Goal: Information Seeking & Learning: Learn about a topic

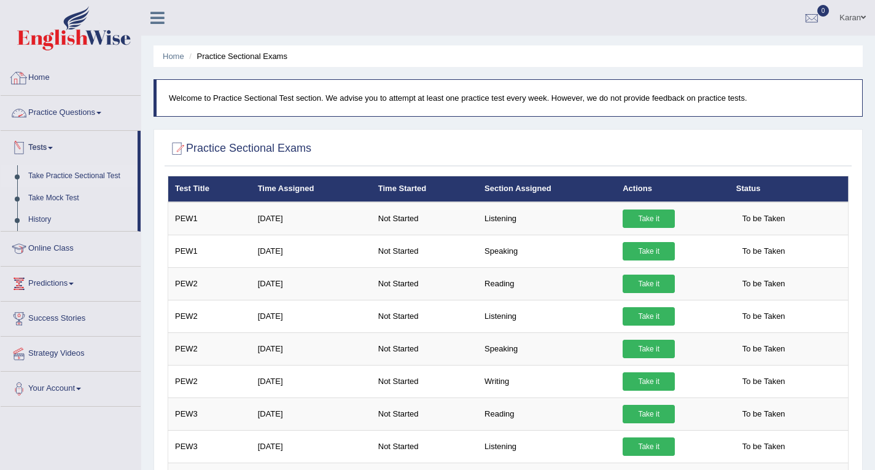
click at [58, 79] on link "Home" at bounding box center [71, 76] width 140 height 31
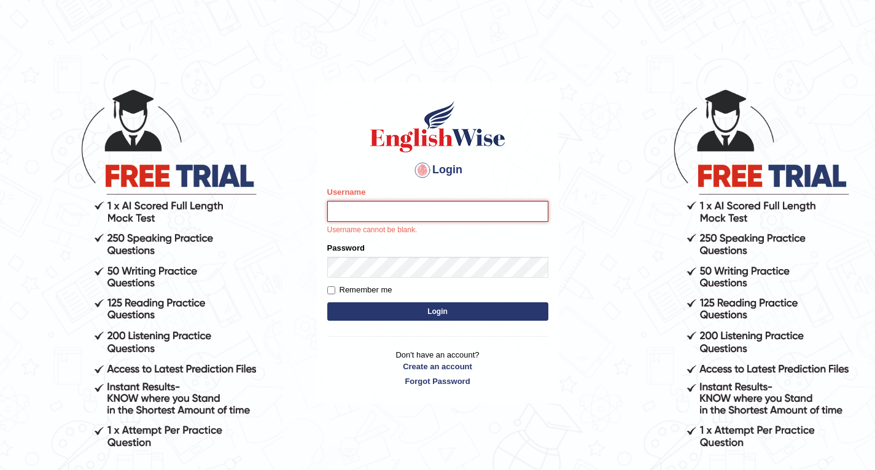
type input "Karan01"
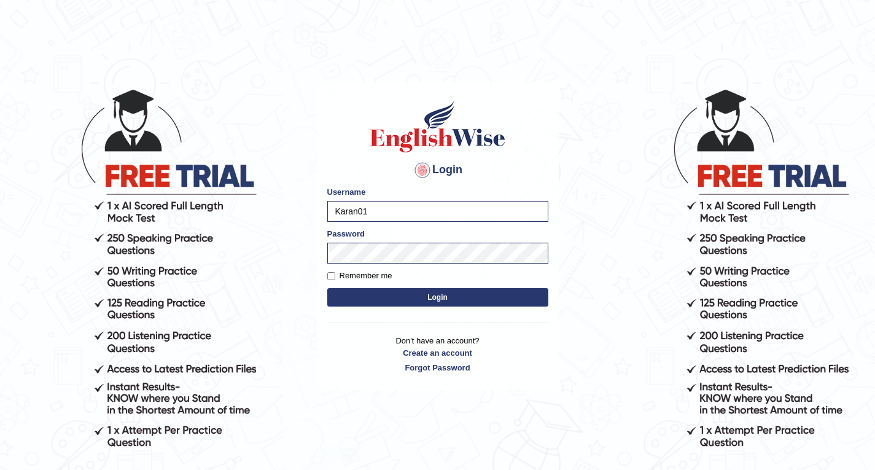
click at [435, 302] on button "Login" at bounding box center [437, 297] width 221 height 18
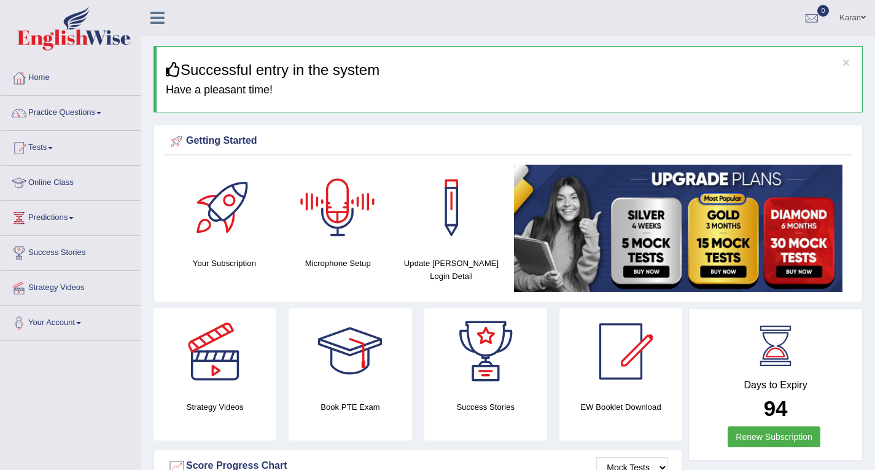
click at [317, 230] on div at bounding box center [338, 208] width 86 height 86
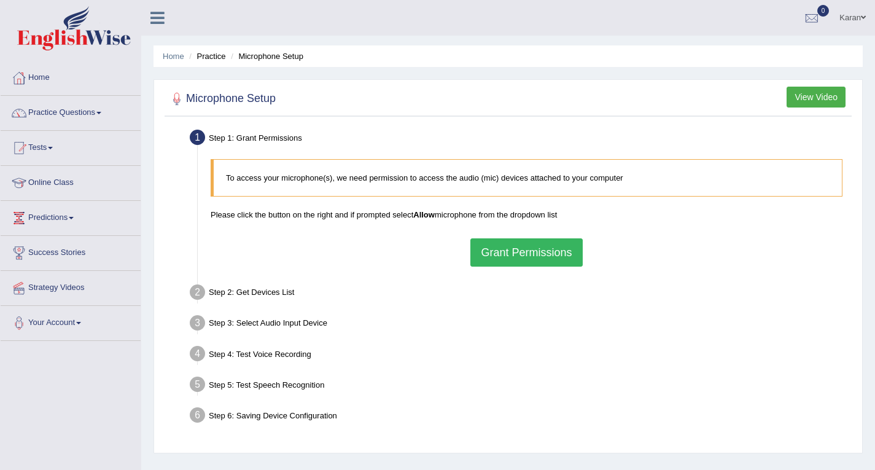
click at [491, 247] on button "Grant Permissions" at bounding box center [526, 252] width 112 height 28
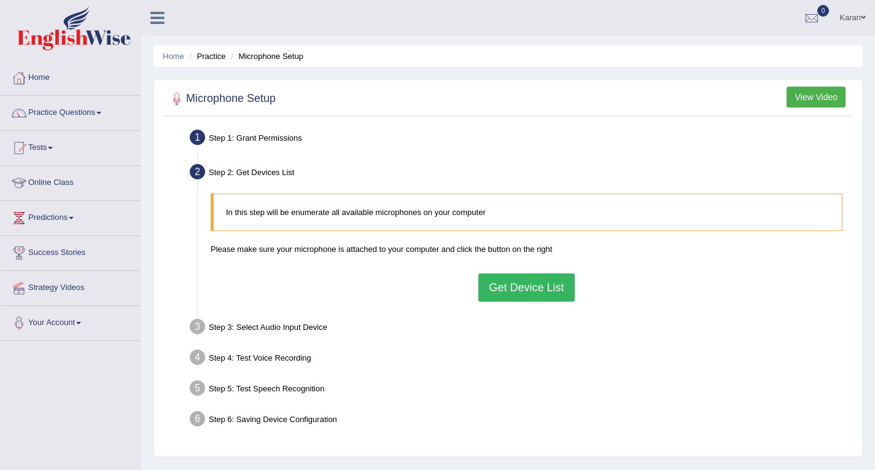
click at [553, 292] on button "Get Device List" at bounding box center [526, 287] width 96 height 28
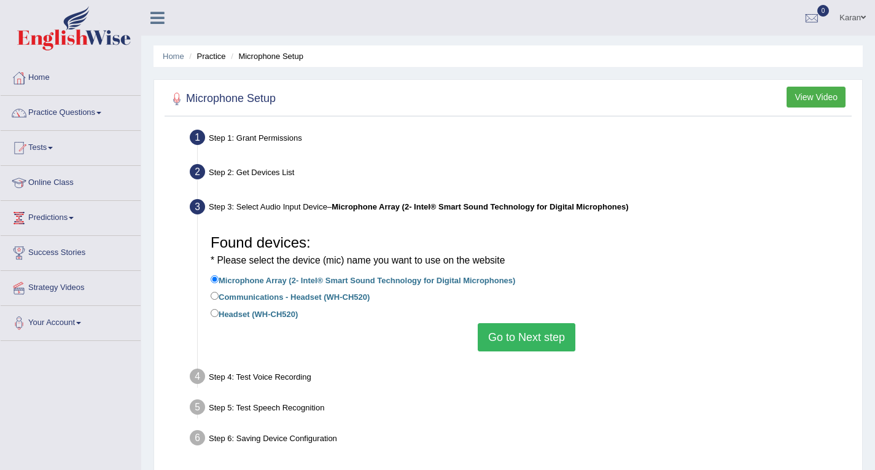
click at [261, 314] on label "Headset (WH-CH520)" at bounding box center [254, 313] width 87 height 14
click at [219, 314] on input "Headset (WH-CH520)" at bounding box center [215, 313] width 8 height 8
radio input "true"
click at [491, 339] on button "Go to Next step" at bounding box center [527, 337] width 98 height 28
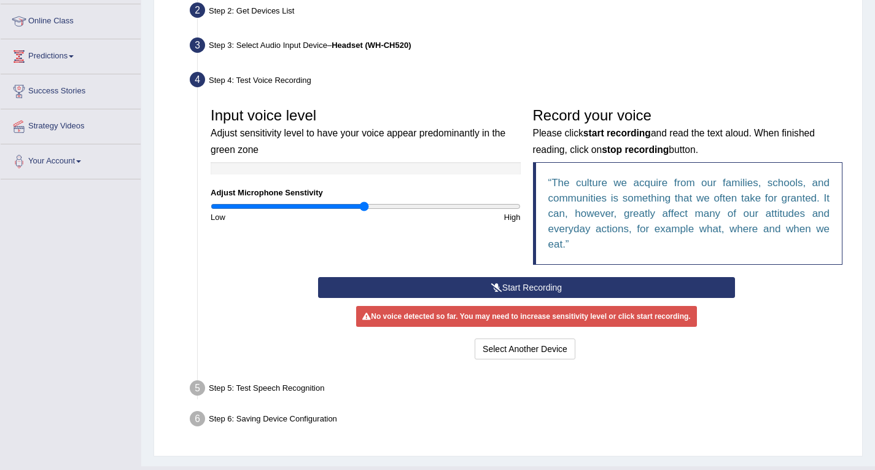
scroll to position [163, 0]
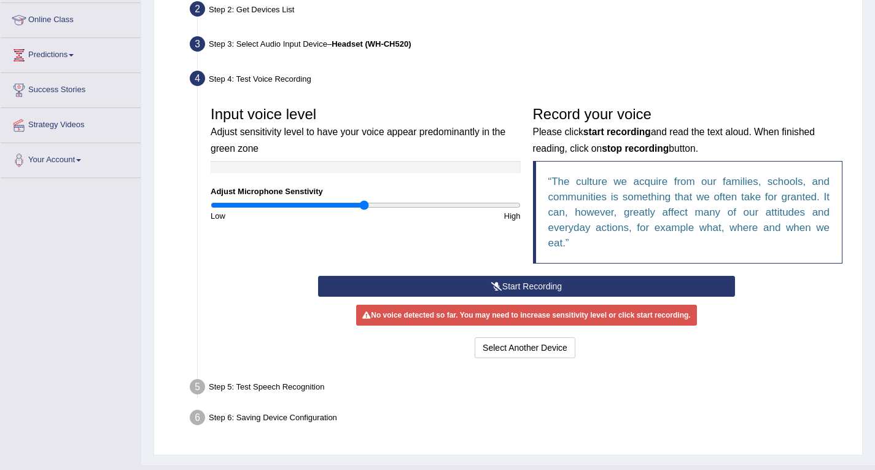
click at [551, 287] on button "Start Recording" at bounding box center [526, 286] width 417 height 21
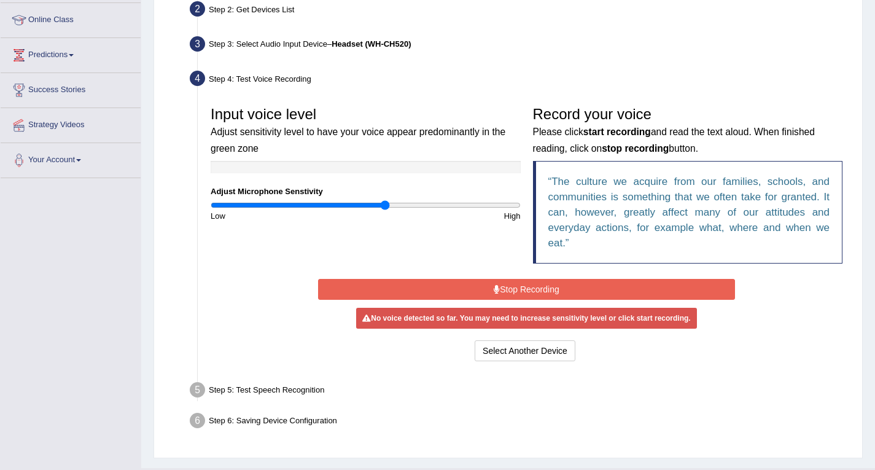
click at [384, 205] on input "range" at bounding box center [366, 205] width 310 height 10
click at [436, 289] on button "Stop Recording" at bounding box center [526, 289] width 417 height 21
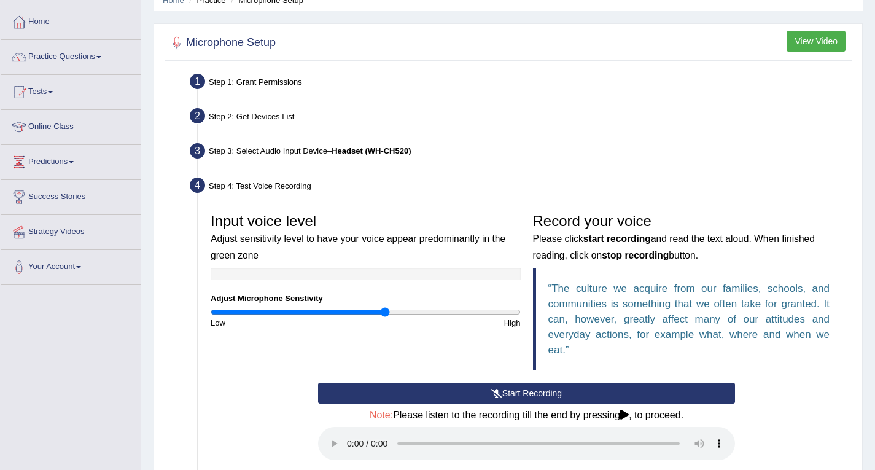
scroll to position [55, 0]
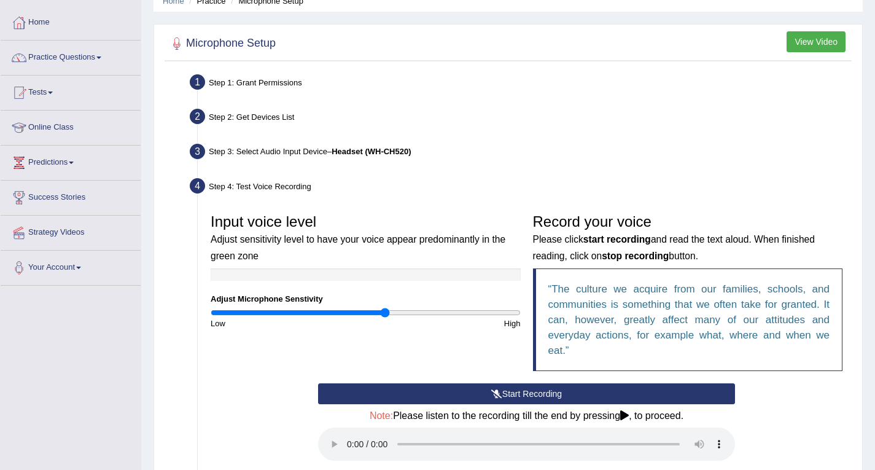
click at [746, 71] on div "Step 1: Grant Permissions" at bounding box center [520, 84] width 672 height 27
click at [511, 398] on button "Start Recording" at bounding box center [526, 393] width 417 height 21
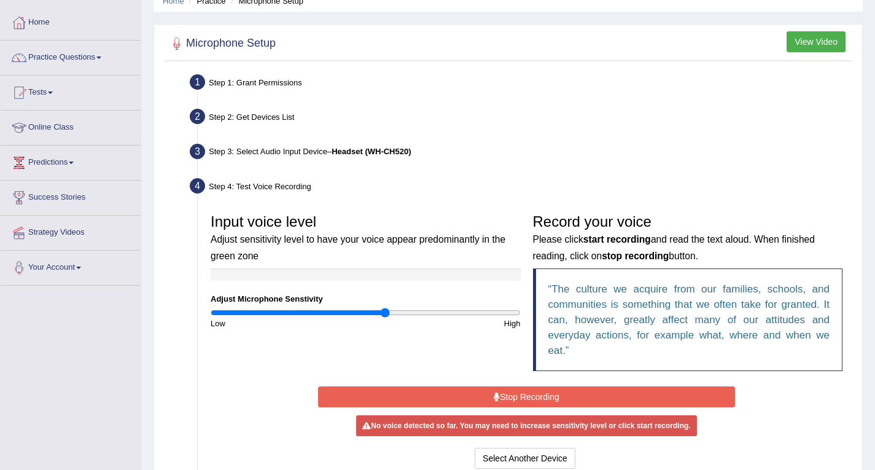
click at [498, 397] on icon at bounding box center [497, 396] width 6 height 9
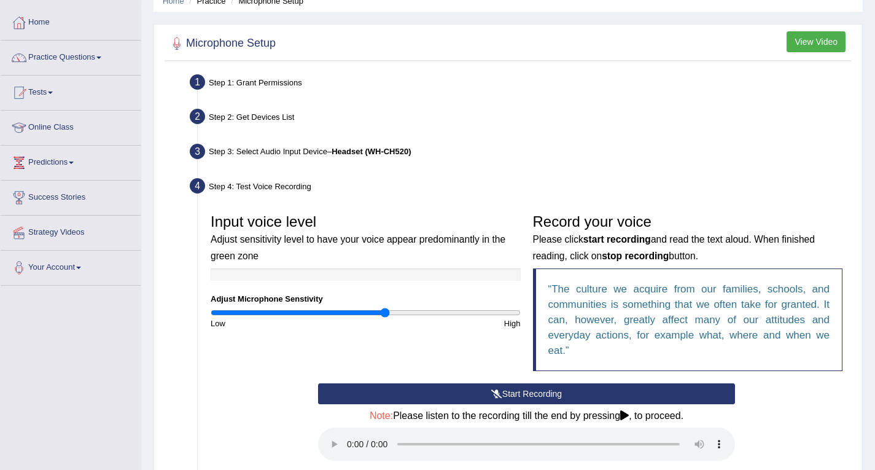
click at [340, 270] on div at bounding box center [366, 274] width 310 height 12
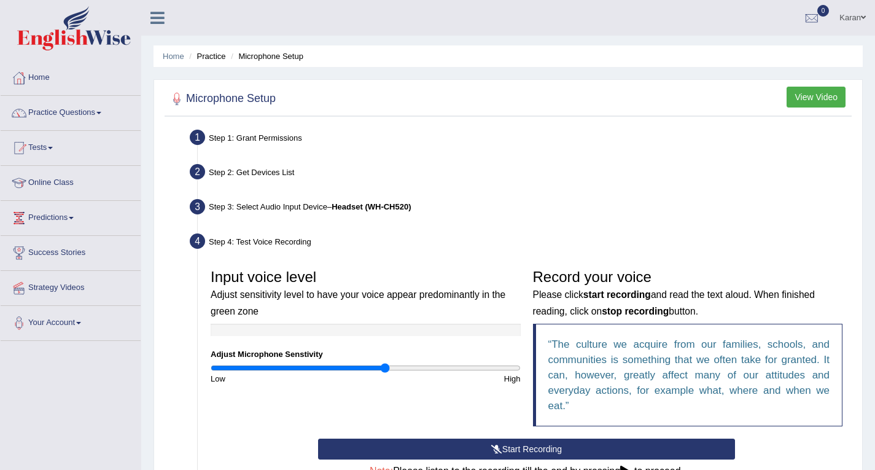
scroll to position [247, 0]
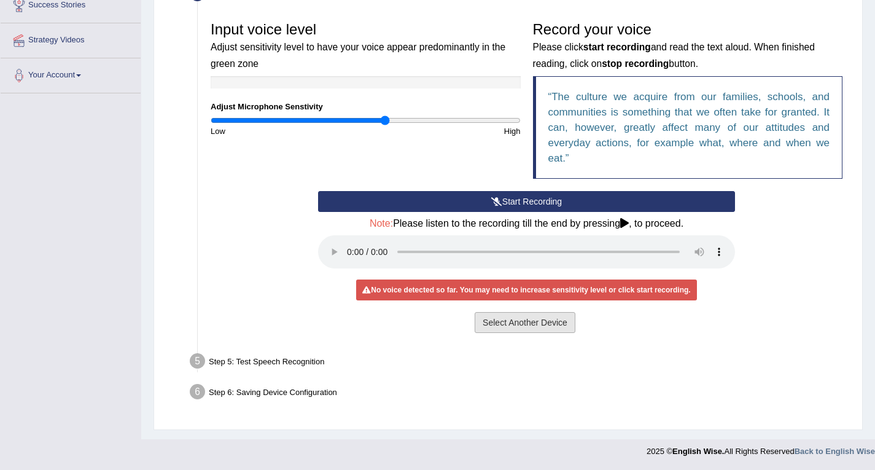
click at [502, 317] on button "Select Another Device" at bounding box center [525, 322] width 101 height 21
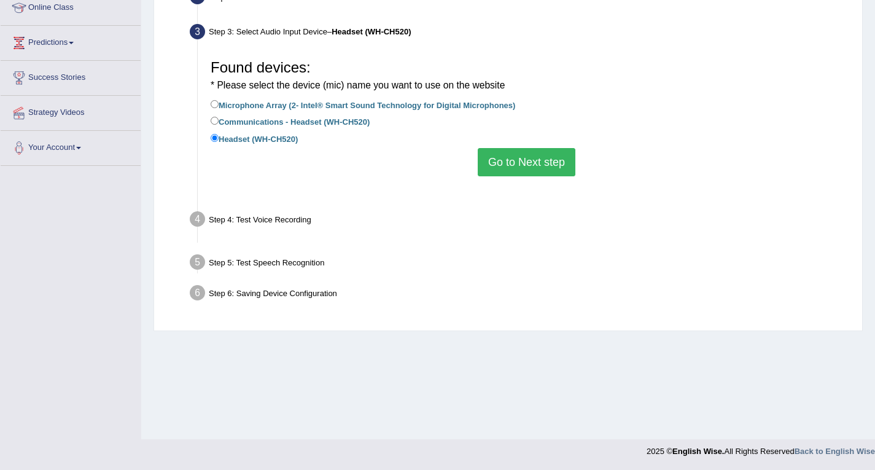
scroll to position [175, 0]
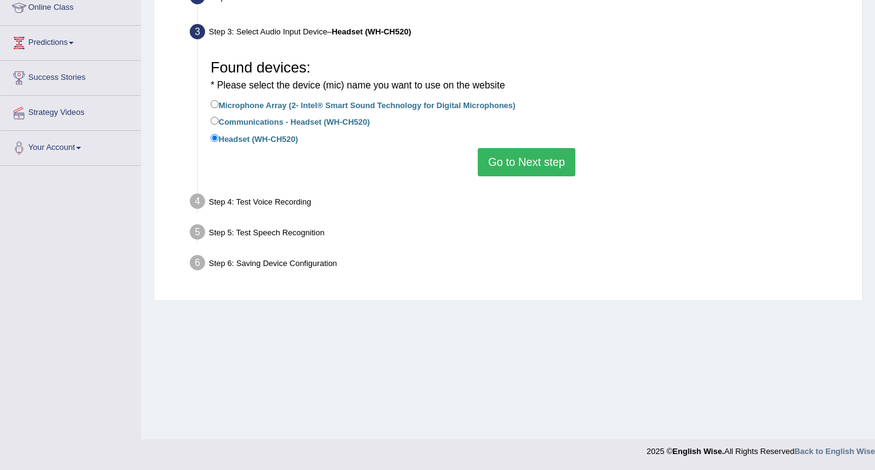
click at [506, 168] on button "Go to Next step" at bounding box center [527, 162] width 98 height 28
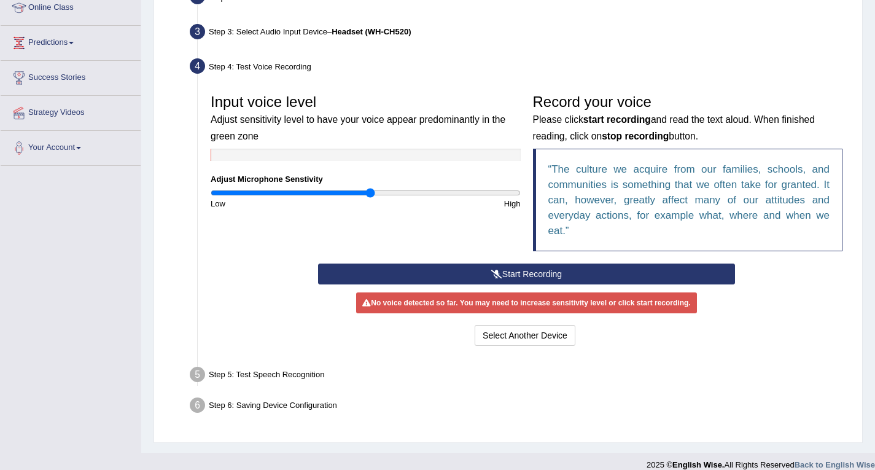
click at [370, 194] on input "range" at bounding box center [366, 193] width 310 height 10
click at [422, 270] on button "Start Recording" at bounding box center [526, 273] width 417 height 21
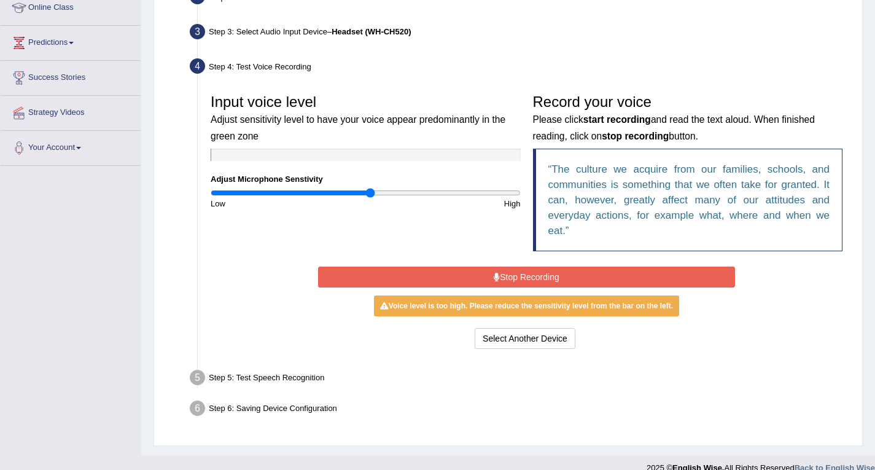
click at [488, 278] on button "Stop Recording" at bounding box center [526, 276] width 417 height 21
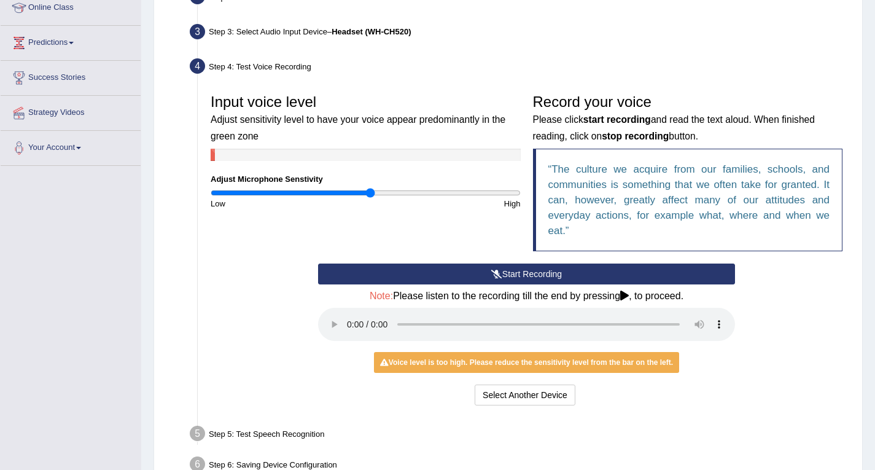
click at [359, 354] on div "Start Recording Stop Recording Note: Please listen to the recording till the en…" at bounding box center [526, 335] width 429 height 145
click at [489, 278] on button "Start Recording" at bounding box center [526, 273] width 417 height 21
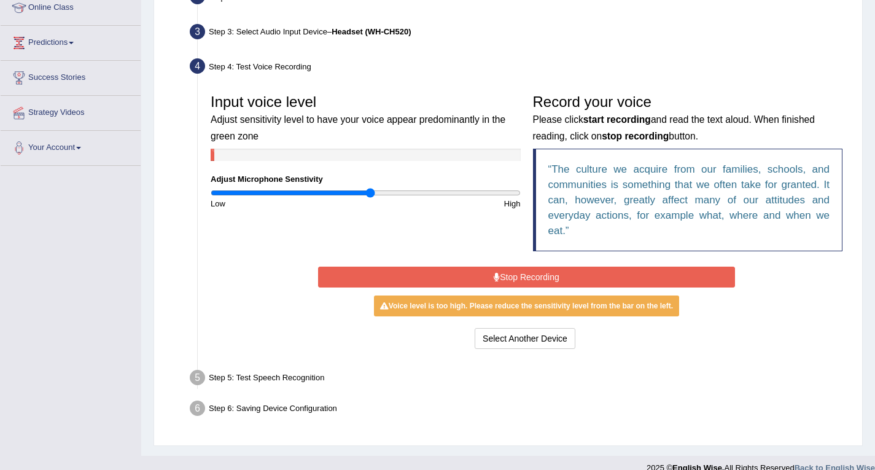
click at [489, 278] on button "Stop Recording" at bounding box center [526, 276] width 417 height 21
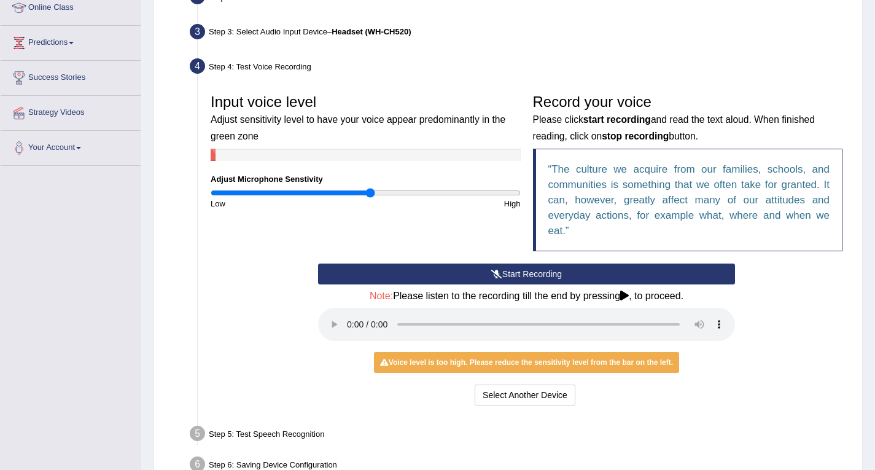
scroll to position [247, 0]
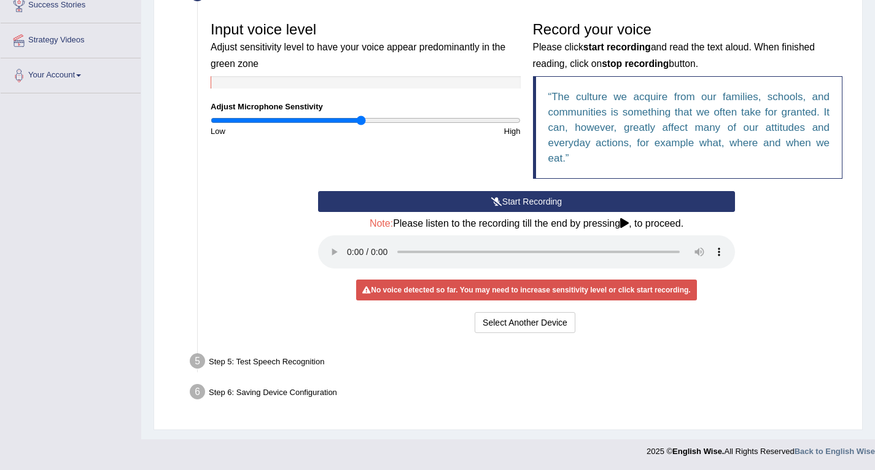
type input "0.98"
click at [361, 119] on input "range" at bounding box center [366, 120] width 310 height 10
click at [466, 201] on button "Start Recording" at bounding box center [526, 201] width 417 height 21
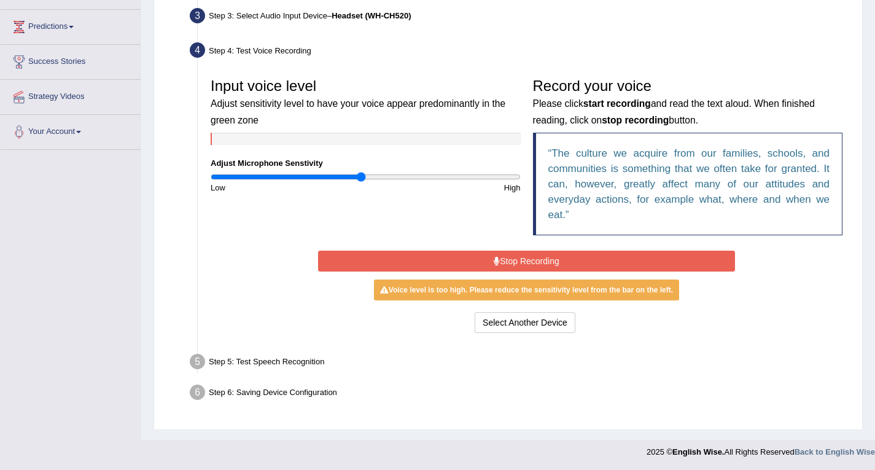
scroll to position [0, 0]
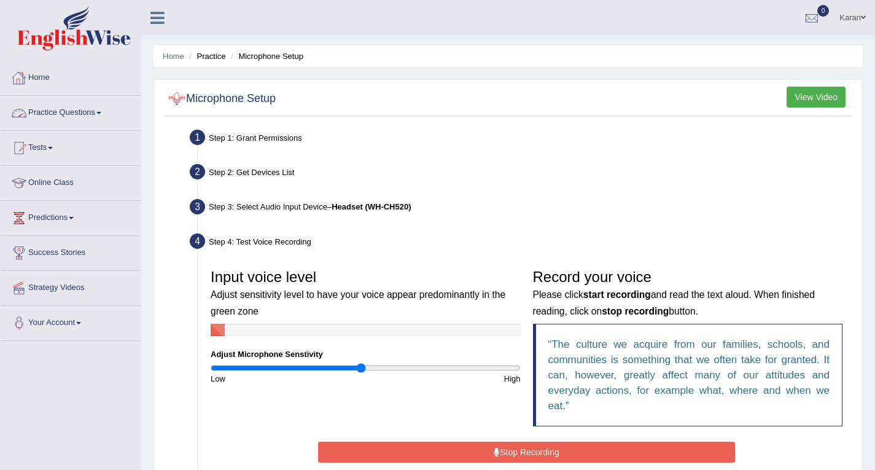
click at [73, 111] on link "Practice Questions" at bounding box center [71, 111] width 140 height 31
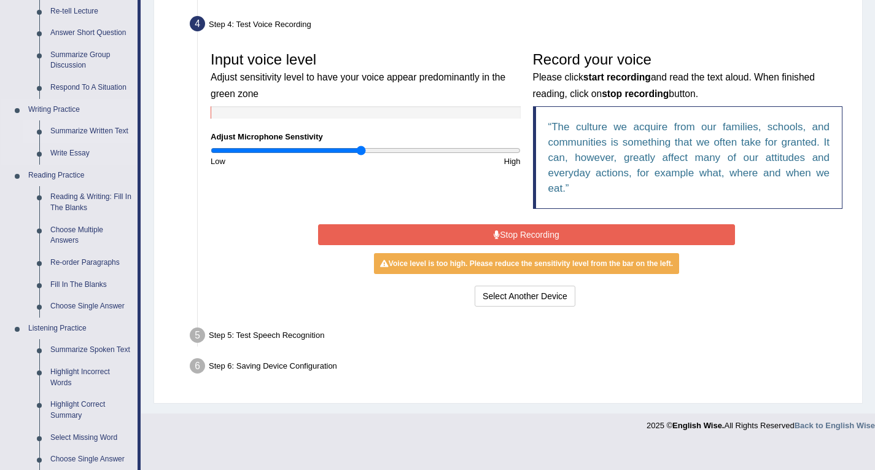
scroll to position [219, 0]
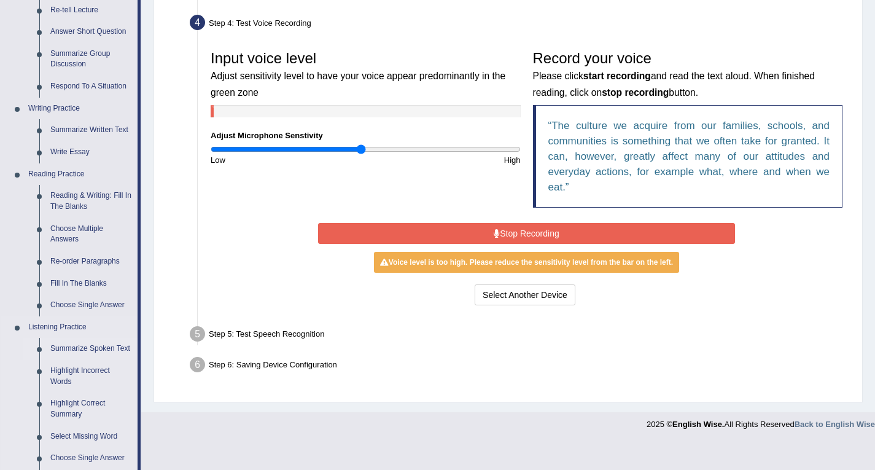
click at [79, 349] on link "Summarize Spoken Text" at bounding box center [91, 349] width 93 height 22
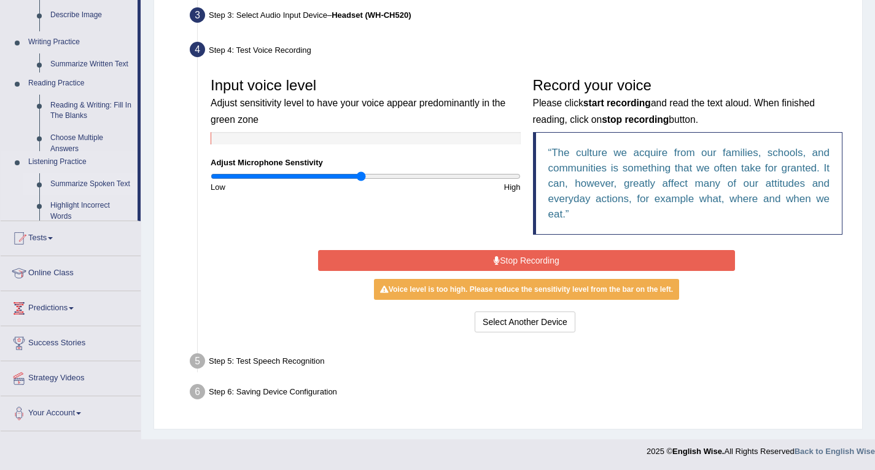
scroll to position [191, 0]
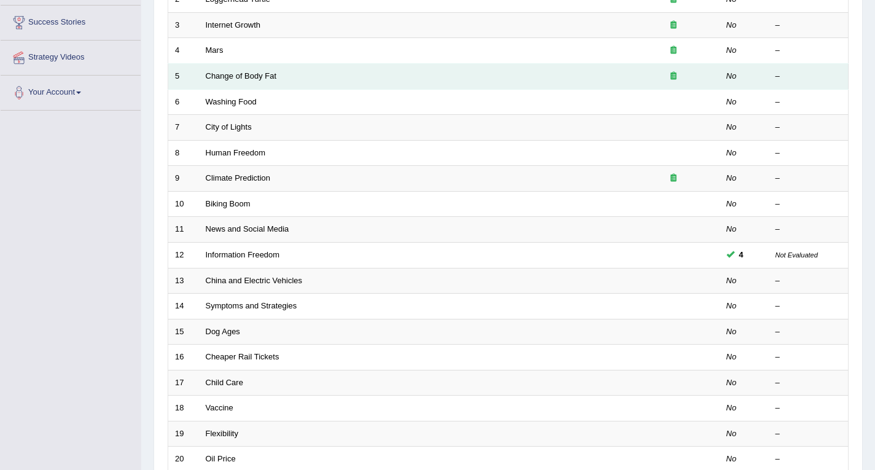
scroll to position [343, 0]
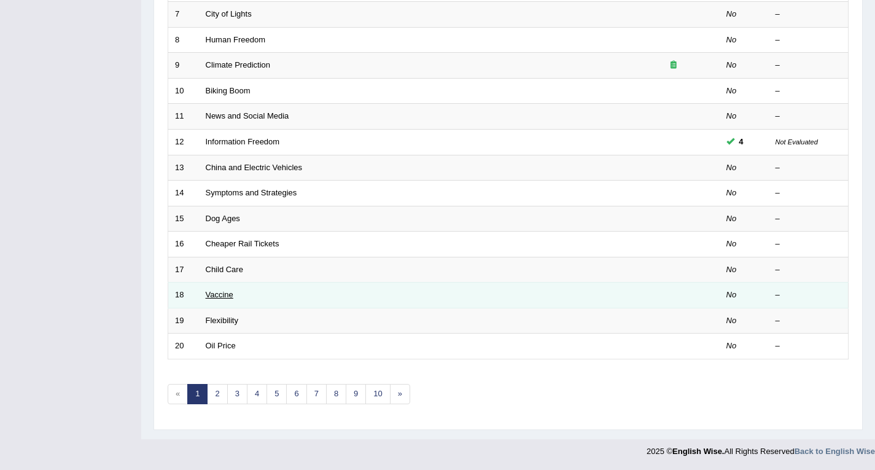
click at [225, 295] on link "Vaccine" at bounding box center [220, 294] width 28 height 9
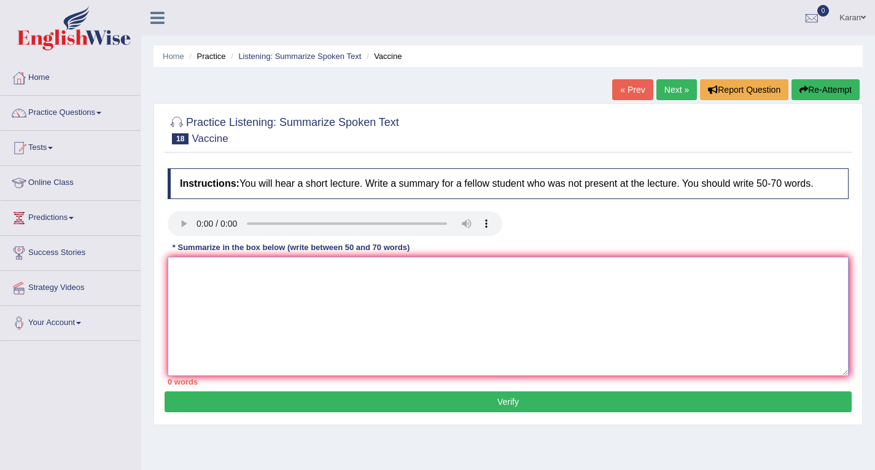
click at [231, 272] on textarea at bounding box center [508, 316] width 681 height 119
click at [66, 75] on link "Home" at bounding box center [71, 76] width 140 height 31
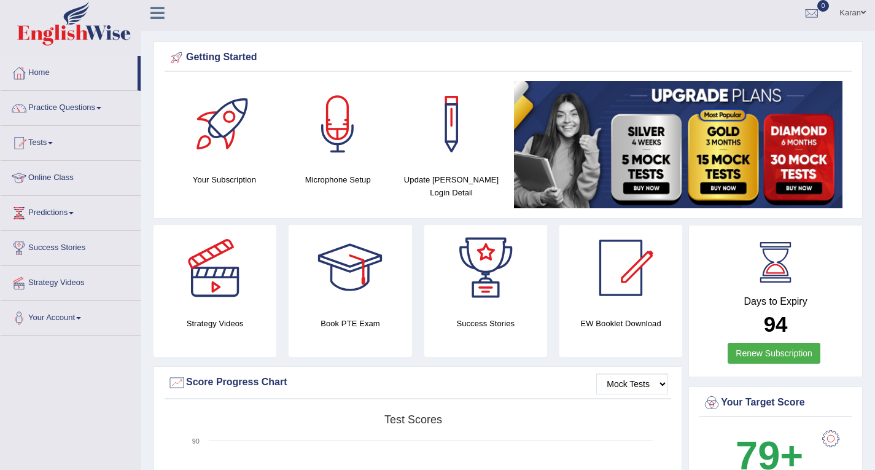
scroll to position [6, 0]
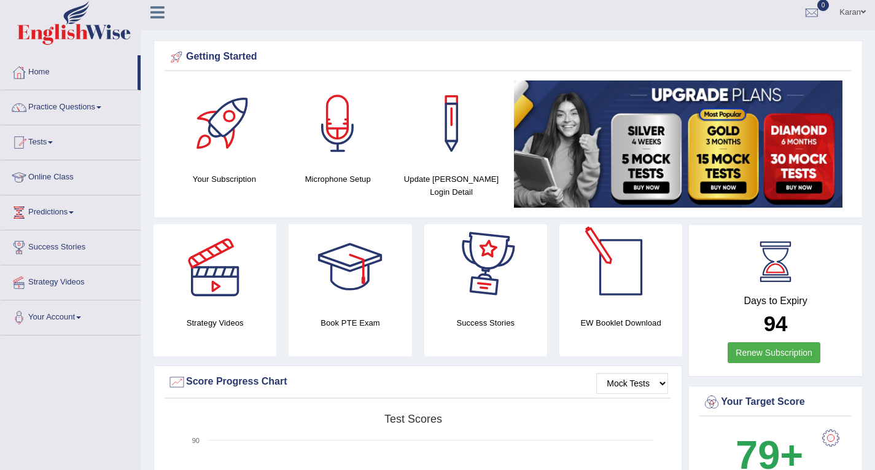
click at [605, 306] on div at bounding box center [621, 267] width 86 height 86
click at [70, 107] on link "Practice Questions" at bounding box center [71, 105] width 140 height 31
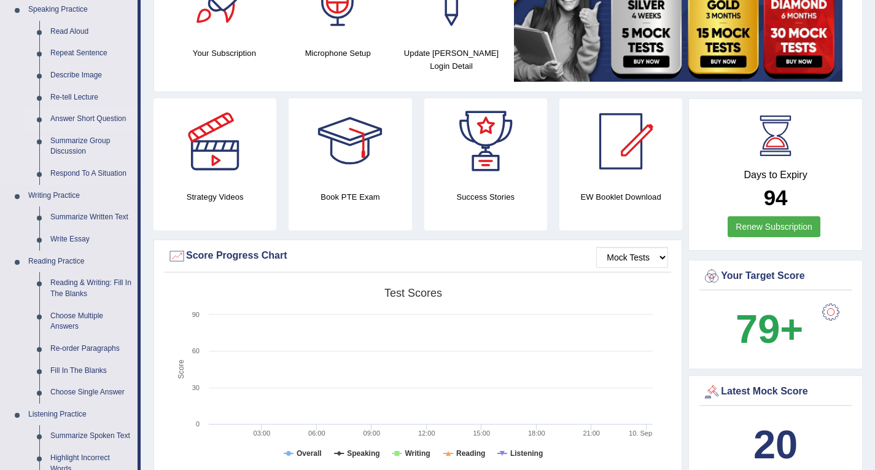
scroll to position [133, 0]
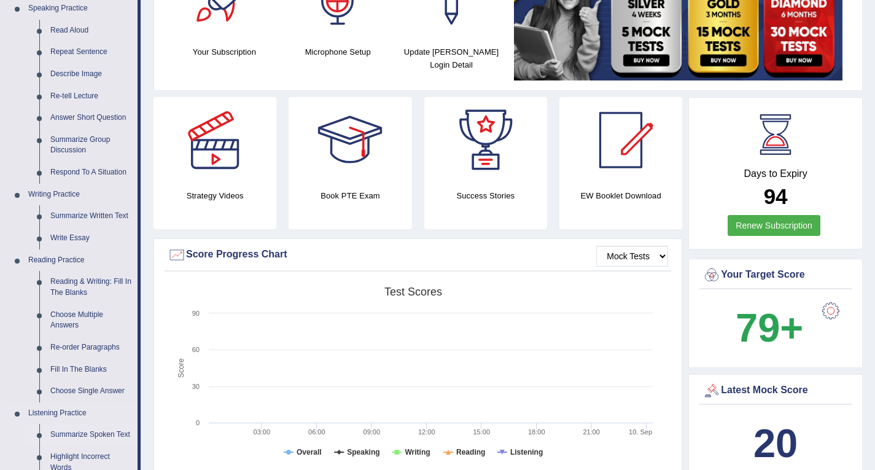
click at [63, 430] on link "Summarize Spoken Text" at bounding box center [91, 435] width 93 height 22
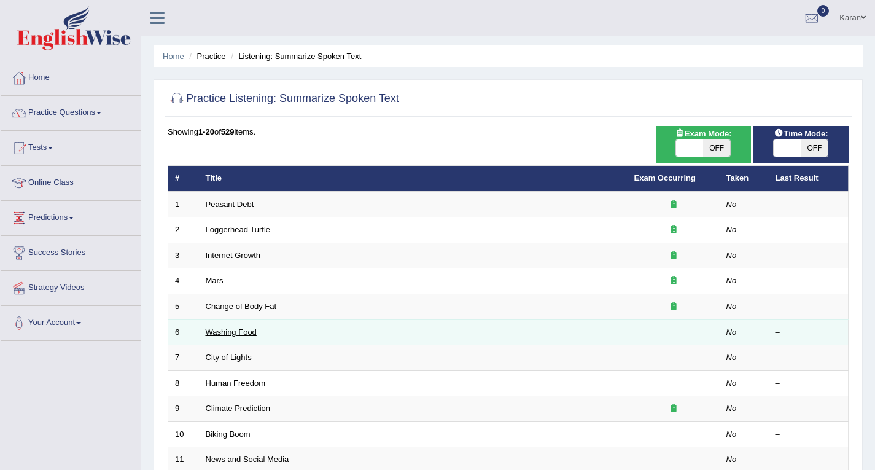
click at [230, 332] on link "Washing Food" at bounding box center [231, 331] width 51 height 9
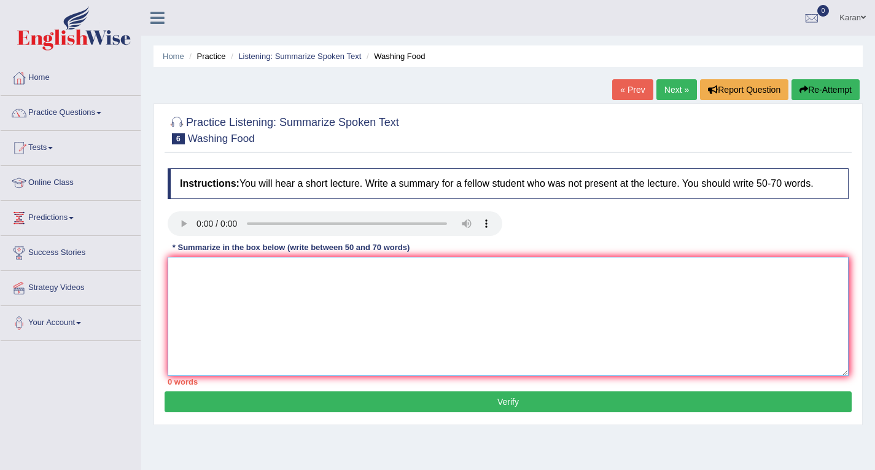
click at [262, 282] on textarea at bounding box center [508, 316] width 681 height 119
paste textarea "The speaker provides brief information about (TOPIC NAME). Initially, the lectu…"
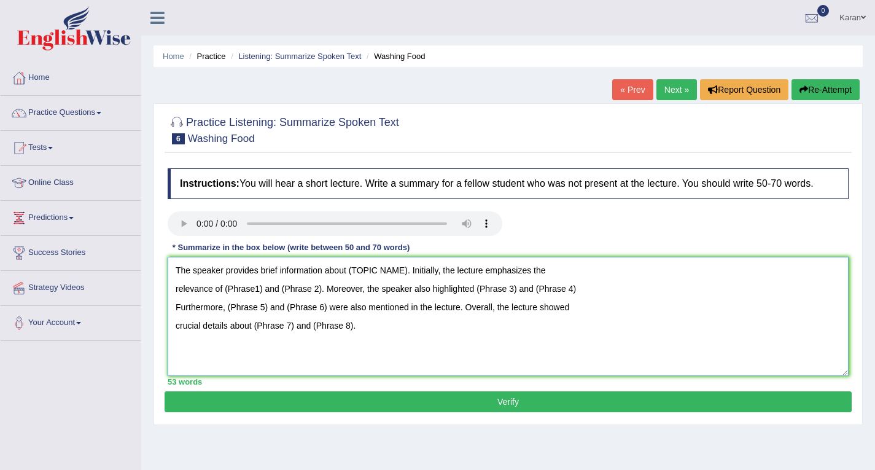
drag, startPoint x: 407, startPoint y: 270, endPoint x: 346, endPoint y: 279, distance: 61.5
click at [346, 279] on textarea "The speaker provides brief information about (TOPIC NAME). Initially, the lectu…" at bounding box center [508, 316] width 681 height 119
click at [390, 333] on textarea "The speaker provides brief information about (TOPIC NAME). Initially, the lectu…" at bounding box center [508, 316] width 681 height 119
click at [196, 341] on textarea "The speaker provides brief information about (TOPIC NAME). Initially, the lectu…" at bounding box center [508, 316] width 681 height 119
click at [193, 355] on textarea "The speaker provides brief information about (TOPIC NAME). Initially, the lectu…" at bounding box center [508, 316] width 681 height 119
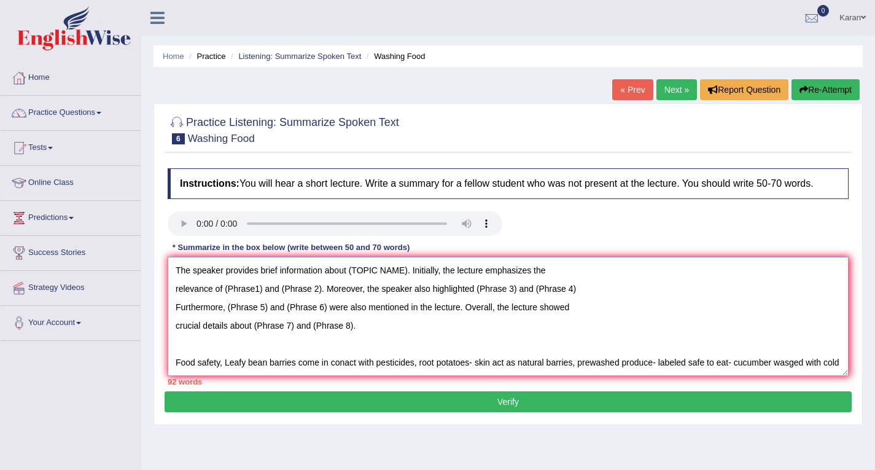
drag, startPoint x: 407, startPoint y: 271, endPoint x: 350, endPoint y: 275, distance: 57.2
click at [350, 275] on textarea "The speaker provides brief information about (TOPIC NAME). Initially, the lectu…" at bounding box center [508, 316] width 681 height 119
drag, startPoint x: 263, startPoint y: 288, endPoint x: 225, endPoint y: 293, distance: 39.0
click at [225, 293] on textarea "The speaker provides brief information about Food safety. Initially, the lectur…" at bounding box center [508, 316] width 681 height 119
drag, startPoint x: 348, startPoint y: 289, endPoint x: 311, endPoint y: 291, distance: 37.5
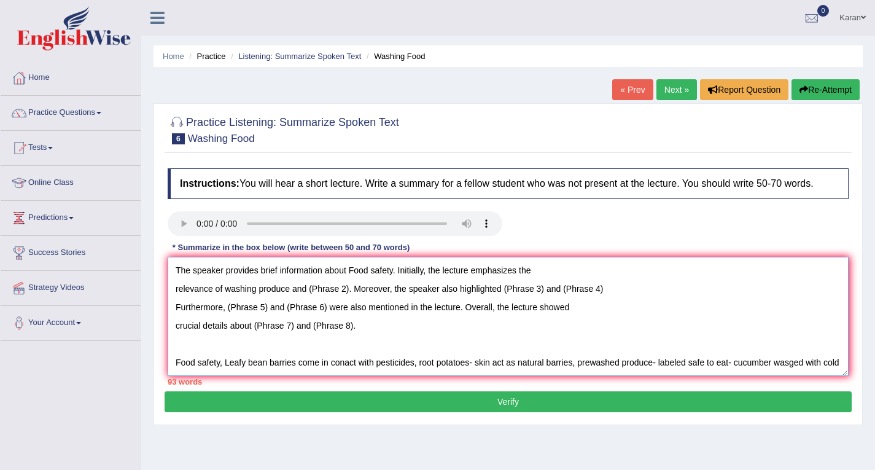
click at [311, 291] on textarea "The speaker provides brief information about Food safety. Initially, the lectur…" at bounding box center [508, 316] width 681 height 119
drag, startPoint x: 638, startPoint y: 292, endPoint x: 600, endPoint y: 295, distance: 37.6
click at [600, 295] on textarea "The speaker provides brief information about Food safety. Initially, the lectur…" at bounding box center [508, 316] width 681 height 119
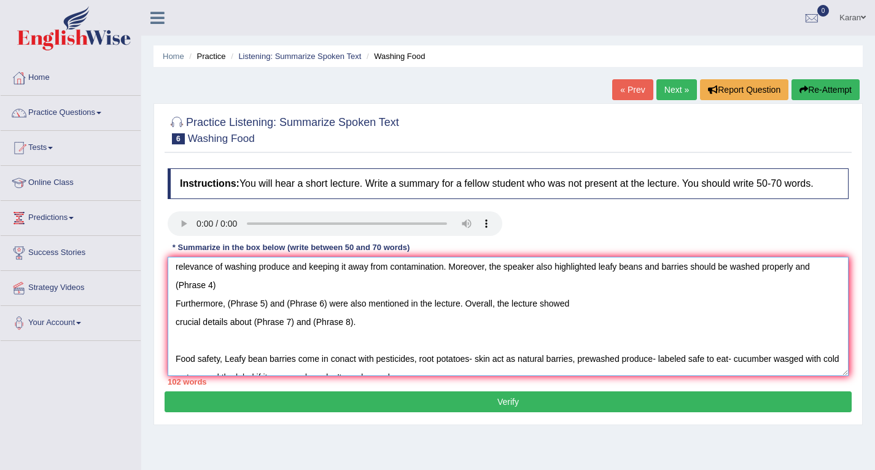
scroll to position [30, 0]
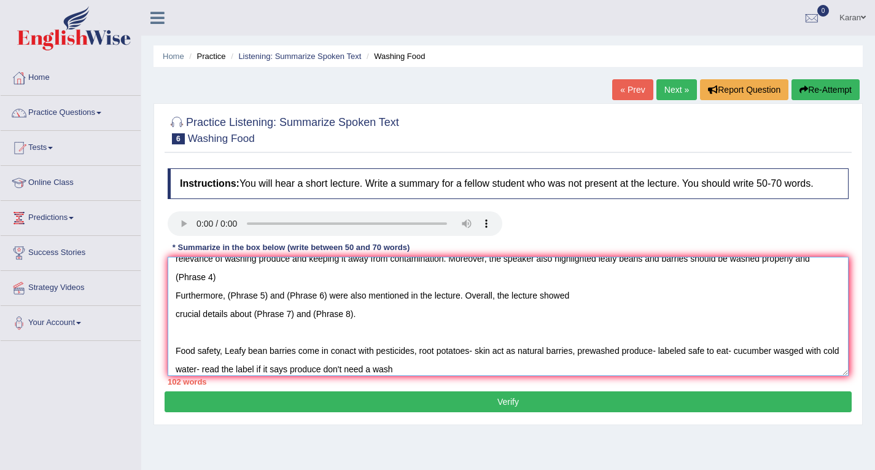
drag, startPoint x: 227, startPoint y: 281, endPoint x: 151, endPoint y: 270, distance: 77.0
click at [151, 270] on div "Home Practice Listening: Summarize Spoken Text Washing Food « Prev Next » Repor…" at bounding box center [508, 307] width 734 height 614
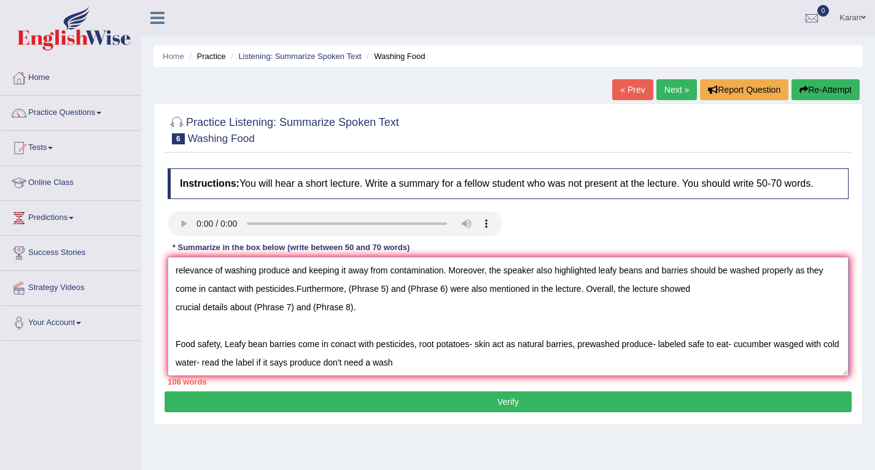
scroll to position [7, 0]
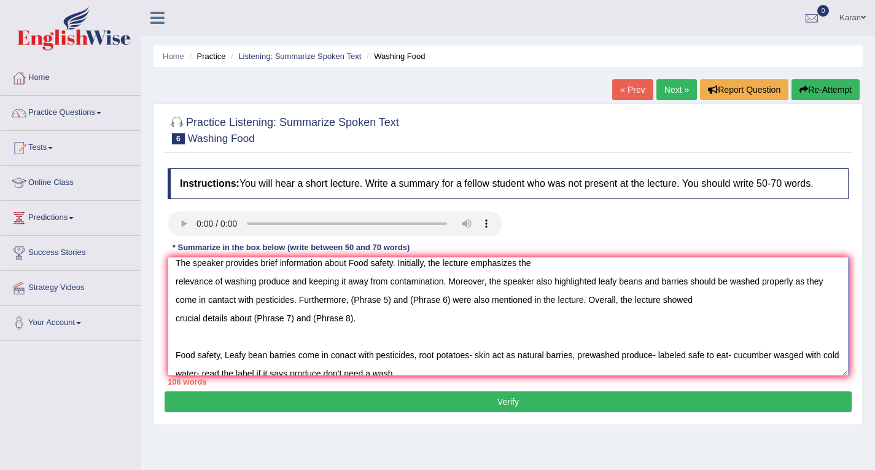
drag, startPoint x: 392, startPoint y: 303, endPoint x: 354, endPoint y: 308, distance: 39.0
click at [354, 308] on textarea "The speaker provides brief information about Food safety. Initially, the lectur…" at bounding box center [508, 316] width 681 height 119
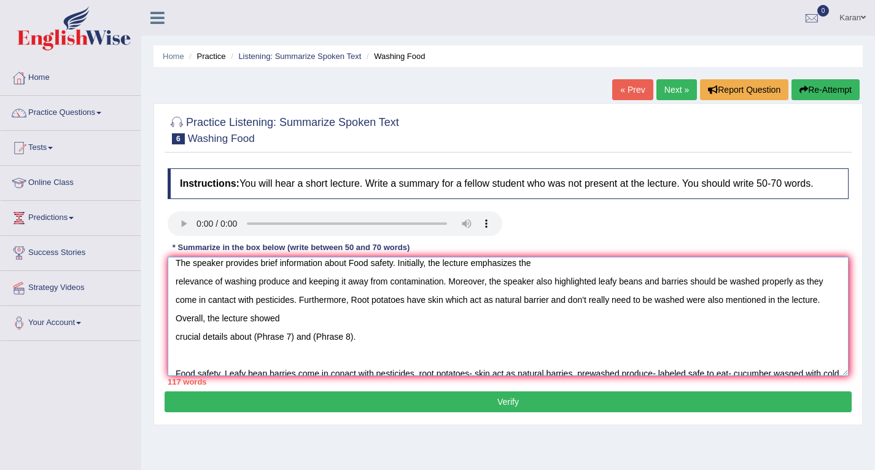
click at [349, 297] on textarea "The speaker provides brief information about Food safety. Initially, the lectur…" at bounding box center [508, 316] width 681 height 119
click at [420, 318] on textarea "The speaker provides brief information about Food safety. Initially, the lectur…" at bounding box center [508, 316] width 681 height 119
click at [307, 319] on textarea "The speaker provides brief information about Food safety. Initially, the lectur…" at bounding box center [508, 316] width 681 height 119
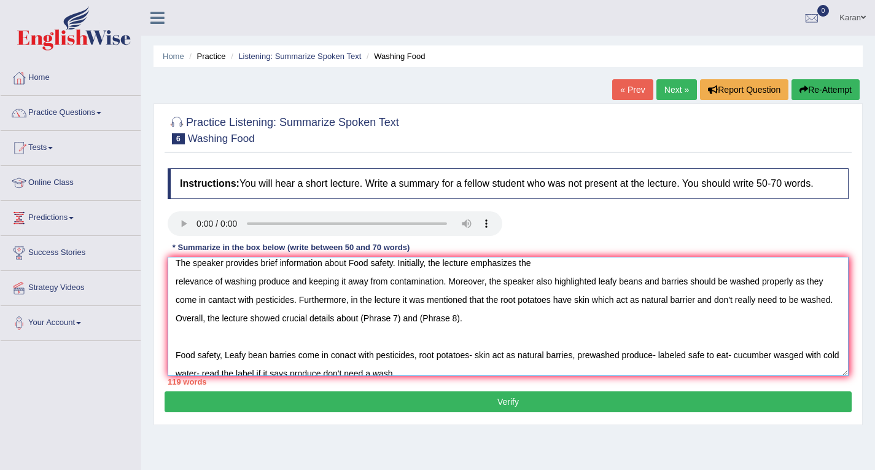
drag, startPoint x: 499, startPoint y: 323, endPoint x: 396, endPoint y: 323, distance: 103.1
click at [396, 323] on textarea "The speaker provides brief information about Food safety. Initially, the lectur…" at bounding box center [508, 316] width 681 height 119
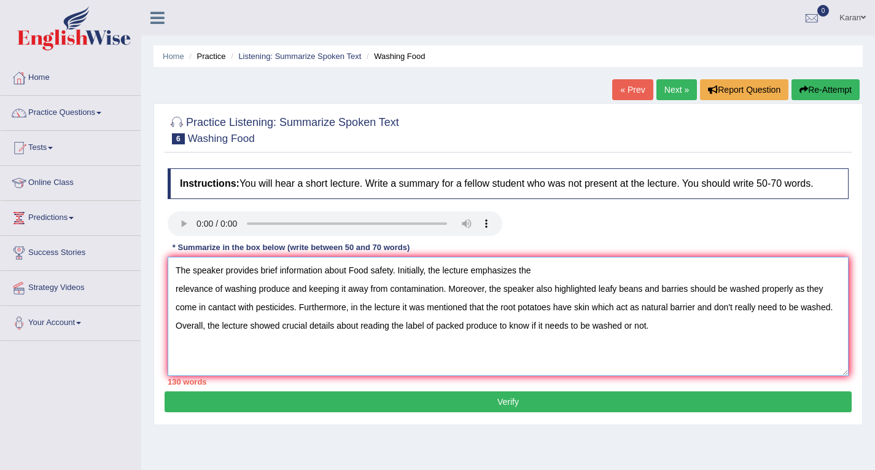
scroll to position [0, 0]
click at [172, 290] on textarea "The speaker provides brief information about Food safety. Initially, the lectur…" at bounding box center [508, 316] width 681 height 119
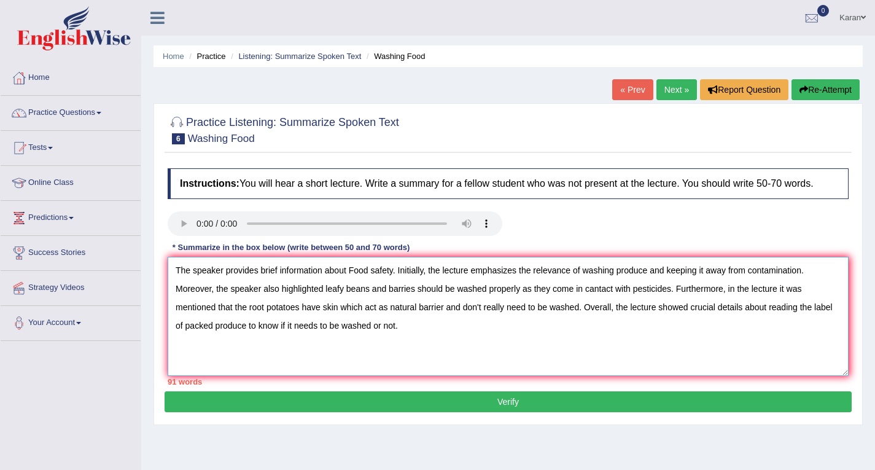
drag, startPoint x: 577, startPoint y: 306, endPoint x: 444, endPoint y: 316, distance: 133.6
click at [444, 316] on textarea "The speaker provides brief information about Food safety. Initially, the lectur…" at bounding box center [508, 316] width 681 height 119
click at [416, 290] on textarea "The speaker provides brief information about Food safety. Initially, the lectur…" at bounding box center [508, 316] width 681 height 119
click at [580, 290] on textarea "The speaker provides brief information about Food safety. Initially, the lectur…" at bounding box center [508, 316] width 681 height 119
drag, startPoint x: 635, startPoint y: 303, endPoint x: 519, endPoint y: 313, distance: 115.9
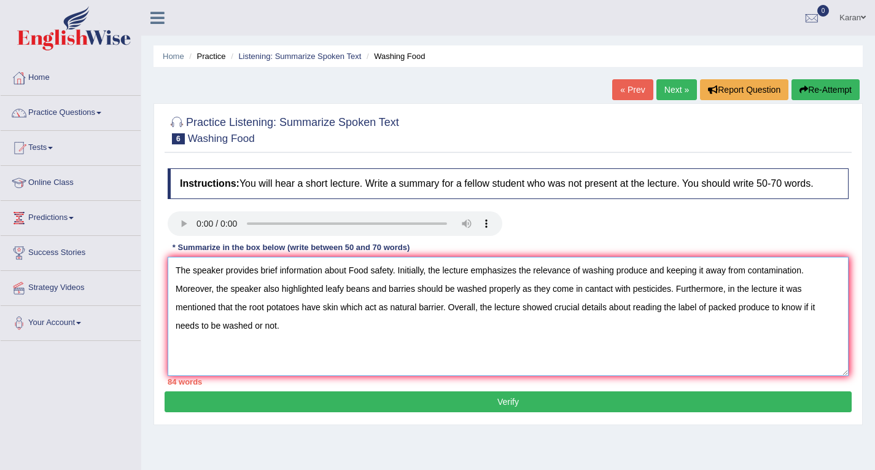
click at [519, 313] on textarea "The speaker provides brief information about Food safety. Initially, the lectur…" at bounding box center [508, 316] width 681 height 119
click at [633, 309] on textarea "The speaker provides brief information about Food safety. Initially, the lectur…" at bounding box center [508, 316] width 681 height 119
click at [490, 324] on textarea "The speaker provides brief information about Food safety. Initially, the lectur…" at bounding box center [508, 316] width 681 height 119
drag, startPoint x: 296, startPoint y: 331, endPoint x: 478, endPoint y: 305, distance: 184.2
click at [478, 305] on textarea "The speaker provides brief information about Food safety. Initially, the lectur…" at bounding box center [508, 316] width 681 height 119
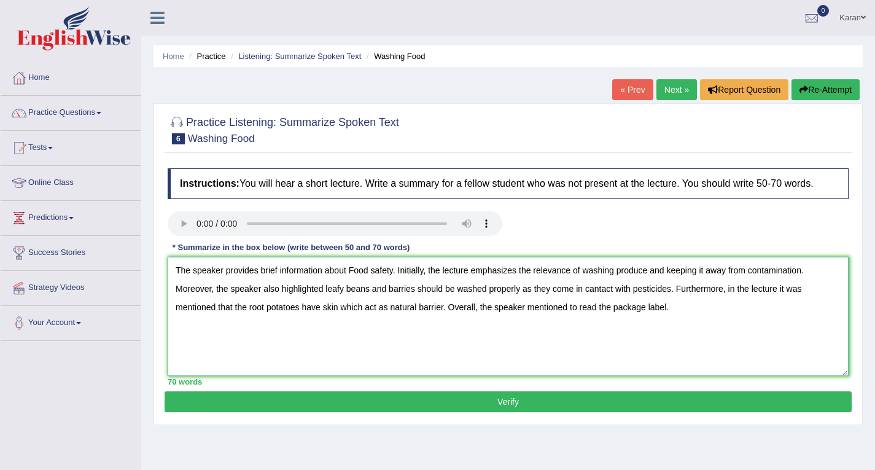
type textarea "The speaker provides brief information about Food safety. Initially, the lectur…"
click at [519, 410] on button "Verify" at bounding box center [508, 401] width 687 height 21
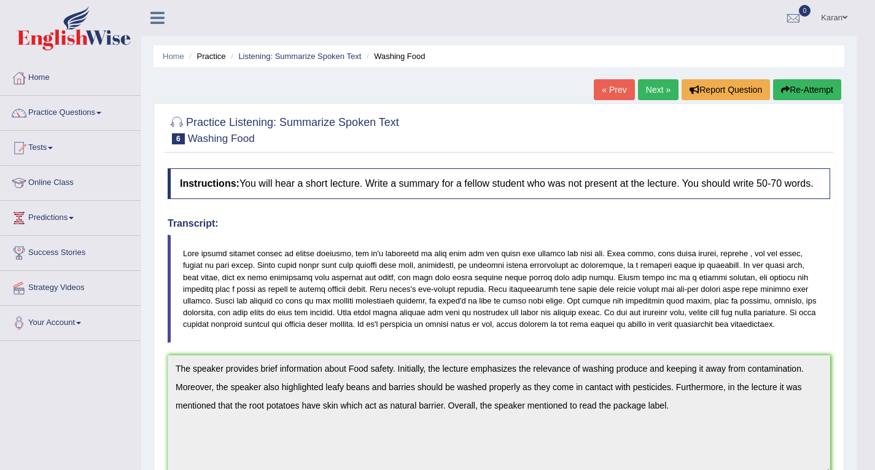
click at [798, 93] on button "Re-Attempt" at bounding box center [807, 89] width 68 height 21
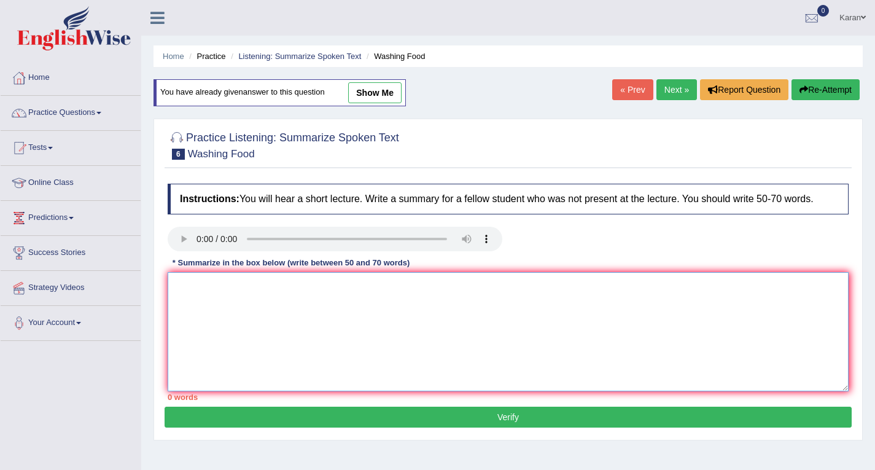
click at [486, 303] on textarea at bounding box center [508, 331] width 681 height 119
paste textarea "The speaker provides brief information about Food safety. Initially, the lectur…"
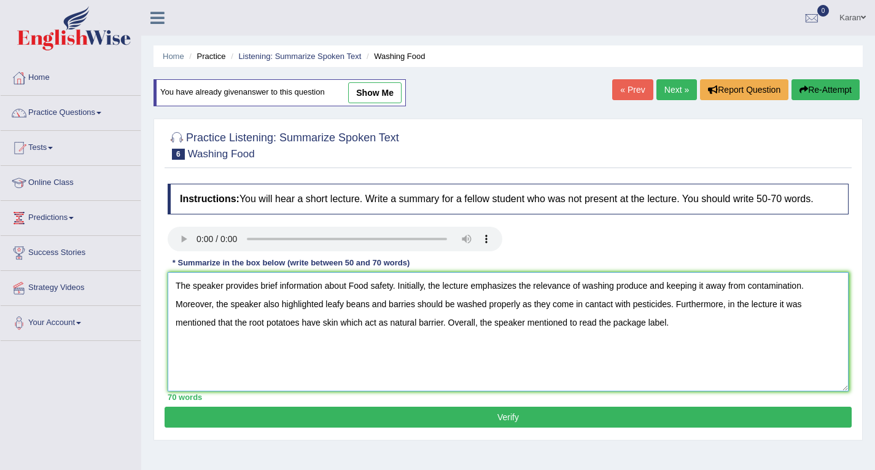
click at [399, 304] on textarea "The speaker provides brief information about Food safety. Initially, the lectur…" at bounding box center [508, 331] width 681 height 119
click at [594, 303] on textarea "The speaker provides brief information about Food safety. Initially, the lectur…" at bounding box center [508, 331] width 681 height 119
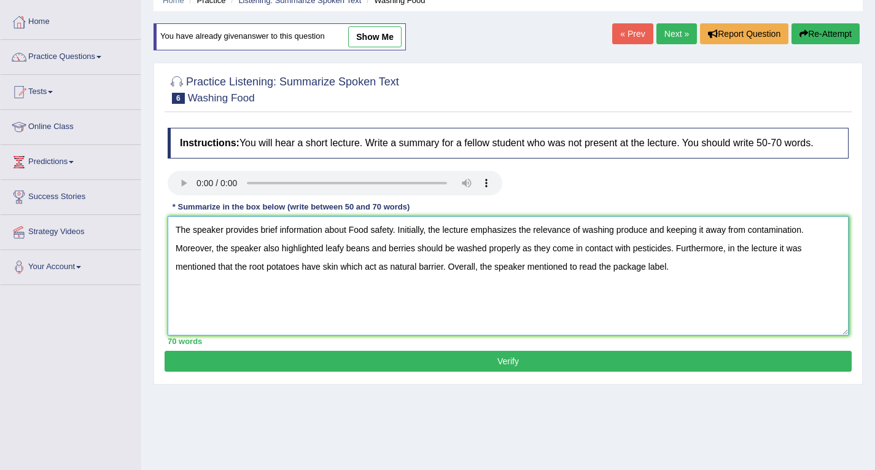
scroll to position [58, 0]
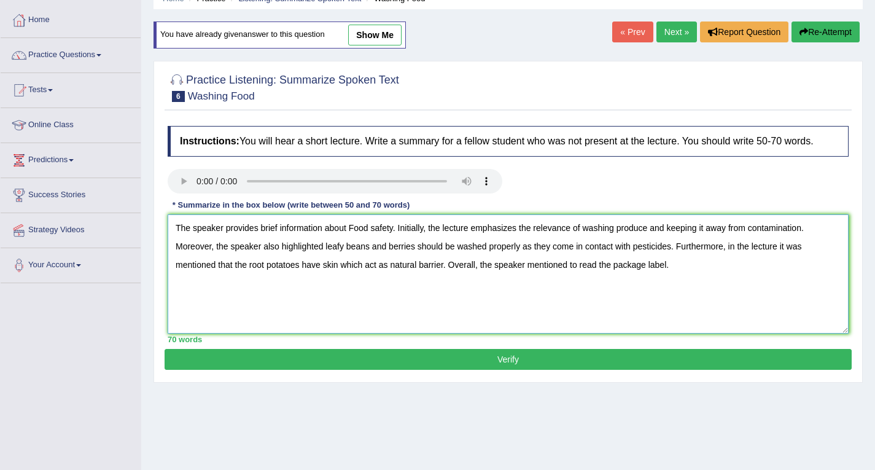
type textarea "The speaker provides brief information about Food safety. Initially, the lectur…"
click at [562, 353] on button "Verify" at bounding box center [508, 359] width 687 height 21
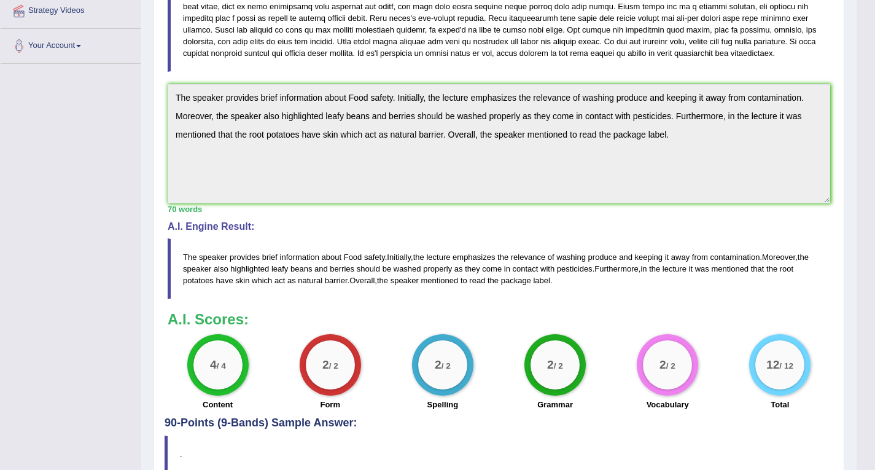
scroll to position [276, 0]
click at [0, 285] on div "Toggle navigation Home Practice Questions Speaking Practice Read Aloud Repeat S…" at bounding box center [428, 125] width 856 height 802
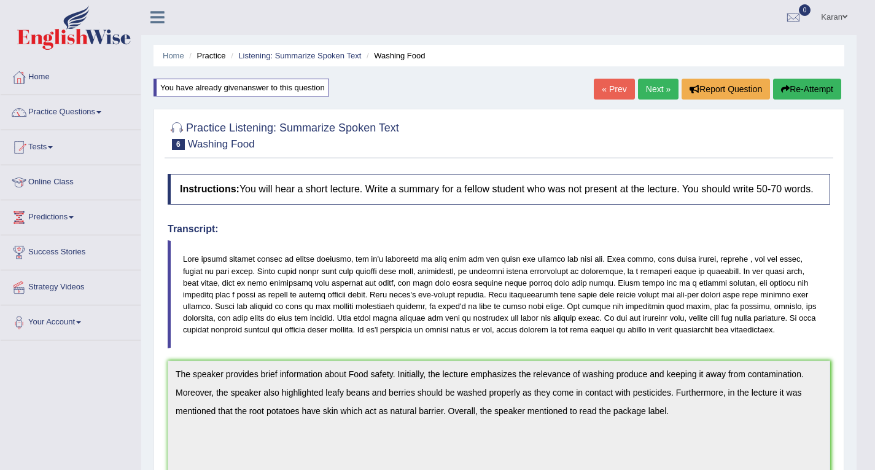
scroll to position [0, 0]
click at [656, 88] on link "Next »" at bounding box center [658, 89] width 41 height 21
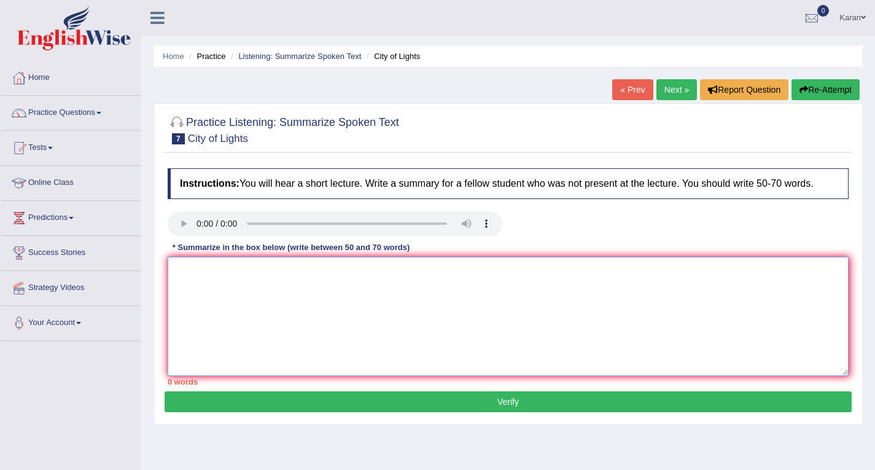
click at [468, 270] on textarea at bounding box center [508, 316] width 681 height 119
paste textarea "The speaker provides brief information about Food safety. Initially, the lectur…"
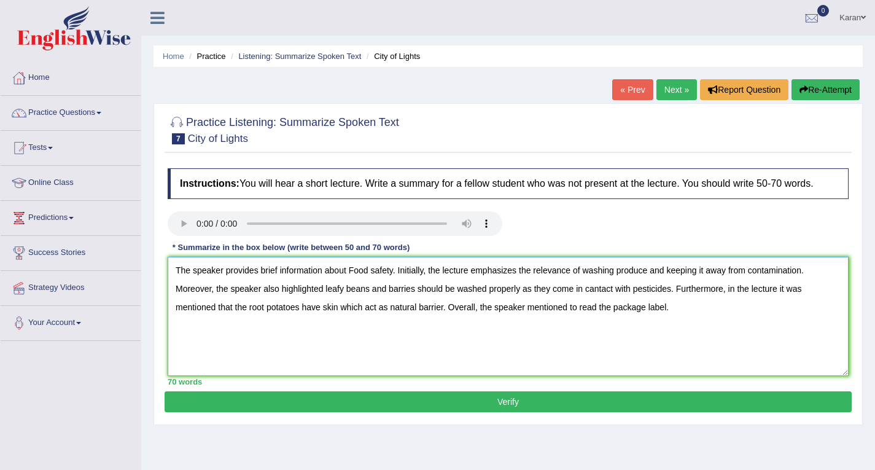
drag, startPoint x: 349, startPoint y: 269, endPoint x: 394, endPoint y: 273, distance: 45.0
click at [394, 273] on textarea "The speaker provides brief information about Food safety. Initially, the lectur…" at bounding box center [508, 316] width 681 height 119
click at [343, 334] on textarea "The speaker provides brief information about Food safety. Initially, the lectur…" at bounding box center [508, 316] width 681 height 119
click at [684, 295] on textarea "The speaker provides brief information about Food safety. Initially, the lectur…" at bounding box center [508, 316] width 681 height 119
click at [683, 302] on textarea "The speaker provides brief information about Food safety. Initially, the lectur…" at bounding box center [508, 316] width 681 height 119
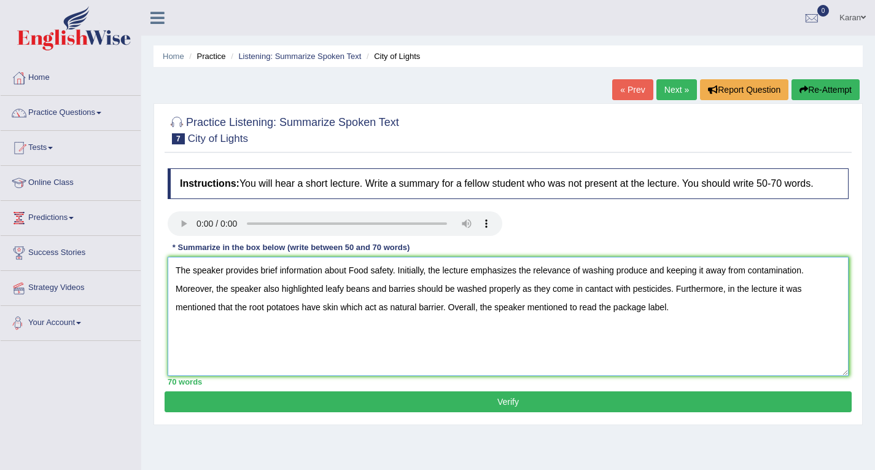
click at [187, 333] on textarea "The speaker provides brief information about Food safety. Initially, the lectur…" at bounding box center [508, 316] width 681 height 119
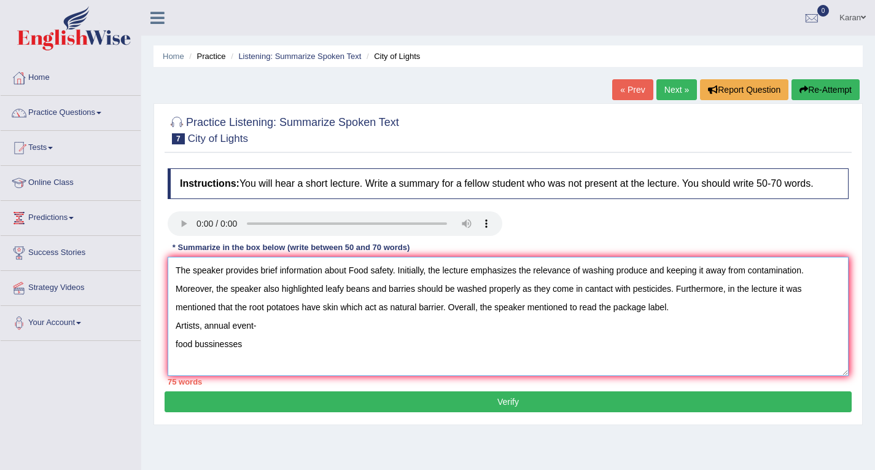
scroll to position [1, 0]
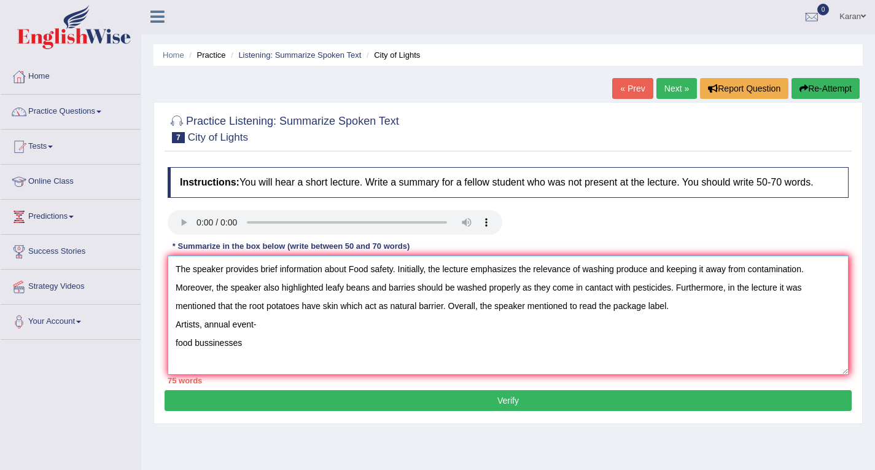
click at [200, 330] on textarea "The speaker provides brief information about Food safety. Initially, the lectur…" at bounding box center [508, 314] width 681 height 119
click at [370, 328] on textarea "The speaker provides brief information about Food safety. Initially, the lectur…" at bounding box center [508, 314] width 681 height 119
click at [303, 325] on textarea "The speaker provides brief information about Food safety. Initially, the lectur…" at bounding box center [508, 314] width 681 height 119
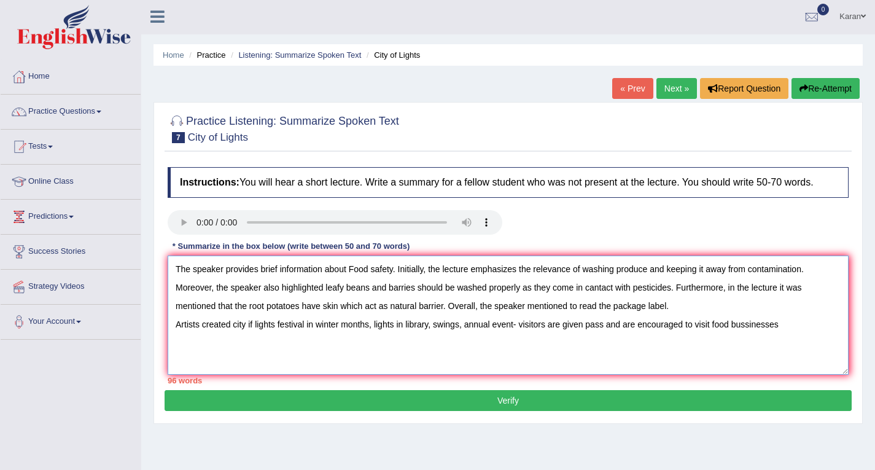
click at [692, 308] on textarea "The speaker provides brief information about Food safety. Initially, the lectur…" at bounding box center [508, 314] width 681 height 119
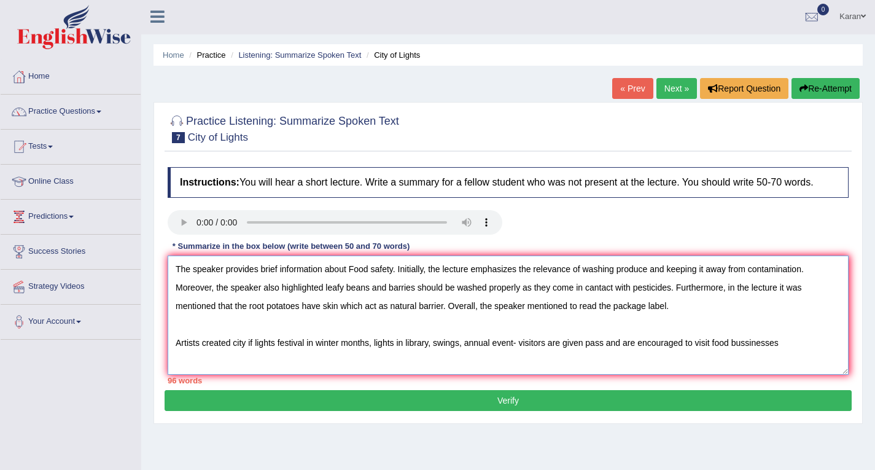
click at [391, 273] on textarea "The speaker provides brief information about Food safety. Initially, the lectur…" at bounding box center [508, 314] width 681 height 119
drag, startPoint x: 425, startPoint y: 286, endPoint x: 767, endPoint y: 290, distance: 342.6
click at [767, 290] on textarea "The speaker provides brief information about Lights festival. Initially, the le…" at bounding box center [508, 314] width 681 height 119
drag, startPoint x: 803, startPoint y: 349, endPoint x: 225, endPoint y: 346, distance: 577.7
click at [225, 346] on textarea "The speaker provides brief information about Lights festival. Initially, the le…" at bounding box center [508, 314] width 681 height 119
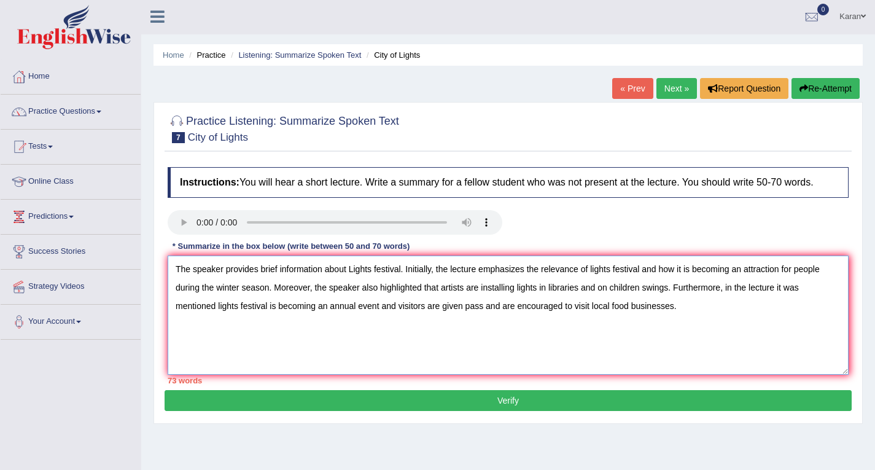
scroll to position [0, 0]
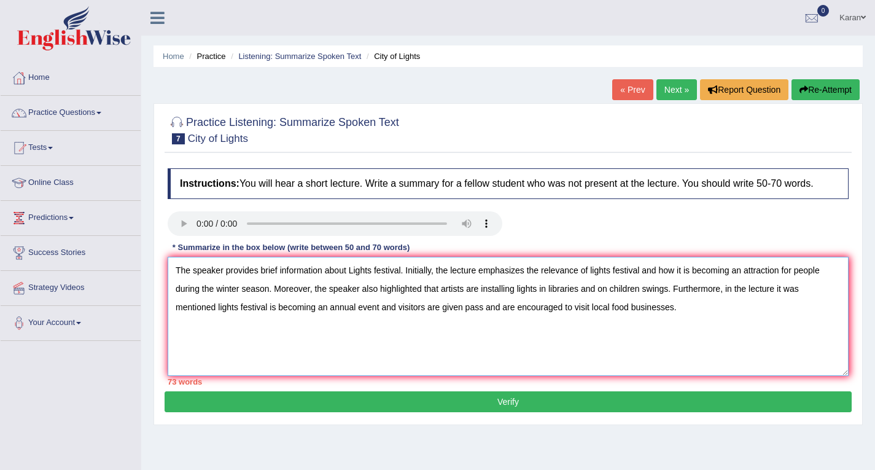
drag, startPoint x: 642, startPoint y: 291, endPoint x: 600, endPoint y: 294, distance: 41.9
click at [600, 294] on textarea "The speaker provides brief information about Lights festival. Initially, the le…" at bounding box center [508, 316] width 681 height 119
click at [801, 292] on textarea "The speaker provides brief information about Lights festival. Initially, the le…" at bounding box center [508, 316] width 681 height 119
drag, startPoint x: 445, startPoint y: 307, endPoint x: 349, endPoint y: 311, distance: 95.2
click at [349, 311] on textarea "The speaker provides brief information about Lights festival. Initially, the le…" at bounding box center [508, 316] width 681 height 119
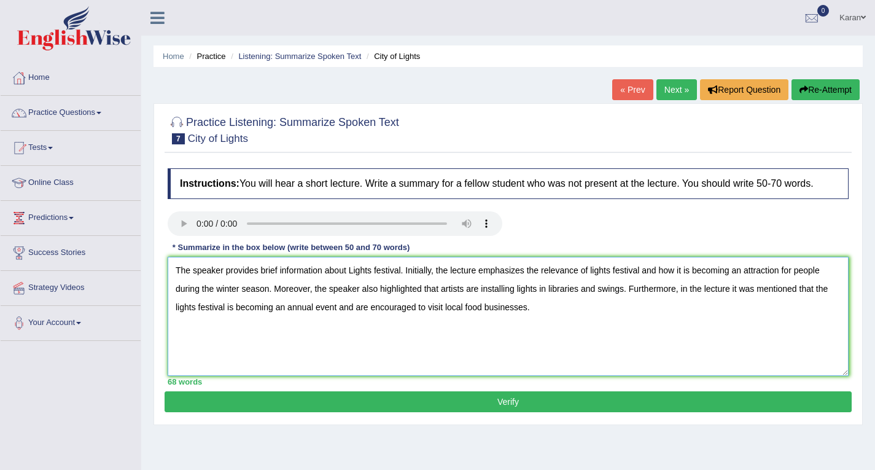
click at [358, 304] on textarea "The speaker provides brief information about Lights festival. Initially, the le…" at bounding box center [508, 316] width 681 height 119
type textarea "The speaker provides brief information about Lights festival. Initially, the le…"
click at [514, 405] on button "Verify" at bounding box center [508, 401] width 687 height 21
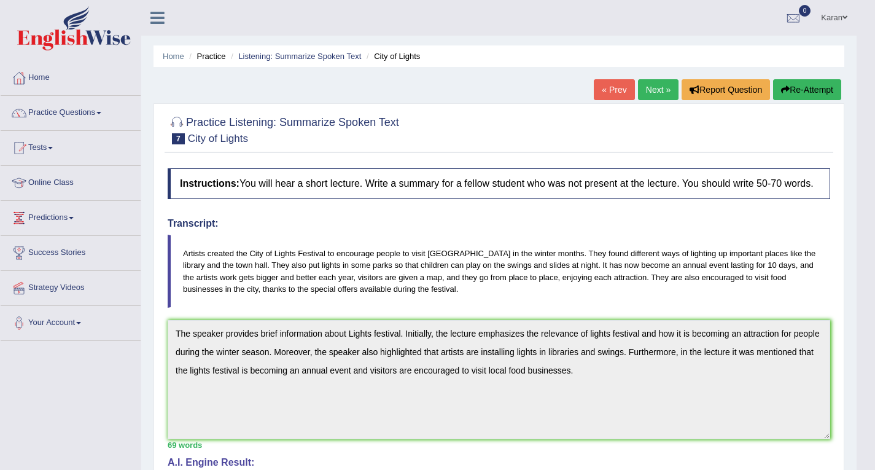
click at [815, 84] on button "Re-Attempt" at bounding box center [807, 89] width 68 height 21
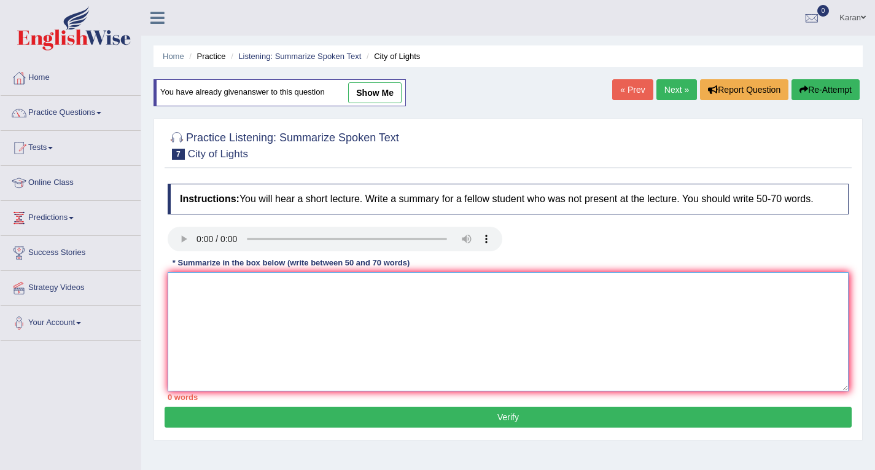
click at [410, 322] on textarea at bounding box center [508, 331] width 681 height 119
paste textarea "The speaker provides brief information about Food safety. Initially, the lectur…"
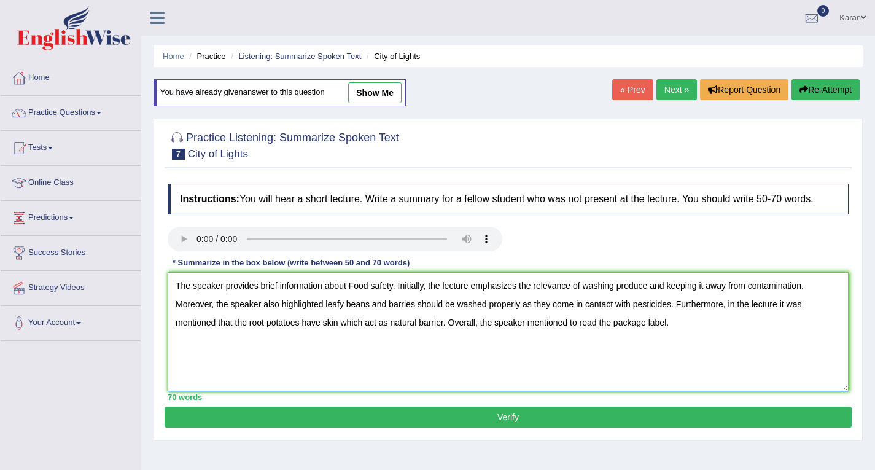
type textarea "The speaker provides brief information about Food safety. Initially, the lectur…"
click at [676, 95] on link "Next »" at bounding box center [676, 89] width 41 height 21
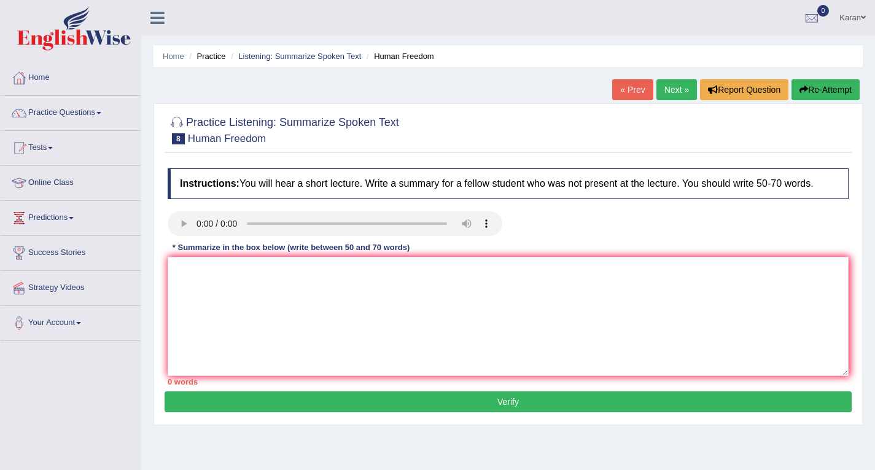
click at [629, 88] on link "« Prev" at bounding box center [632, 89] width 41 height 21
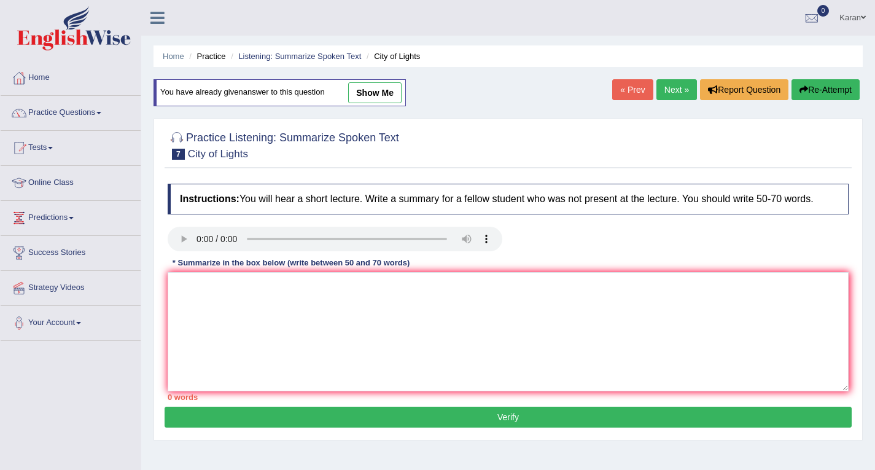
click at [374, 94] on link "show me" at bounding box center [374, 92] width 53 height 21
type textarea "The speaker provides brief information about Lights festival. Initially, the le…"
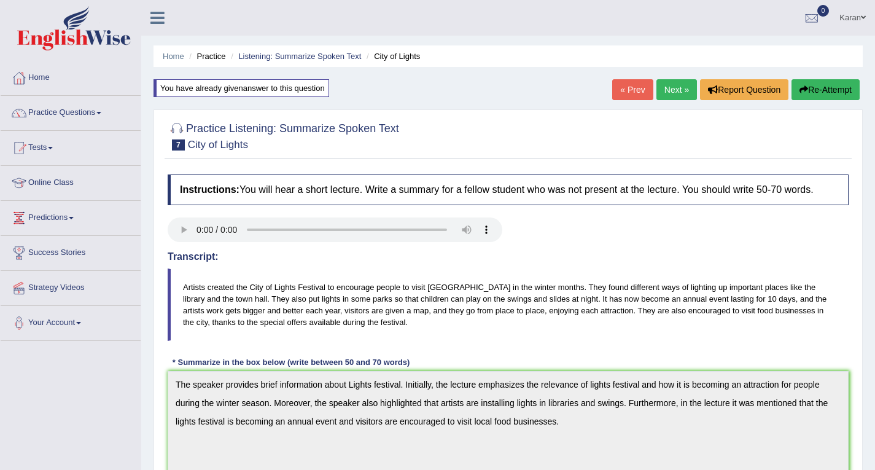
click at [157, 384] on div "Practice Listening: Summarize Spoken Text 7 City of Lights Instructions: You wi…" at bounding box center [507, 443] width 709 height 669
click at [826, 93] on button "Re-Attempt" at bounding box center [825, 89] width 68 height 21
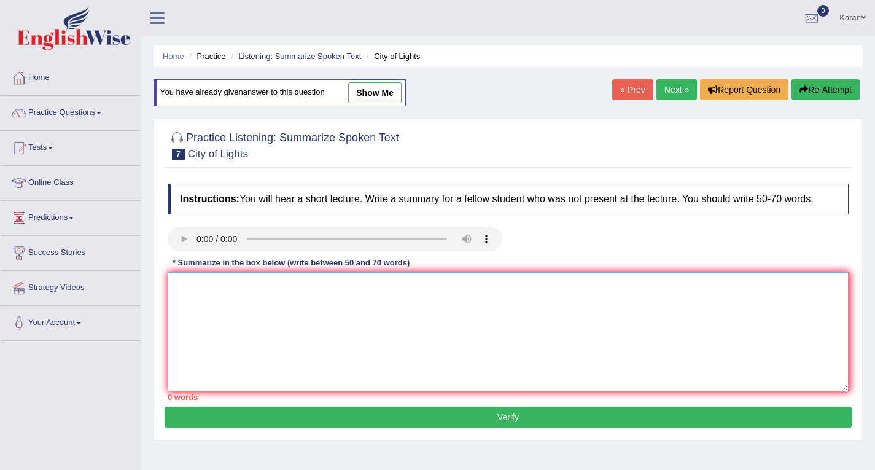
click at [433, 295] on textarea at bounding box center [508, 331] width 681 height 119
paste textarea "The speaker provides brief information about Lights festival. Initially, the le…"
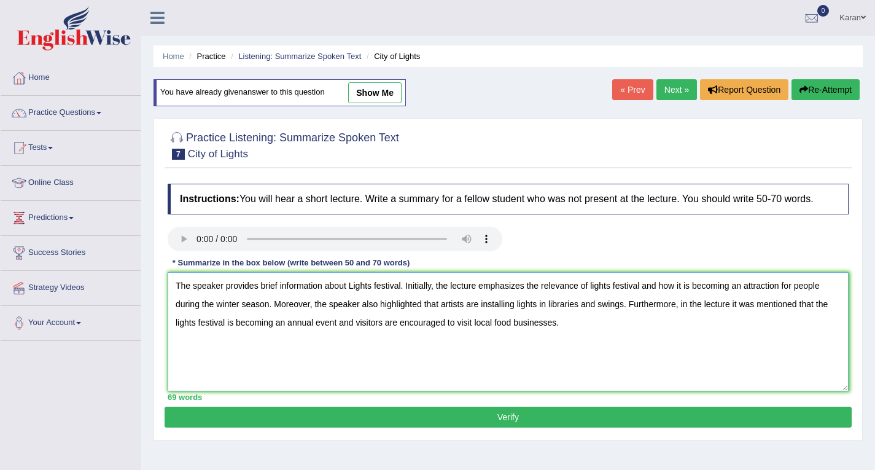
click at [195, 322] on textarea "The speaker provides brief information about Lights festival. Initially, the le…" at bounding box center [508, 331] width 681 height 119
type textarea "The speaker provides brief information about Lights festival. Initially, the le…"
click at [490, 414] on button "Verify" at bounding box center [508, 416] width 687 height 21
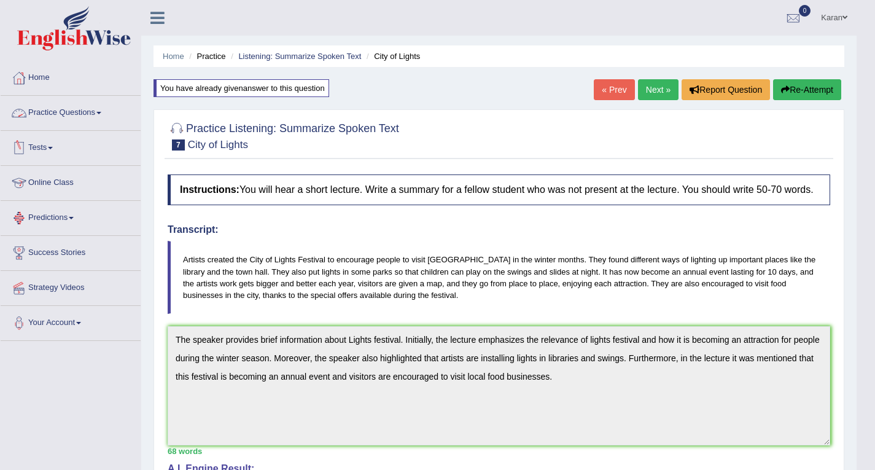
click at [60, 112] on link "Practice Questions" at bounding box center [71, 111] width 140 height 31
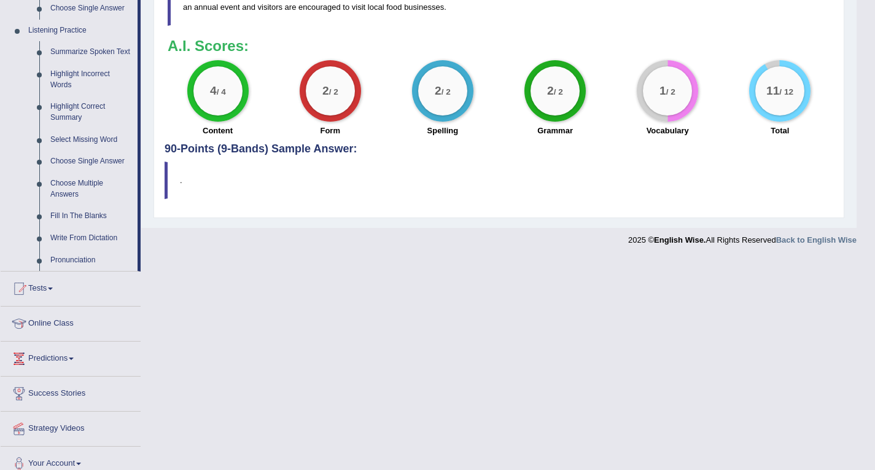
scroll to position [479, 0]
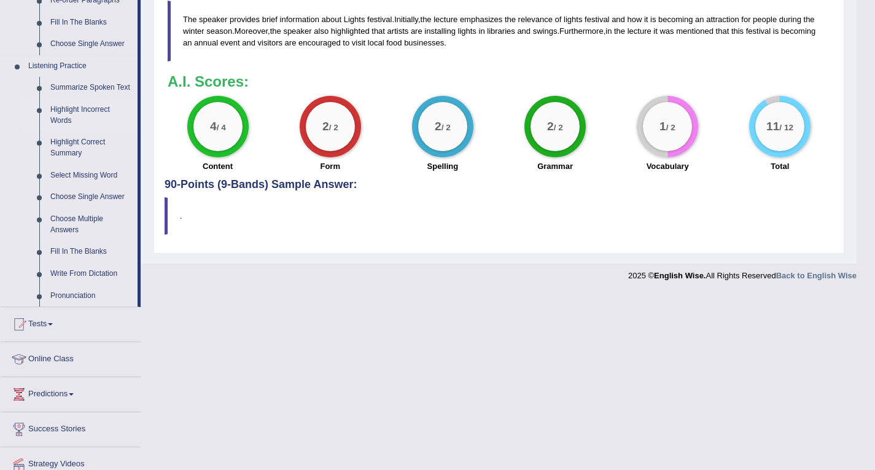
click at [68, 112] on link "Highlight Incorrect Words" at bounding box center [91, 115] width 93 height 33
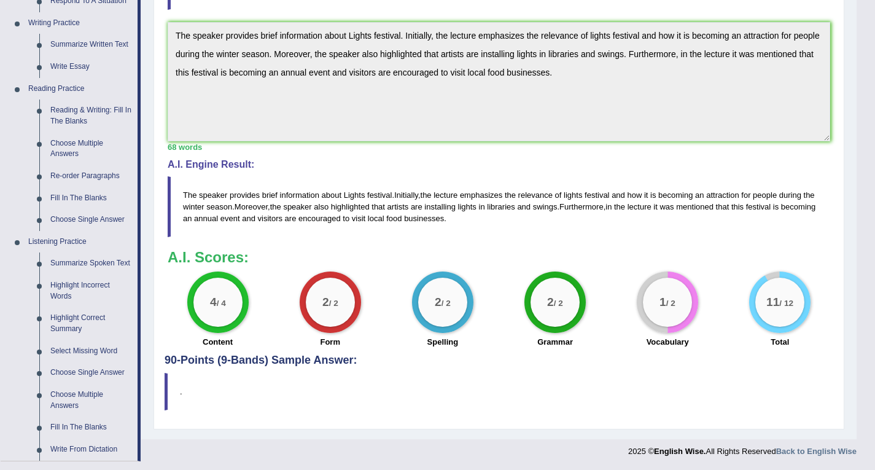
scroll to position [498, 0]
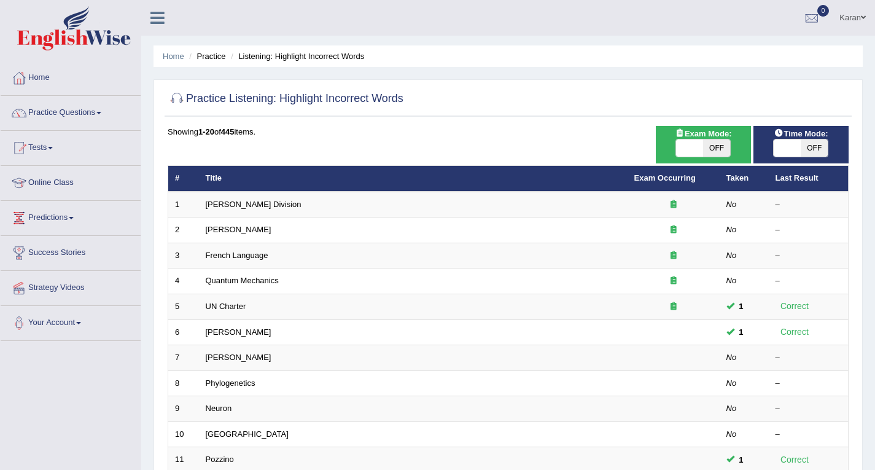
click at [265, 234] on td "[PERSON_NAME]" at bounding box center [413, 230] width 429 height 26
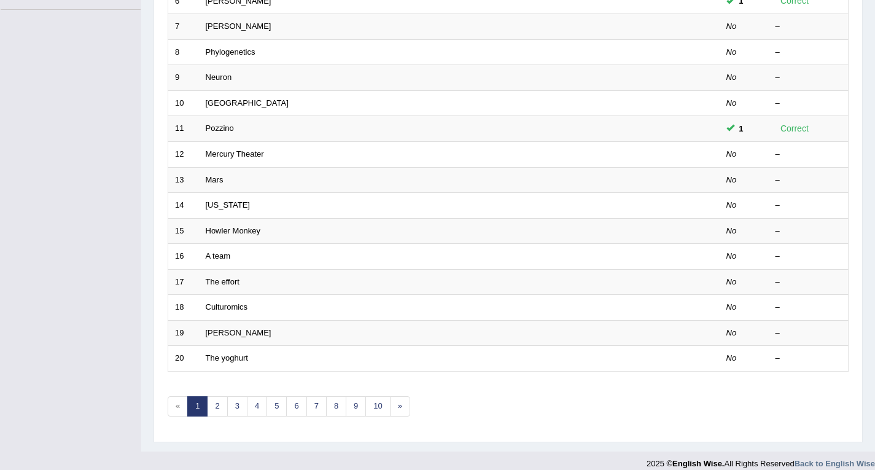
scroll to position [343, 0]
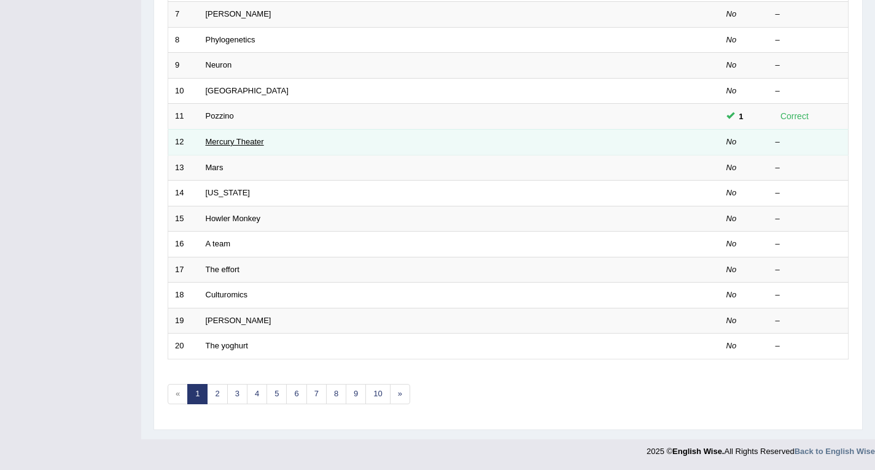
click at [225, 142] on link "Mercury Theater" at bounding box center [235, 141] width 58 height 9
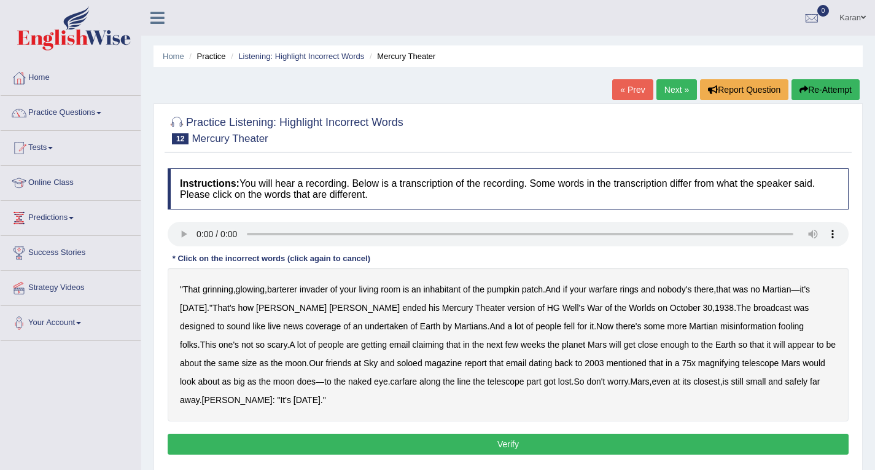
scroll to position [15, 0]
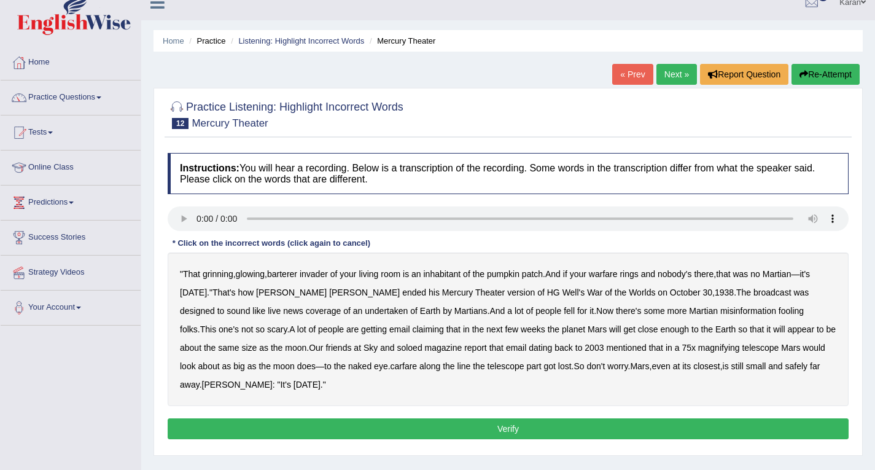
click at [292, 274] on b "barterer" at bounding box center [282, 274] width 30 height 10
click at [617, 276] on b "warfare" at bounding box center [603, 274] width 29 height 10
click at [365, 311] on b "undertaken" at bounding box center [386, 311] width 43 height 10
click at [397, 346] on b "soloed" at bounding box center [409, 348] width 25 height 10
click at [390, 367] on b "carfare" at bounding box center [403, 366] width 27 height 10
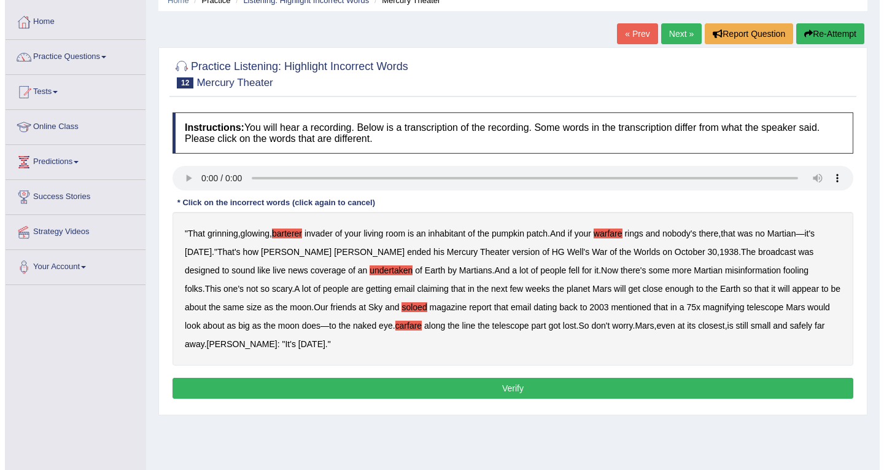
scroll to position [56, 0]
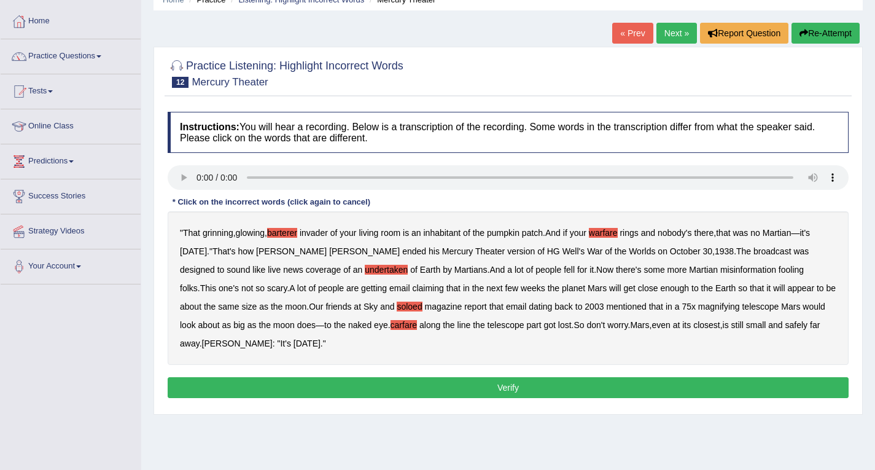
click at [671, 383] on button "Verify" at bounding box center [508, 387] width 681 height 21
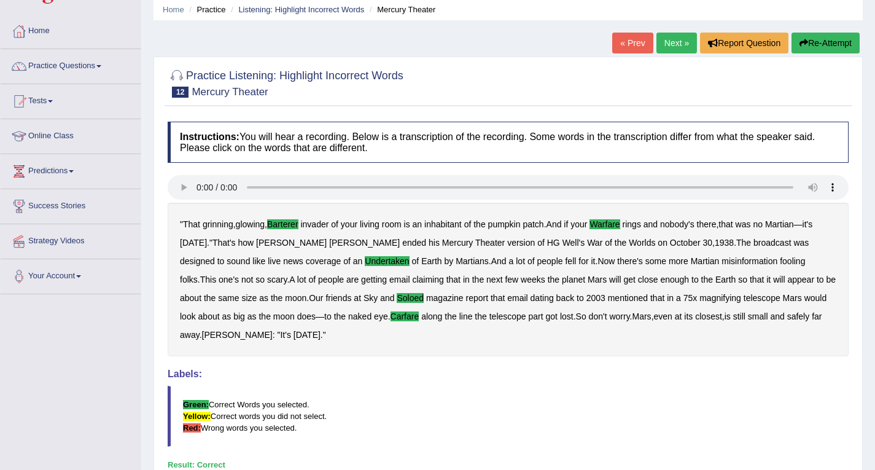
scroll to position [45, 0]
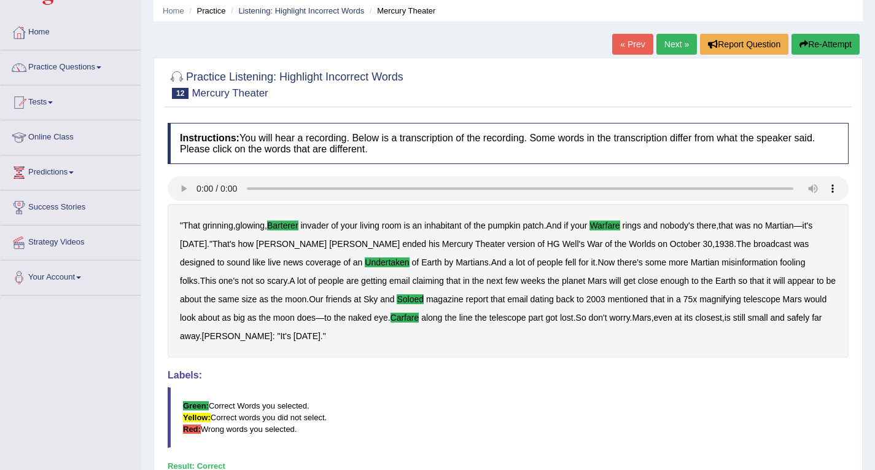
click at [672, 51] on link "Next »" at bounding box center [676, 44] width 41 height 21
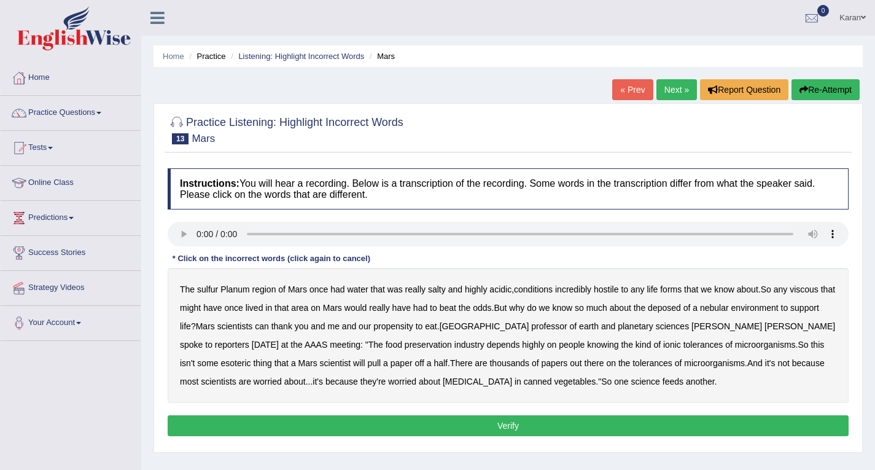
click at [494, 421] on button "Verify" at bounding box center [508, 425] width 681 height 21
click at [209, 289] on b "sulfur" at bounding box center [207, 289] width 21 height 10
click at [806, 291] on b "viscous" at bounding box center [804, 289] width 29 height 10
click at [681, 308] on b "deposed" at bounding box center [664, 308] width 33 height 10
click at [729, 309] on b "nebular" at bounding box center [714, 308] width 29 height 10
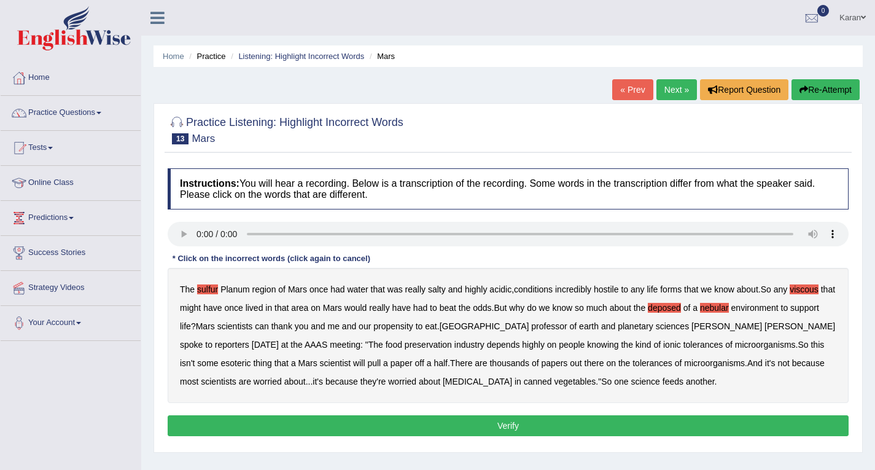
click at [433, 365] on b "half" at bounding box center [440, 363] width 14 height 10
click at [202, 381] on div "The sulfur Planum region of [GEOGRAPHIC_DATA] once had water that was really sa…" at bounding box center [508, 335] width 681 height 135
click at [548, 418] on button "Verify" at bounding box center [508, 425] width 681 height 21
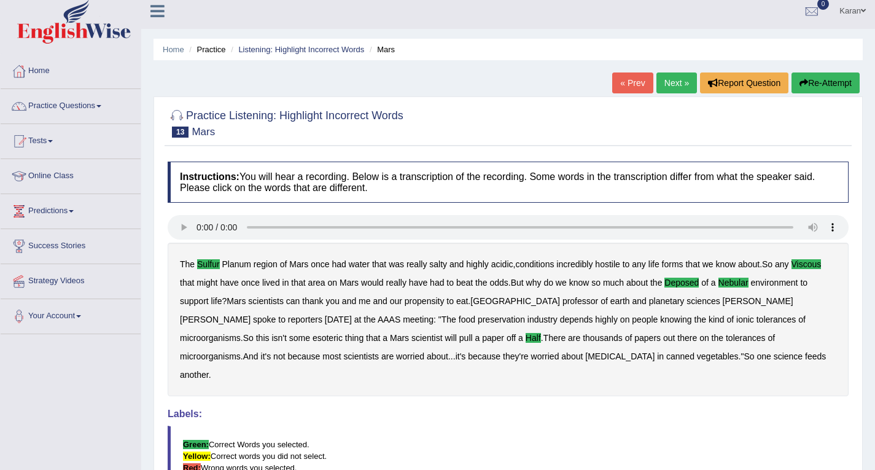
scroll to position [6, 0]
click at [53, 113] on link "Practice Questions" at bounding box center [71, 105] width 140 height 31
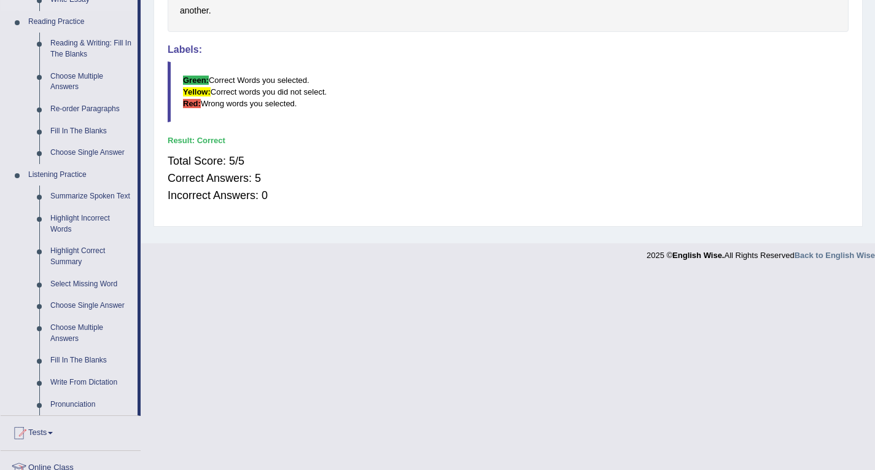
scroll to position [371, 0]
click at [69, 248] on link "Highlight Correct Summary" at bounding box center [91, 255] width 93 height 33
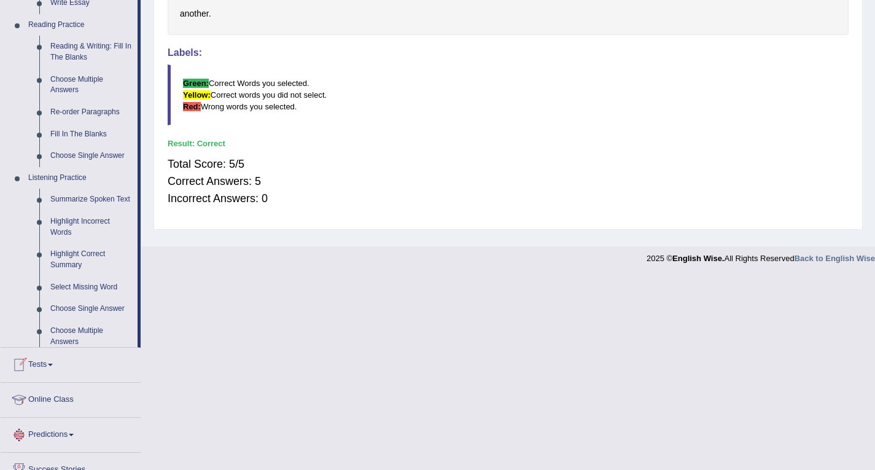
scroll to position [470, 0]
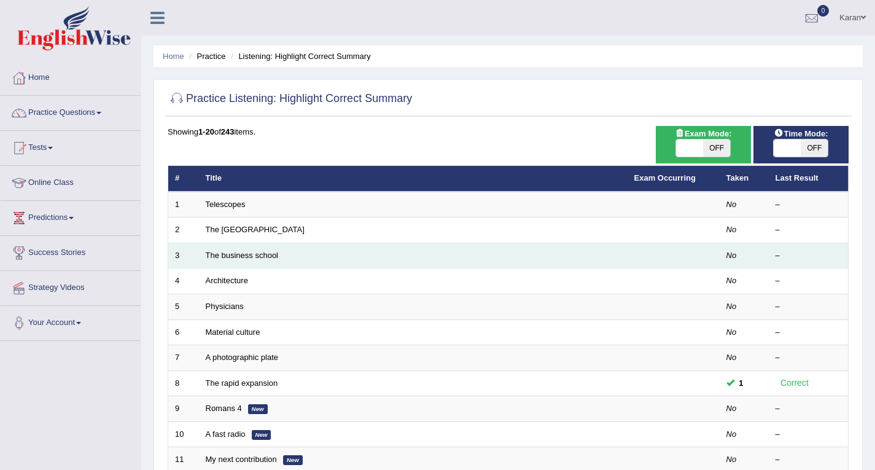
click at [241, 260] on td "The business school" at bounding box center [413, 256] width 429 height 26
click at [240, 258] on link "The business school" at bounding box center [242, 254] width 73 height 9
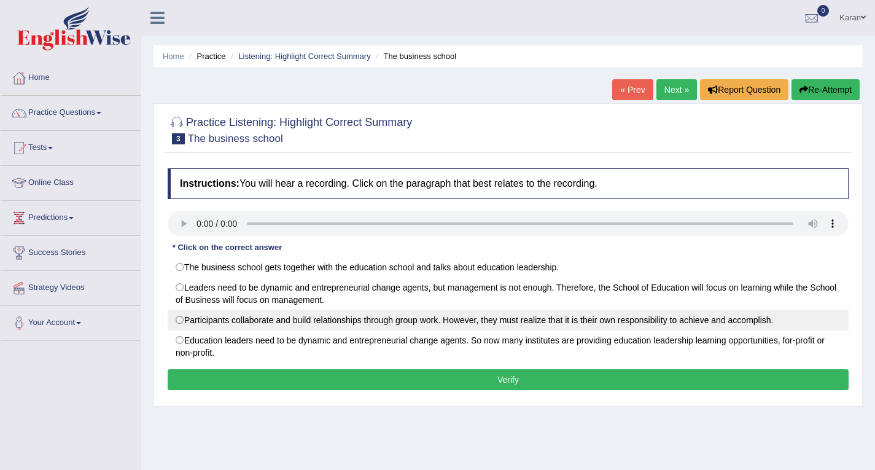
click at [227, 320] on label "Participants collaborate and build relationships through group work. However, t…" at bounding box center [508, 319] width 681 height 21
radio input "true"
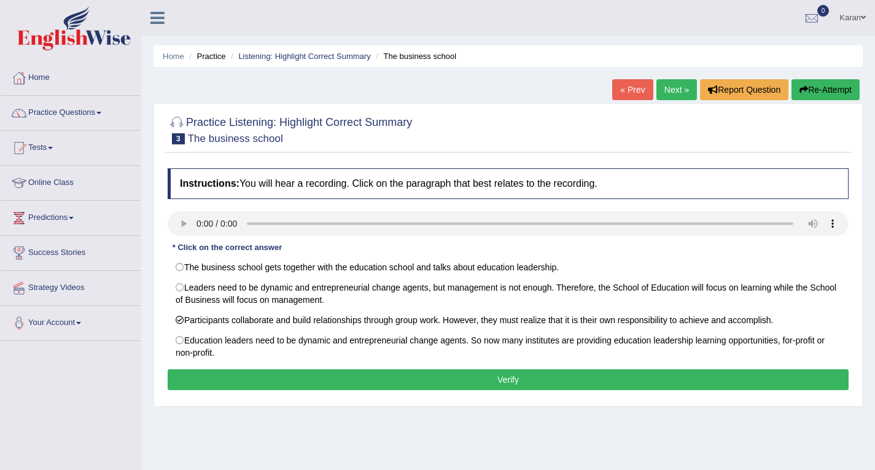
click at [511, 377] on button "Verify" at bounding box center [508, 379] width 681 height 21
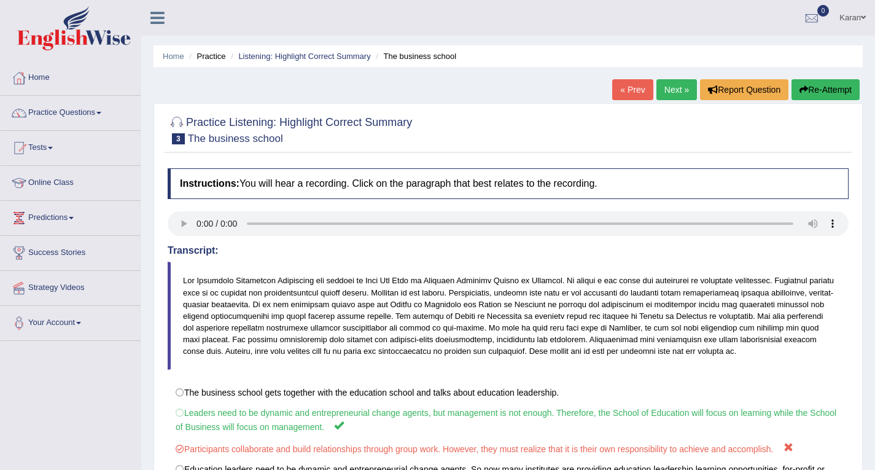
click at [800, 92] on icon "button" at bounding box center [803, 89] width 9 height 9
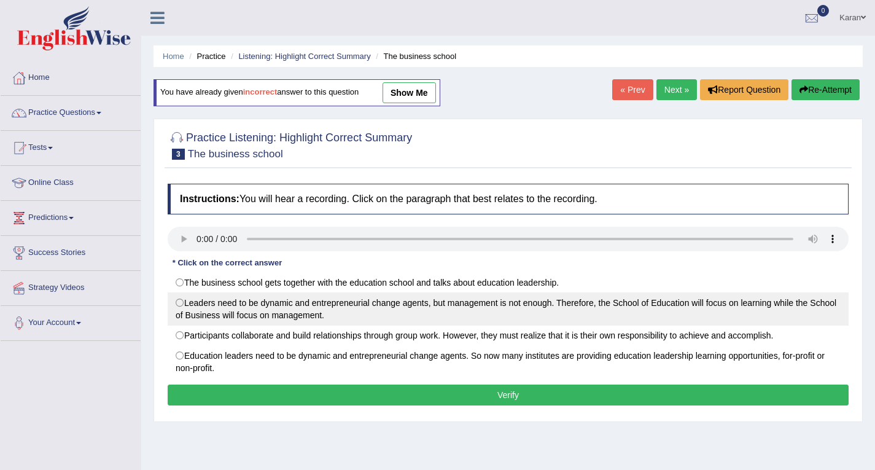
click at [323, 317] on label "Leaders need to be dynamic and entrepreneurial change agents, but management is…" at bounding box center [508, 308] width 681 height 33
radio input "true"
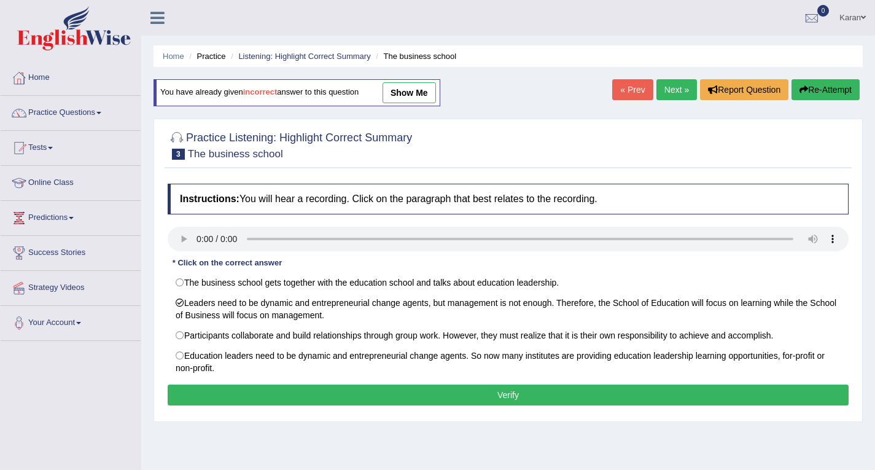
click at [375, 390] on button "Verify" at bounding box center [508, 394] width 681 height 21
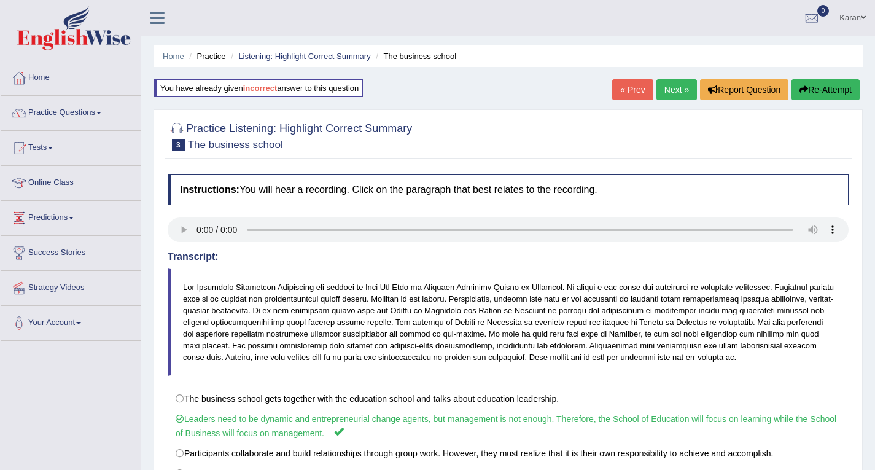
click at [664, 88] on link "Next »" at bounding box center [676, 89] width 41 height 21
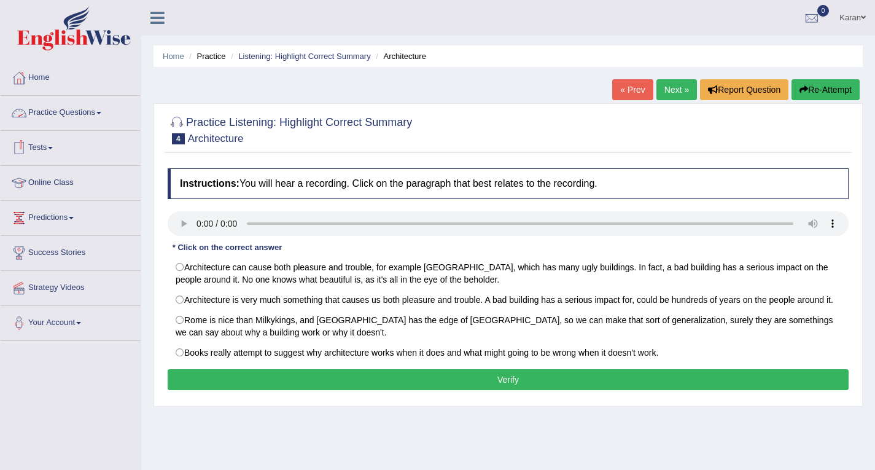
click at [63, 114] on link "Practice Questions" at bounding box center [71, 111] width 140 height 31
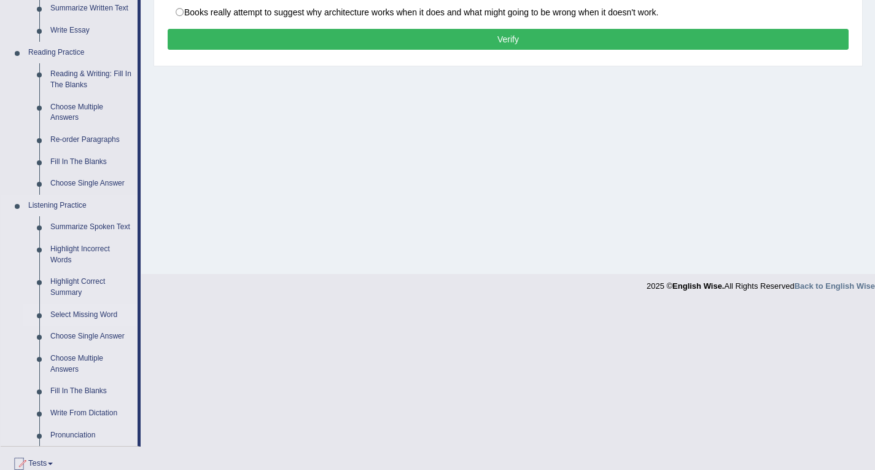
scroll to position [341, 0]
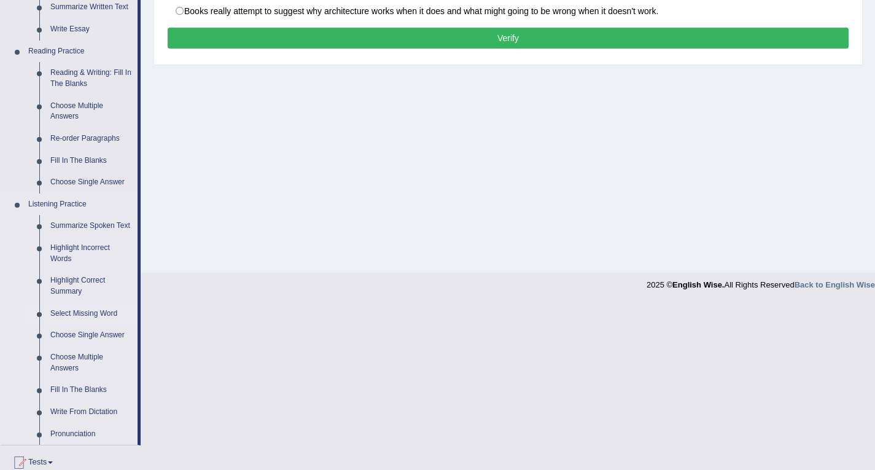
click at [72, 314] on link "Select Missing Word" at bounding box center [91, 314] width 93 height 22
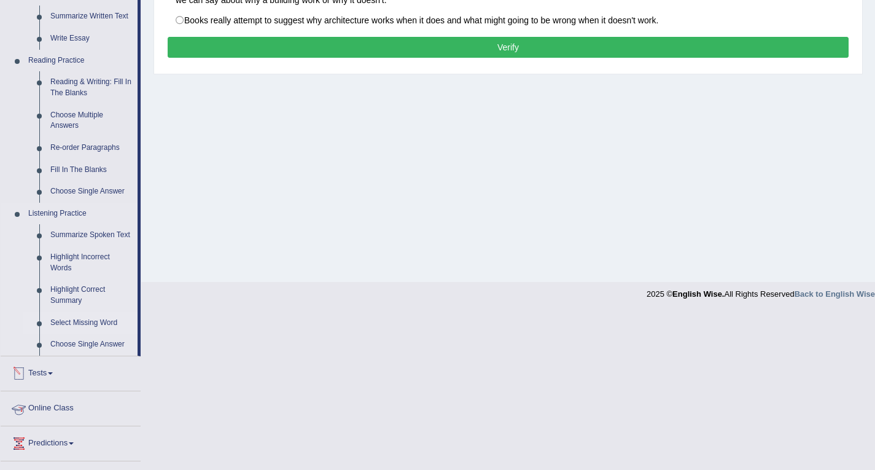
scroll to position [298, 0]
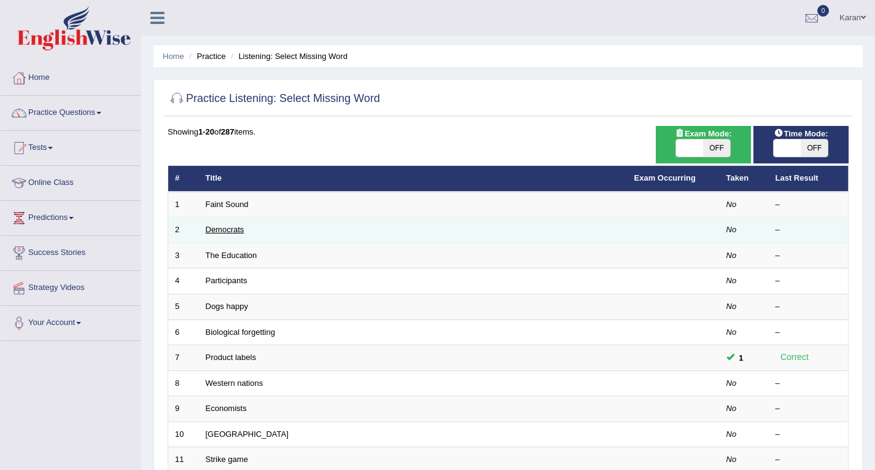
click at [234, 230] on link "Democrats" at bounding box center [225, 229] width 39 height 9
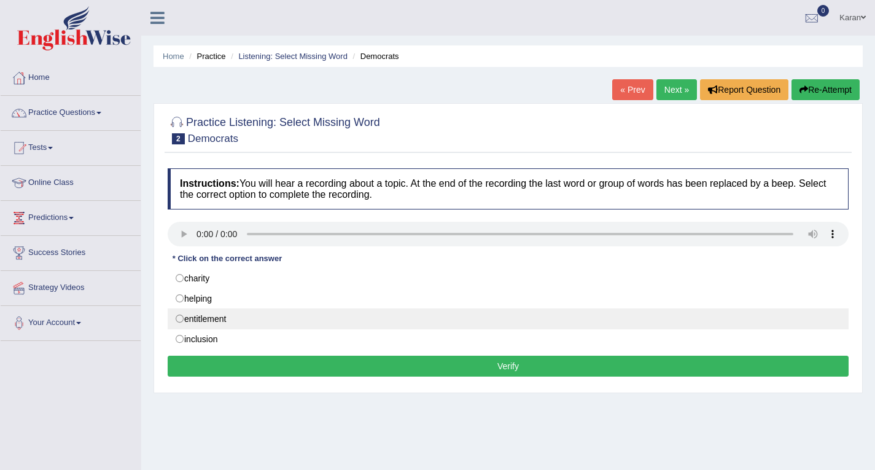
click at [176, 319] on label "entitlement" at bounding box center [508, 318] width 681 height 21
radio input "true"
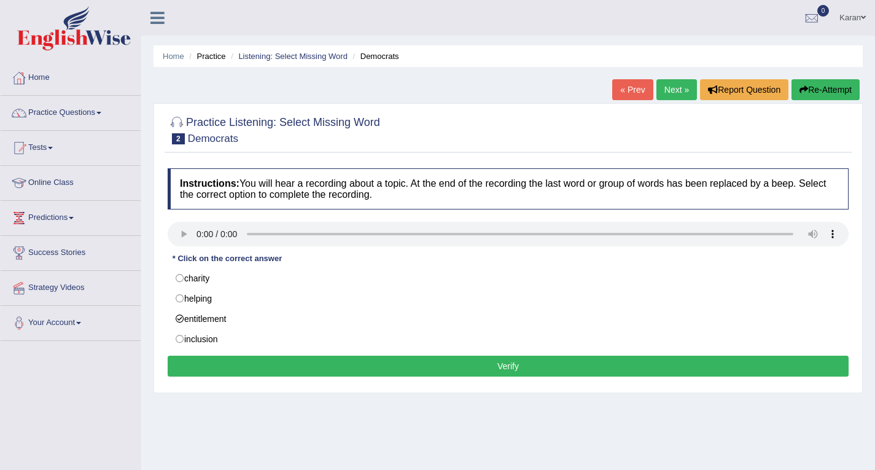
click at [231, 367] on button "Verify" at bounding box center [508, 365] width 681 height 21
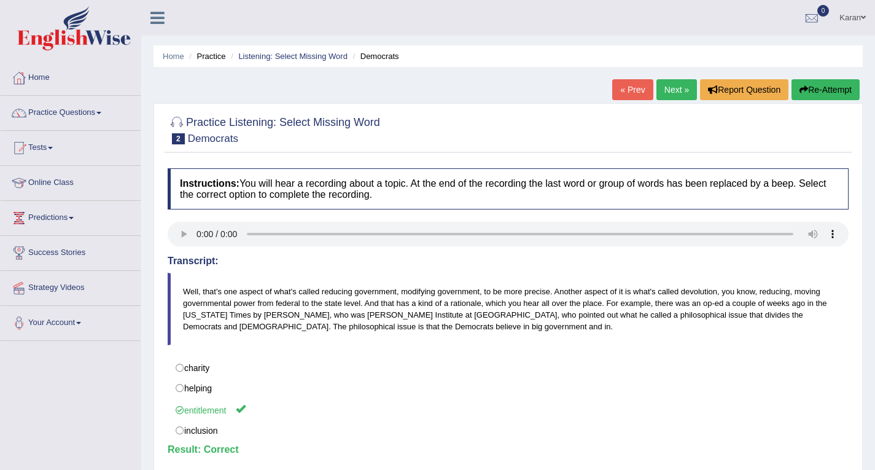
click at [676, 89] on link "Next »" at bounding box center [676, 89] width 41 height 21
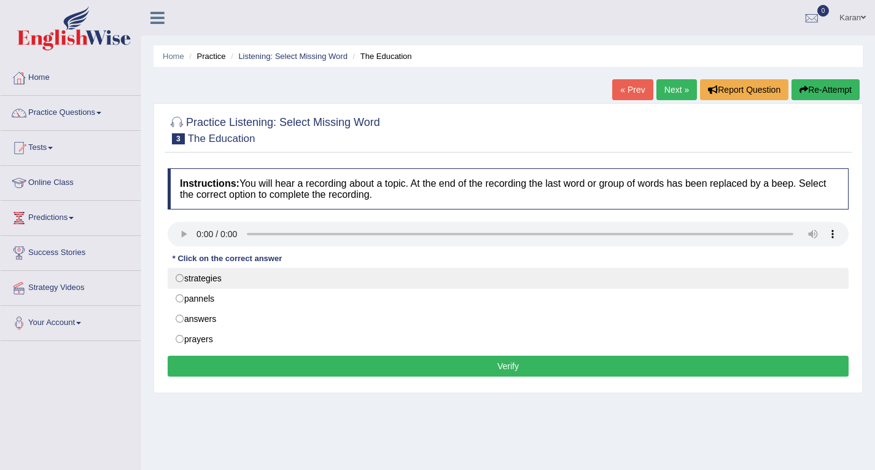
click at [224, 280] on label "strategies" at bounding box center [508, 278] width 681 height 21
radio input "true"
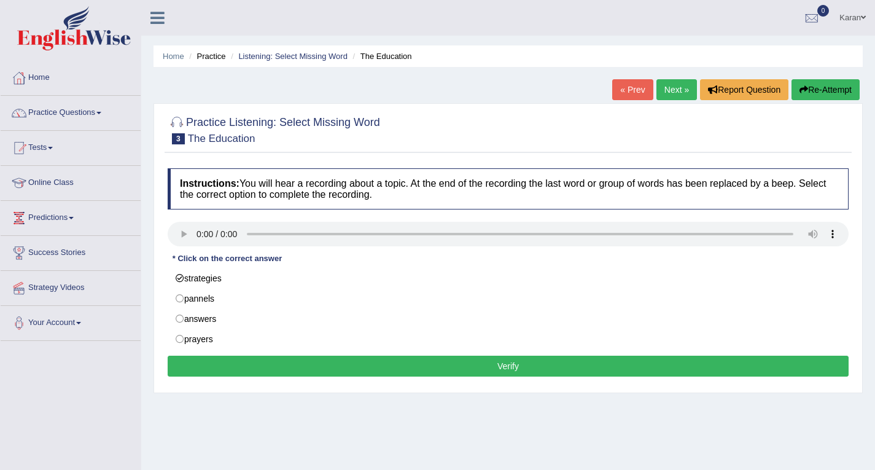
click at [286, 367] on button "Verify" at bounding box center [508, 365] width 681 height 21
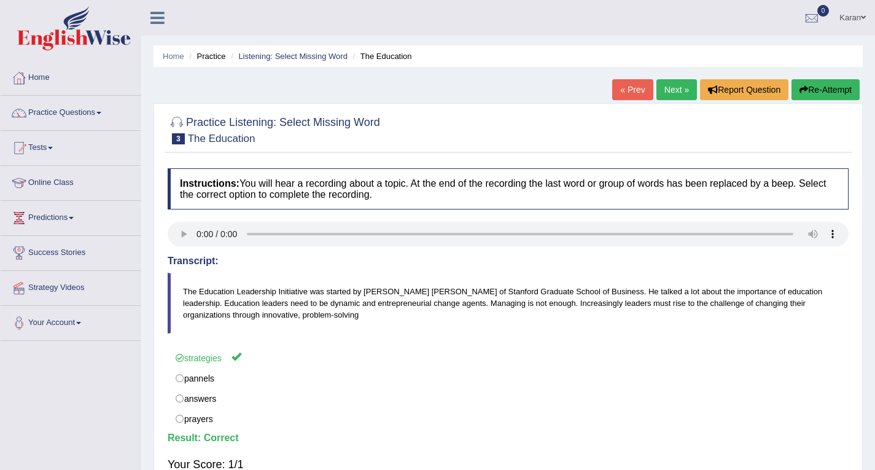
click at [674, 88] on link "Next »" at bounding box center [676, 89] width 41 height 21
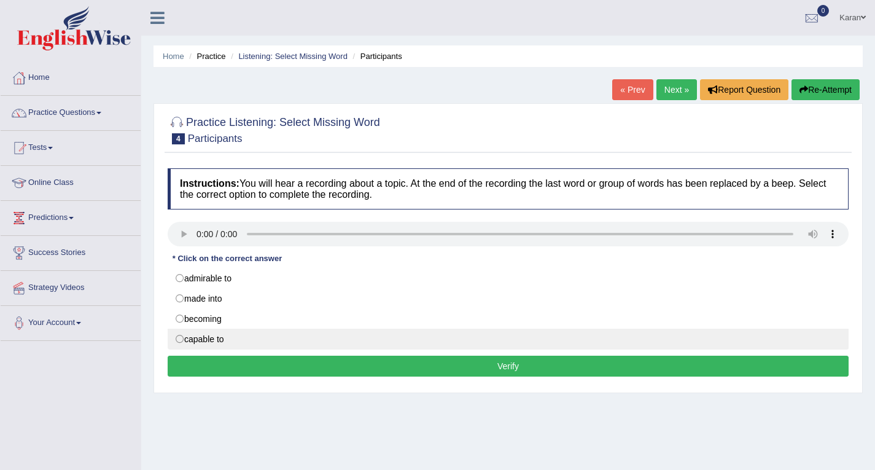
click at [183, 338] on label "capable to" at bounding box center [508, 338] width 681 height 21
radio input "true"
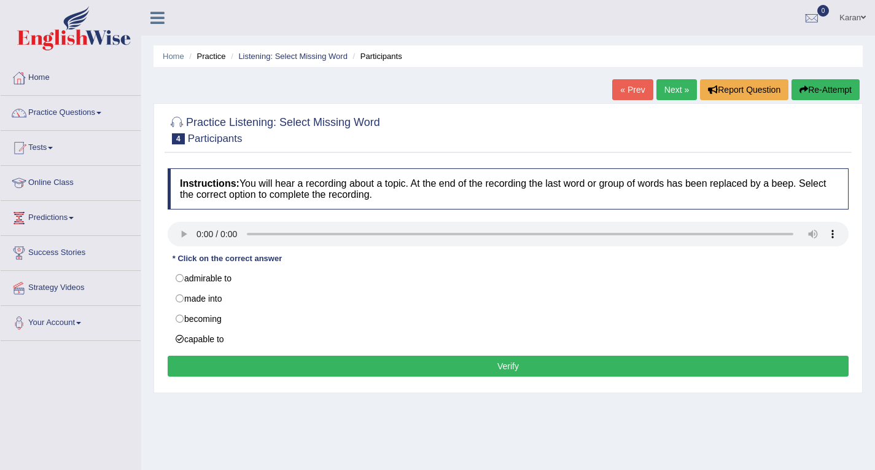
click at [224, 359] on button "Verify" at bounding box center [508, 365] width 681 height 21
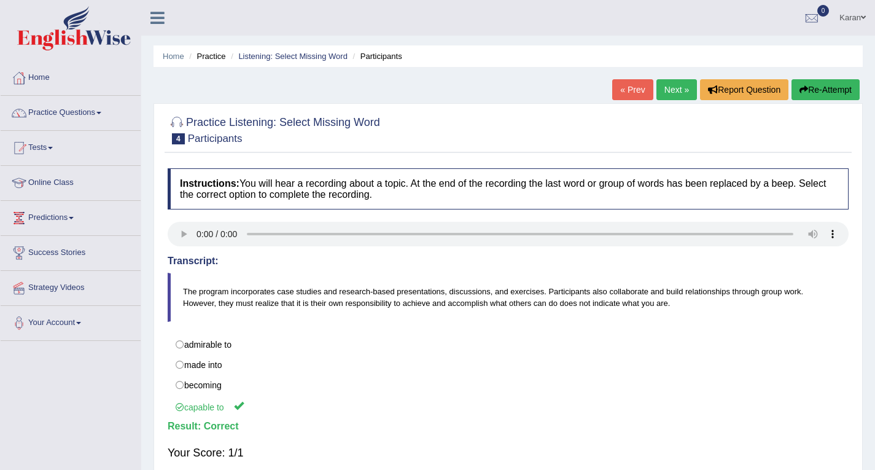
click at [674, 96] on link "Next »" at bounding box center [676, 89] width 41 height 21
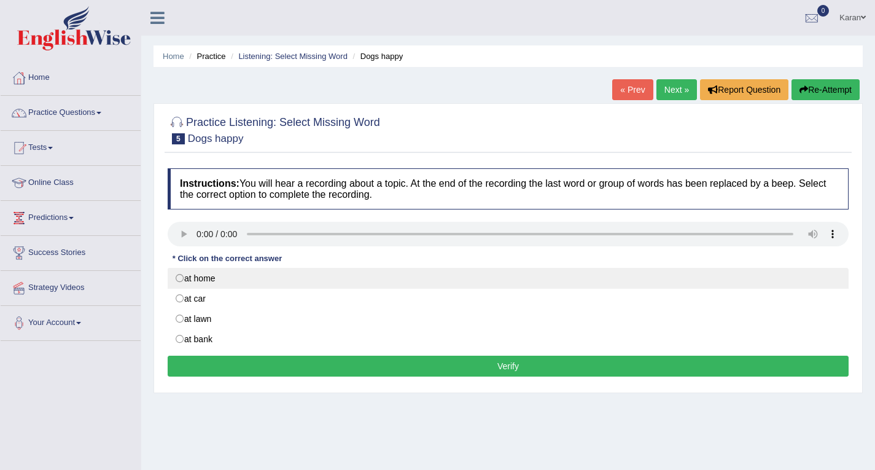
click at [179, 277] on label "at home" at bounding box center [508, 278] width 681 height 21
radio input "true"
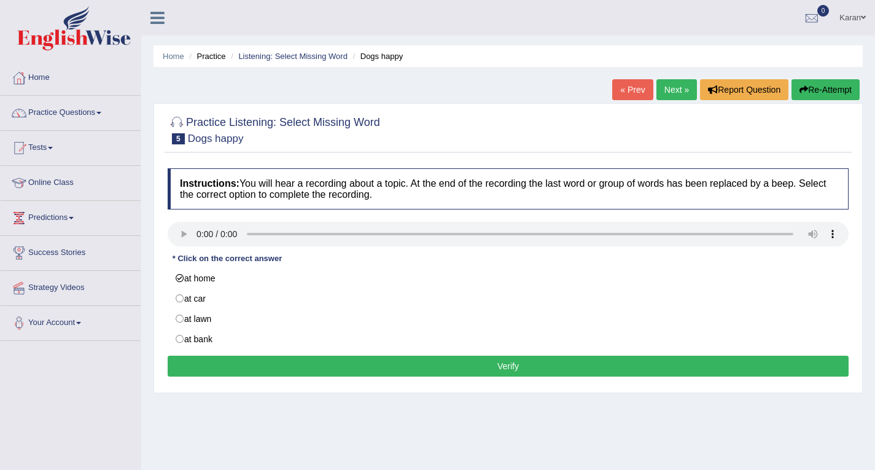
click at [273, 376] on button "Verify" at bounding box center [508, 365] width 681 height 21
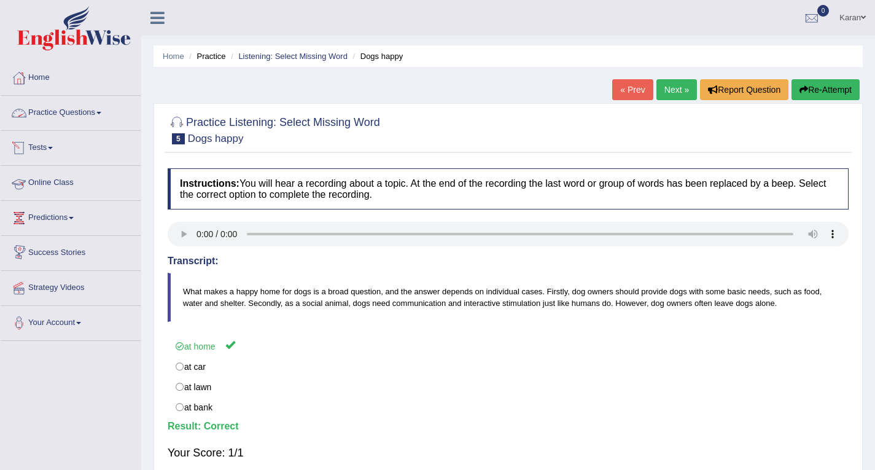
click at [69, 113] on link "Practice Questions" at bounding box center [71, 111] width 140 height 31
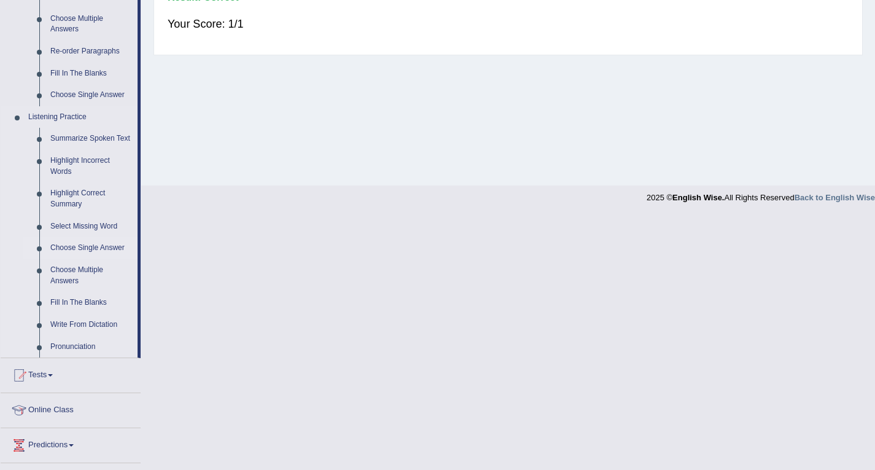
scroll to position [428, 0]
click at [85, 247] on link "Choose Single Answer" at bounding box center [91, 249] width 93 height 22
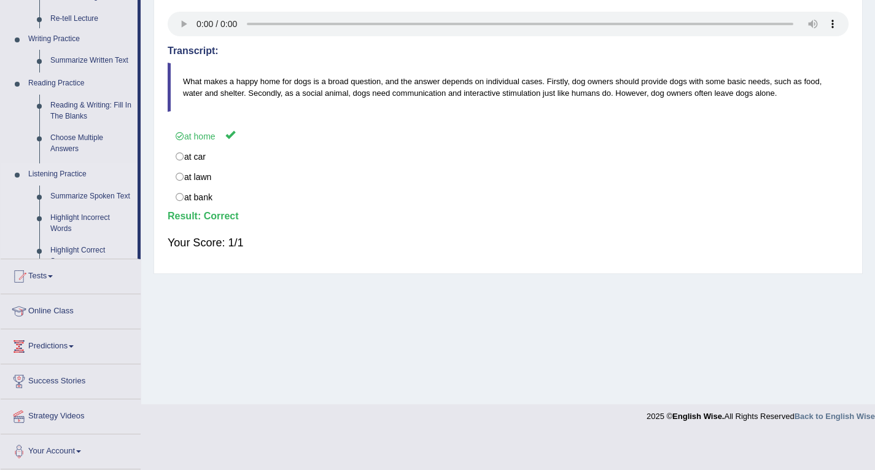
scroll to position [175, 0]
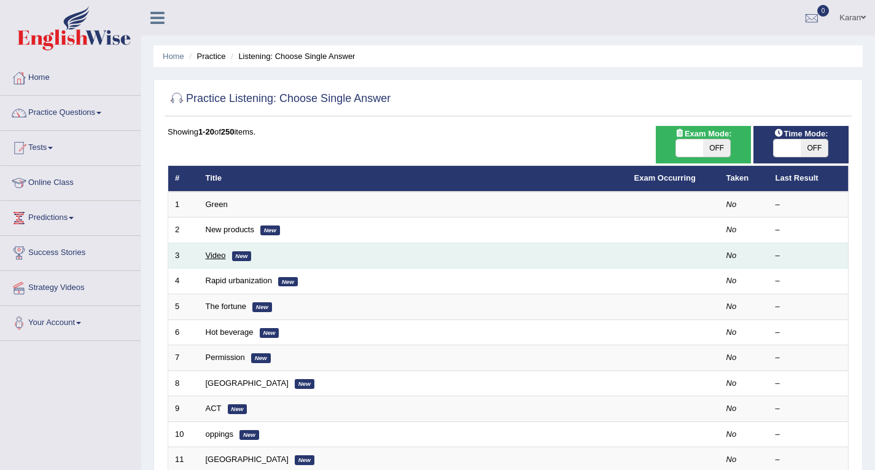
click at [219, 252] on link "Video" at bounding box center [216, 254] width 20 height 9
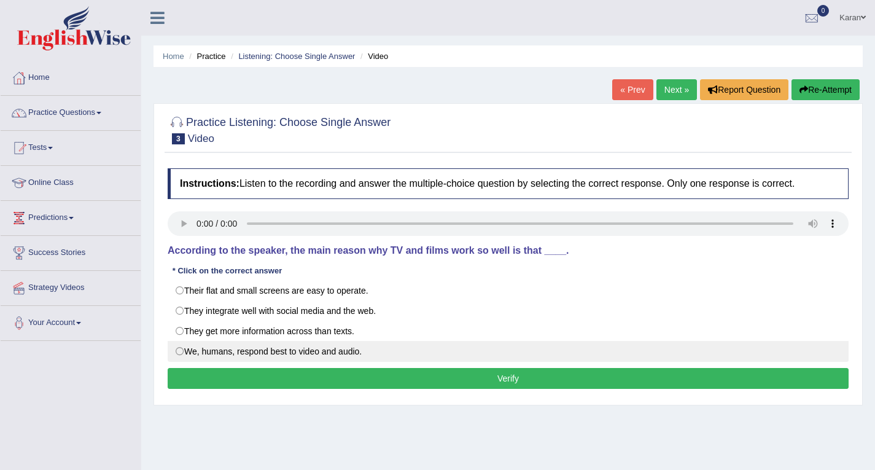
click at [258, 351] on label "We, humans, respond best to video and audio." at bounding box center [508, 351] width 681 height 21
radio input "true"
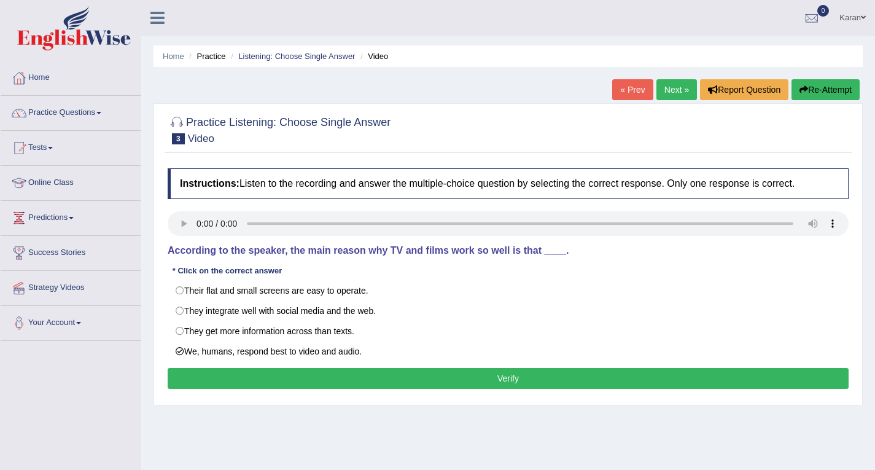
click at [319, 380] on button "Verify" at bounding box center [508, 378] width 681 height 21
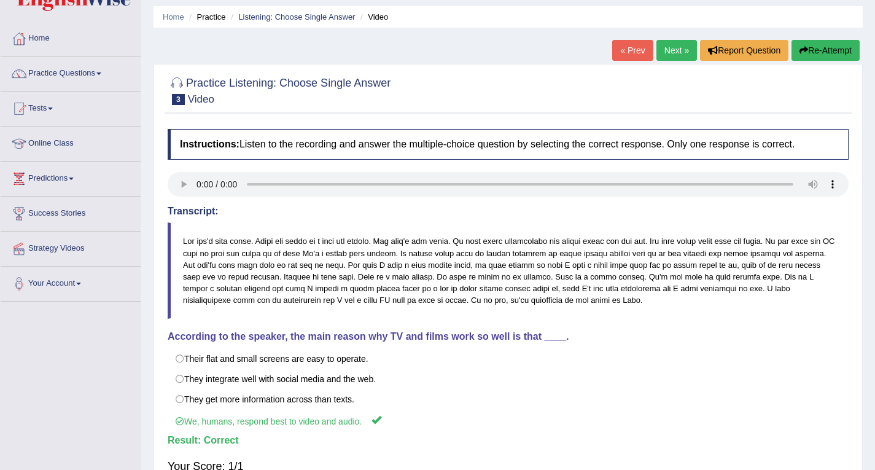
scroll to position [41, 0]
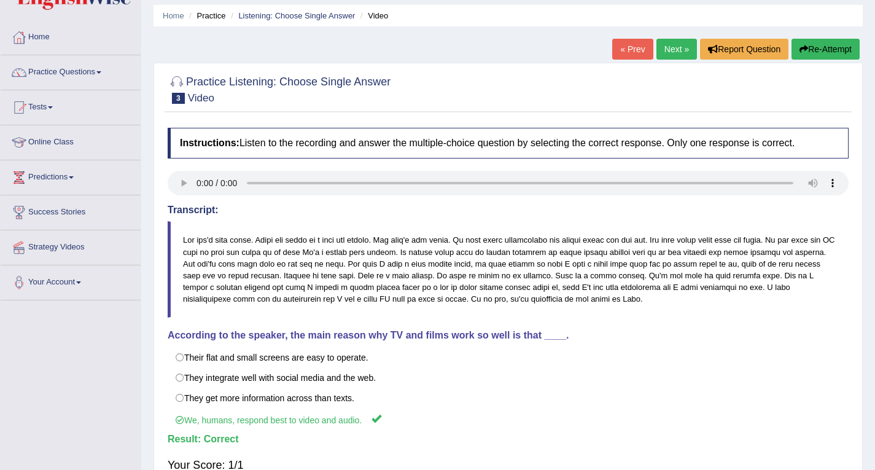
click at [672, 44] on link "Next »" at bounding box center [676, 49] width 41 height 21
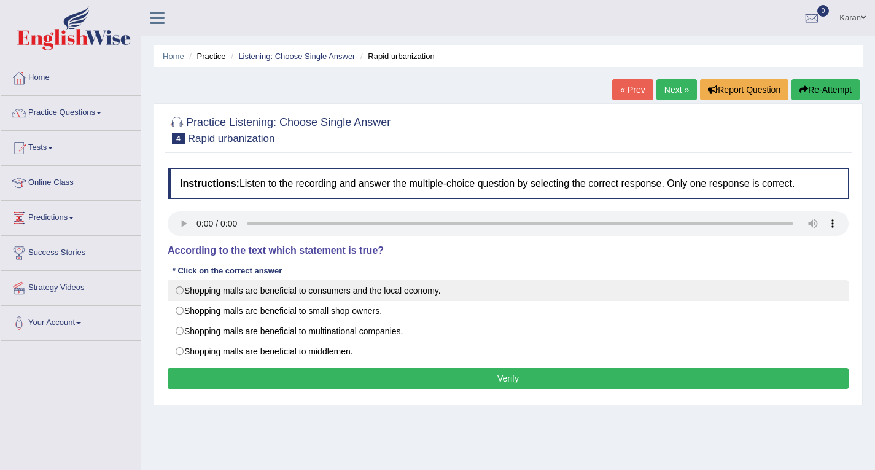
click at [344, 290] on label "Shopping malls are beneficial to consumers and the local economy." at bounding box center [508, 290] width 681 height 21
radio input "true"
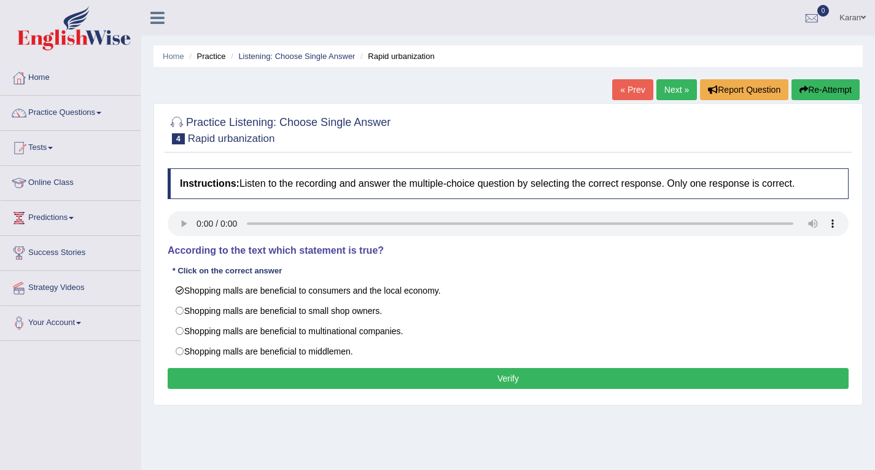
click at [385, 379] on button "Verify" at bounding box center [508, 378] width 681 height 21
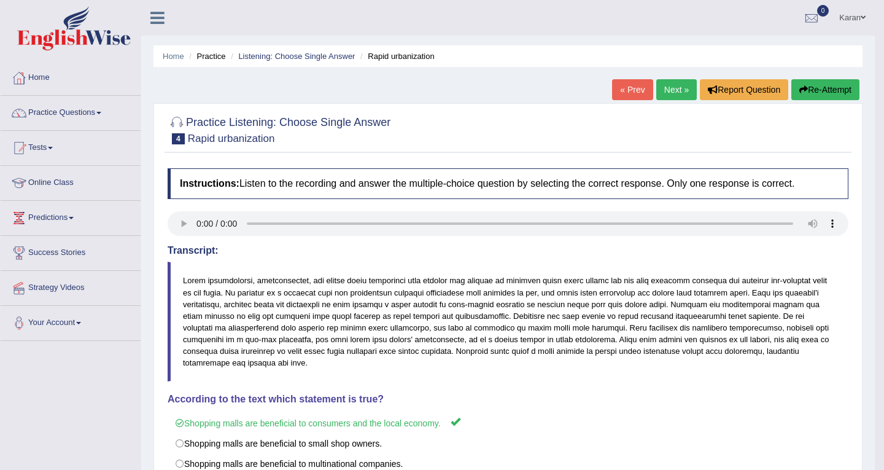
click at [385, 379] on div "Instructions: Listen to the recording and answer the multiple-choice question b…" at bounding box center [508, 357] width 687 height 391
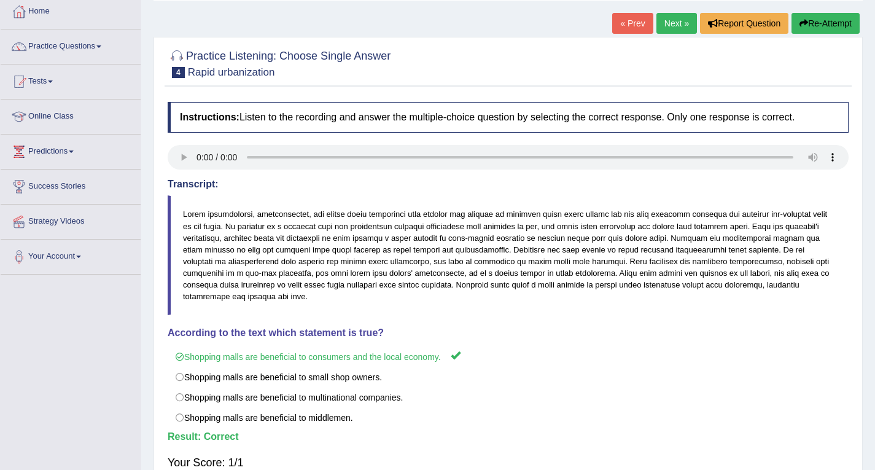
scroll to position [65, 0]
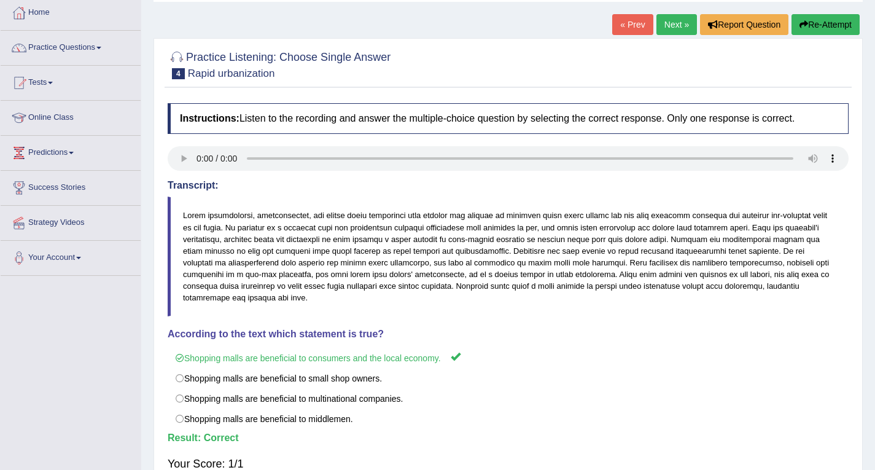
click at [673, 23] on link "Next »" at bounding box center [676, 24] width 41 height 21
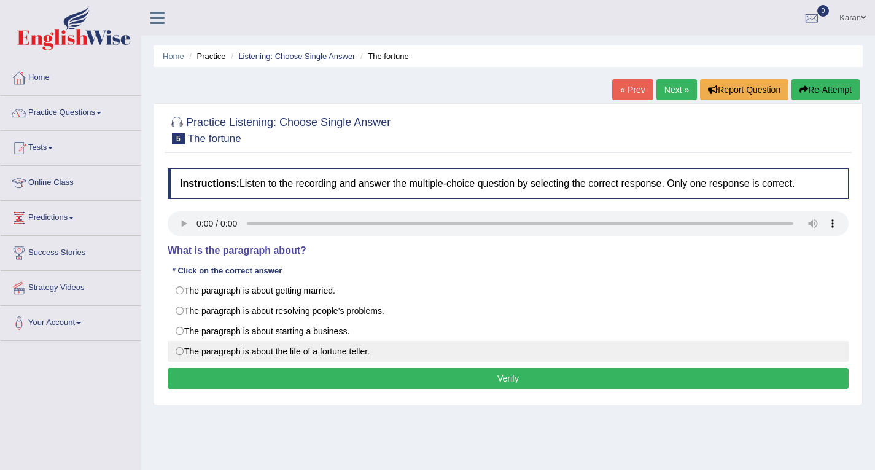
click at [296, 346] on label "The paragraph is about the life of a fortune teller." at bounding box center [508, 351] width 681 height 21
radio input "true"
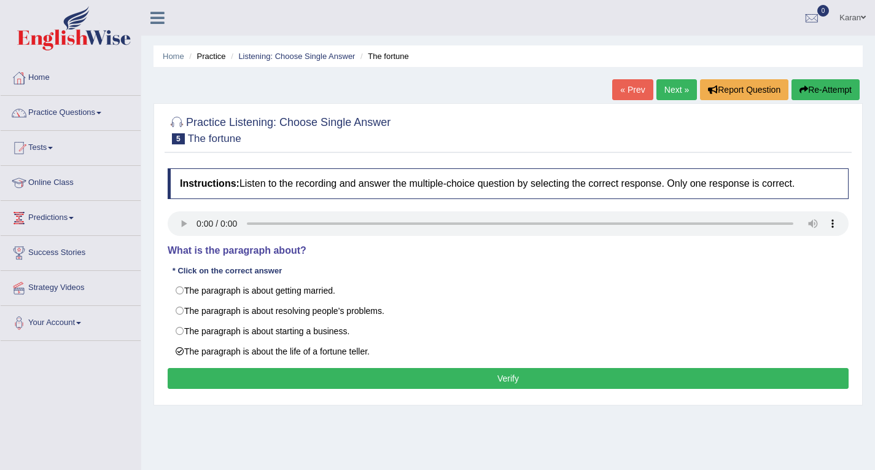
click at [472, 385] on button "Verify" at bounding box center [508, 378] width 681 height 21
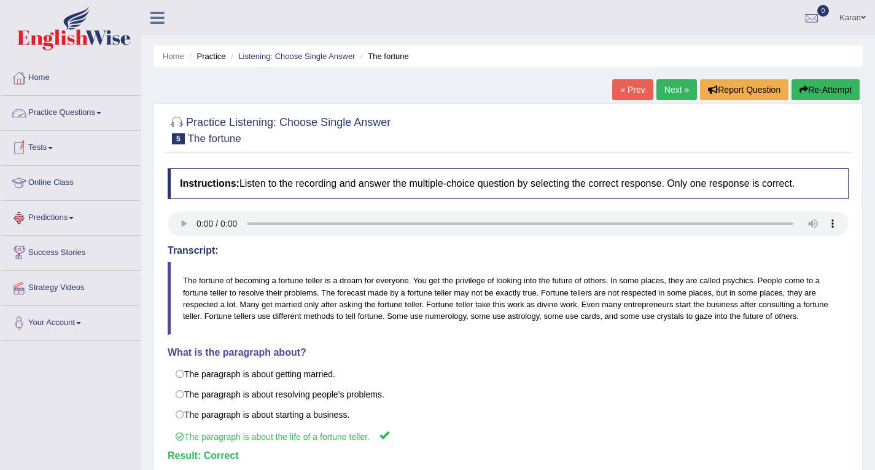
click at [87, 111] on link "Practice Questions" at bounding box center [71, 111] width 140 height 31
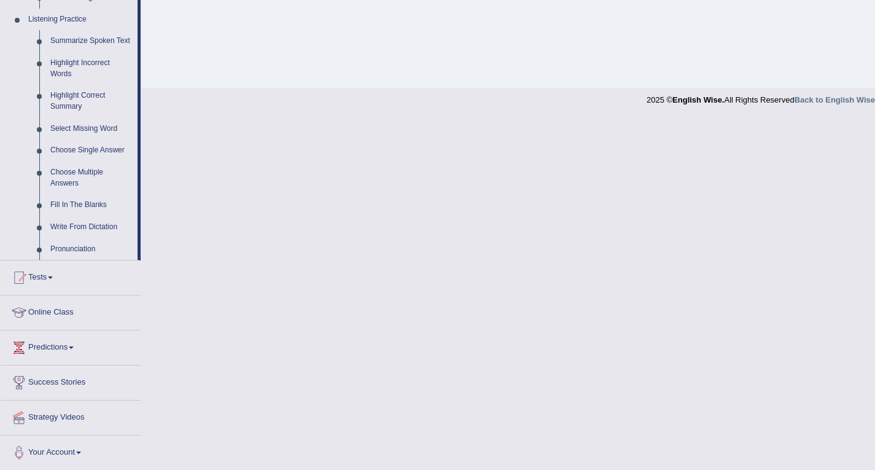
scroll to position [527, 0]
click at [67, 166] on link "Choose Multiple Answers" at bounding box center [91, 176] width 93 height 33
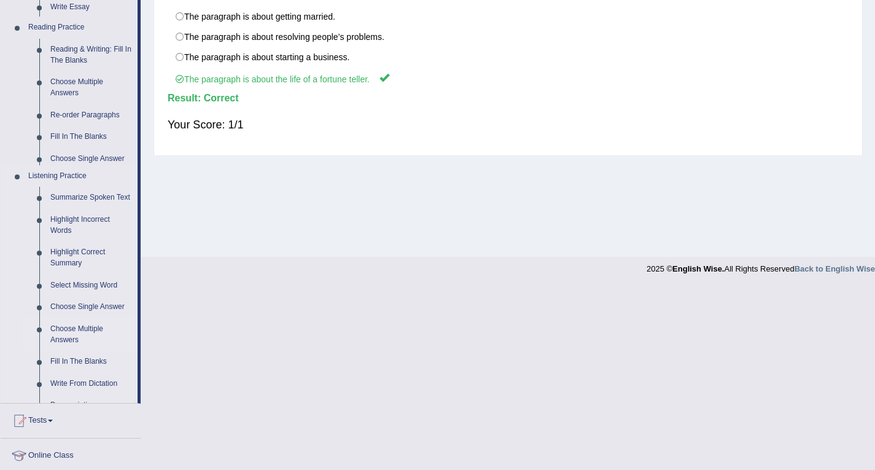
scroll to position [175, 0]
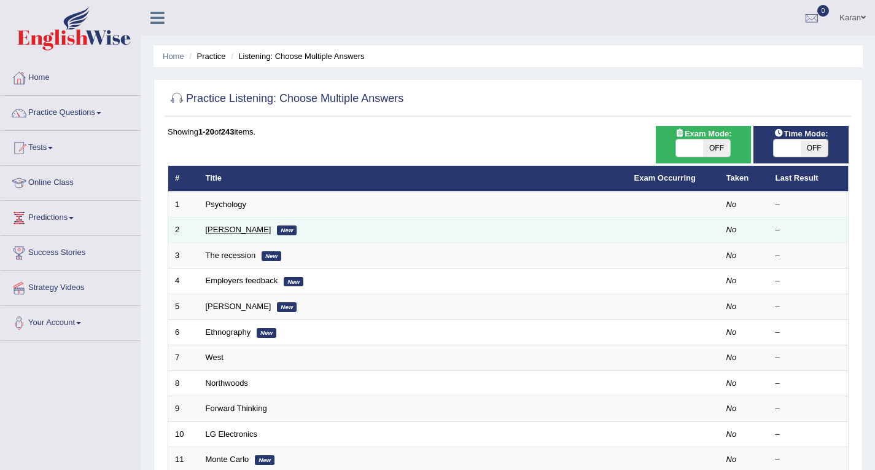
click at [217, 230] on link "[PERSON_NAME]" at bounding box center [239, 229] width 66 height 9
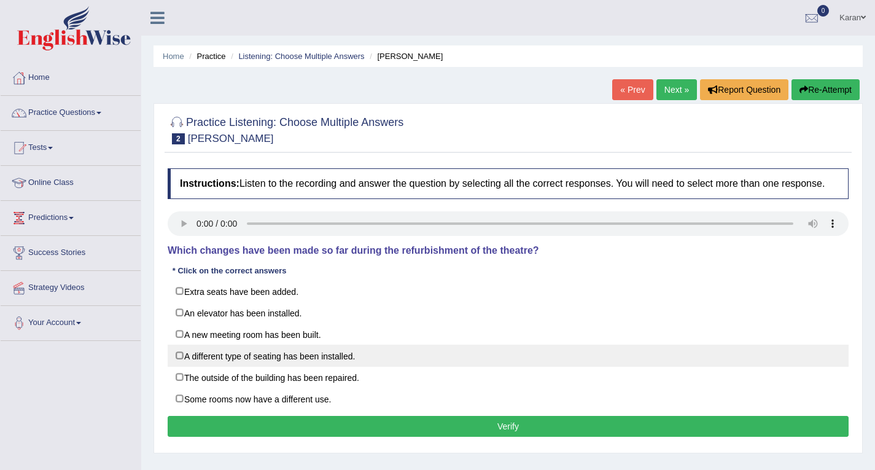
click at [223, 354] on label "A different type of seating has been installed." at bounding box center [508, 355] width 681 height 22
checkbox input "true"
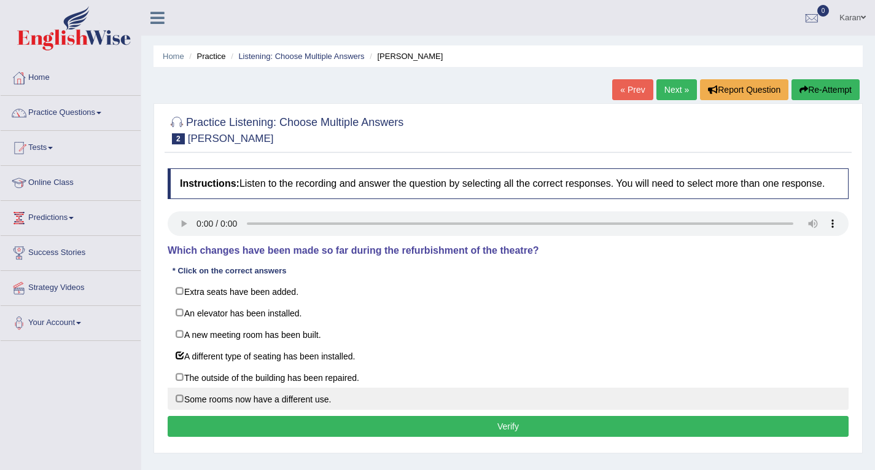
click at [228, 402] on label "Some rooms now have a different use." at bounding box center [508, 398] width 681 height 22
checkbox input "true"
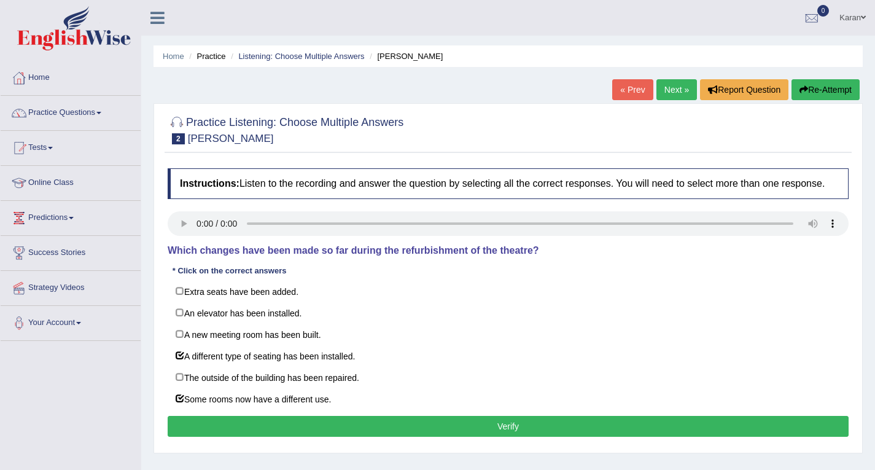
click at [379, 429] on button "Verify" at bounding box center [508, 426] width 681 height 21
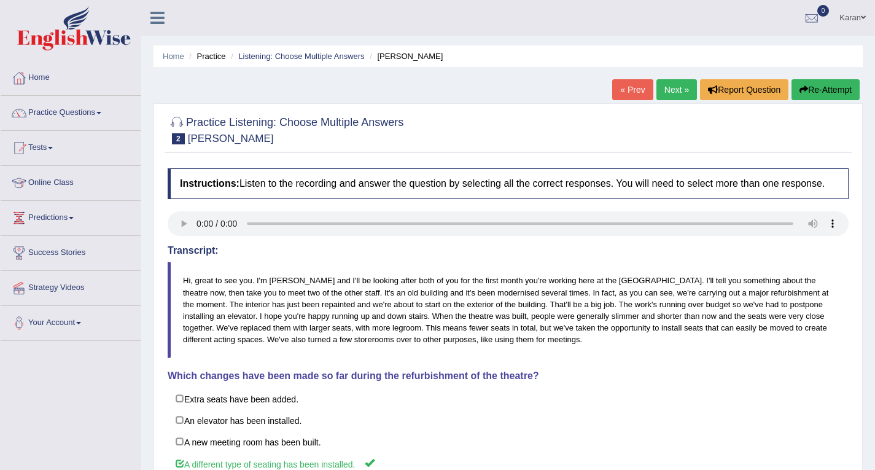
click at [680, 81] on link "Next »" at bounding box center [676, 89] width 41 height 21
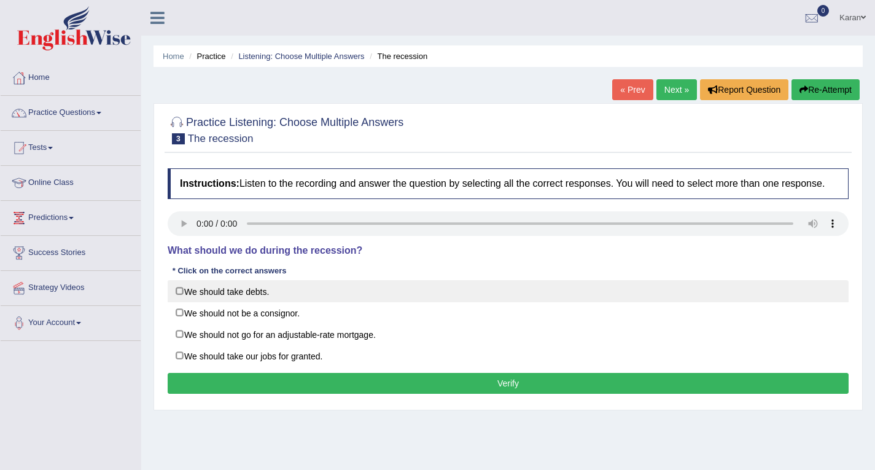
click at [221, 293] on label "We should take debts." at bounding box center [508, 291] width 681 height 22
checkbox input "false"
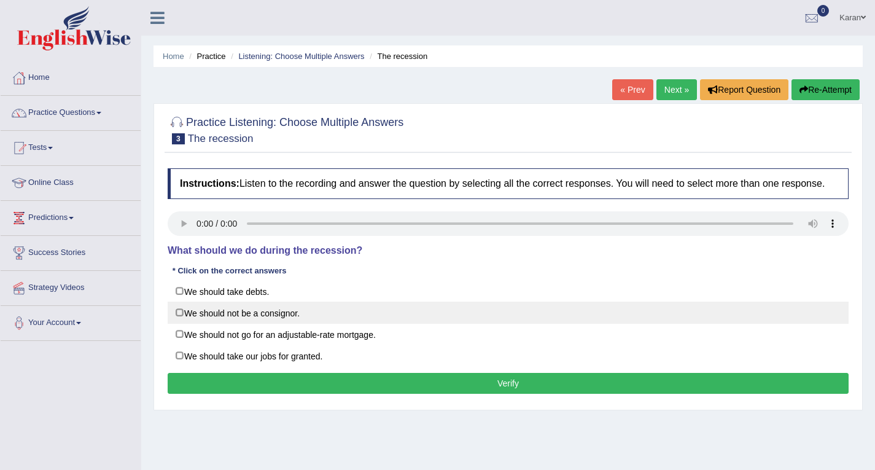
click at [220, 307] on label "We should not be a consignor." at bounding box center [508, 312] width 681 height 22
checkbox input "true"
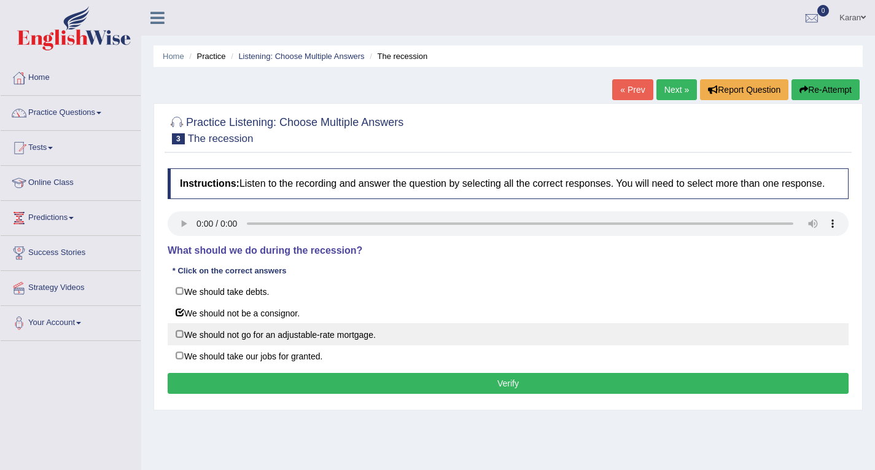
click at [218, 330] on label "We should not go for an adjustable-rate mortgage." at bounding box center [508, 334] width 681 height 22
checkbox input "true"
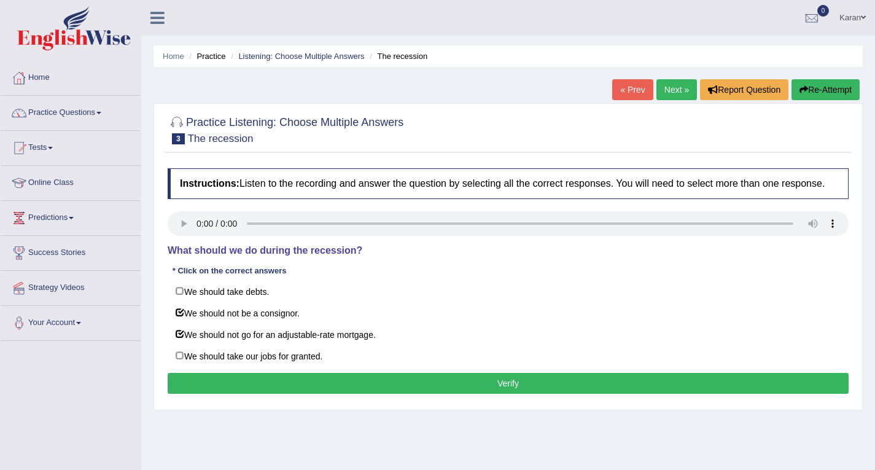
click at [489, 375] on button "Verify" at bounding box center [508, 383] width 681 height 21
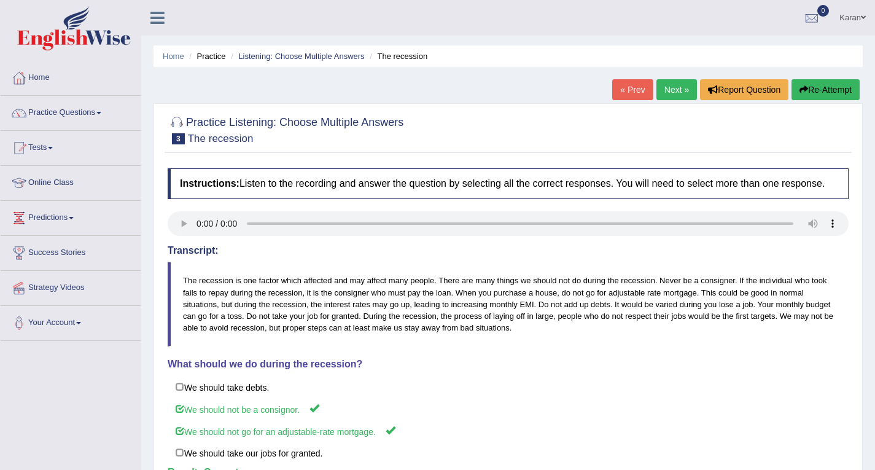
click at [675, 94] on link "Next »" at bounding box center [676, 89] width 41 height 21
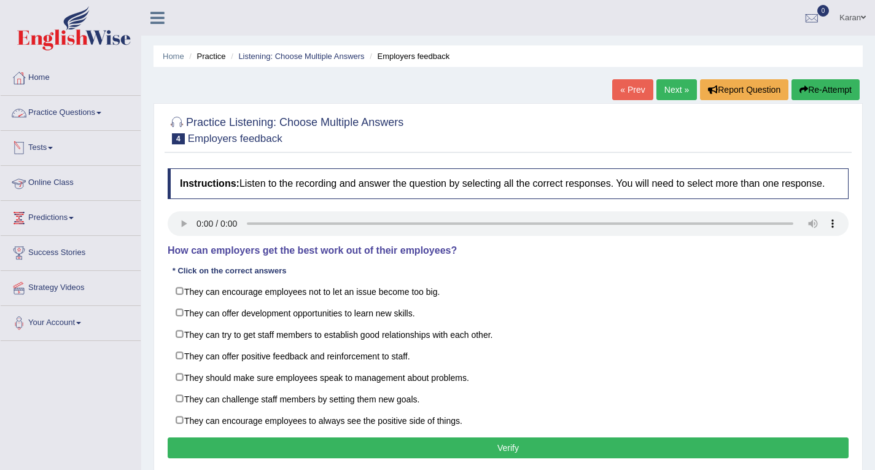
click at [76, 104] on link "Practice Questions" at bounding box center [71, 111] width 140 height 31
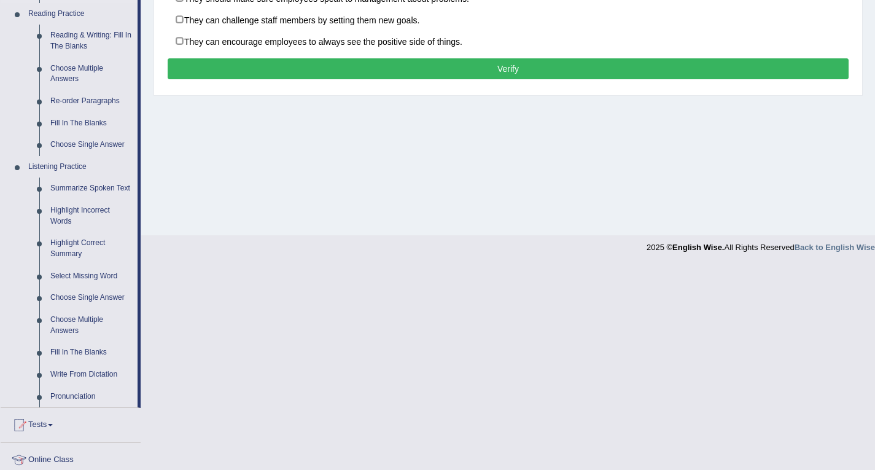
scroll to position [397, 0]
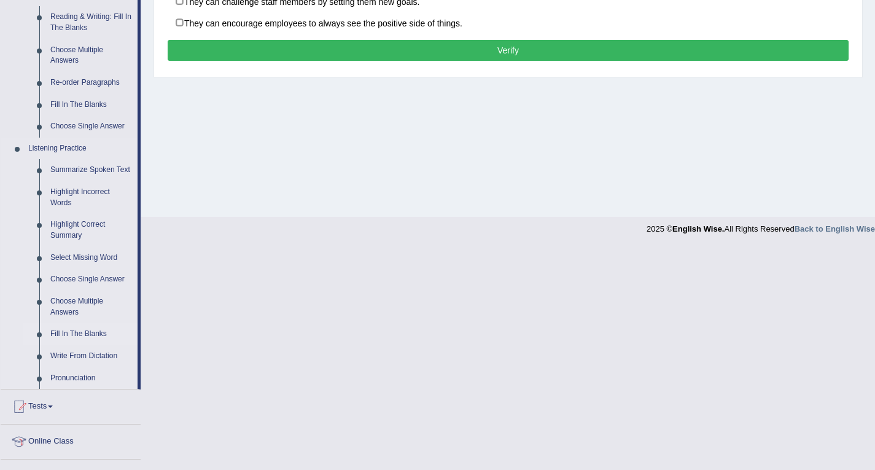
click at [76, 332] on link "Fill In The Blanks" at bounding box center [91, 334] width 93 height 22
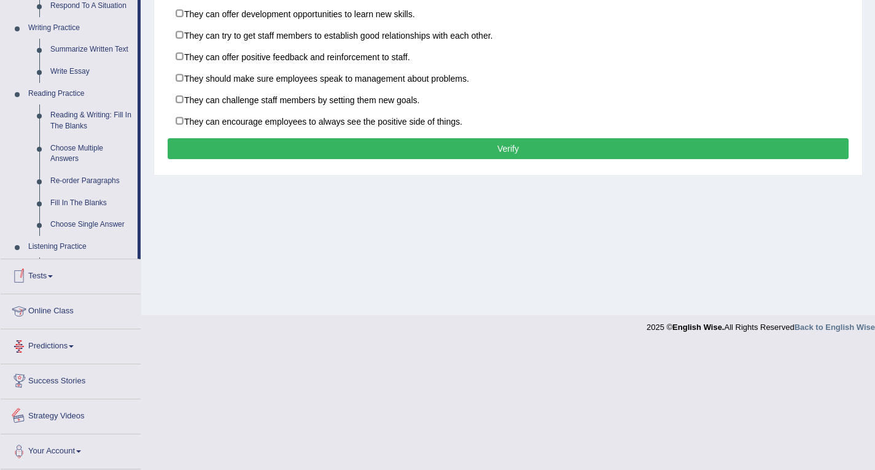
scroll to position [298, 0]
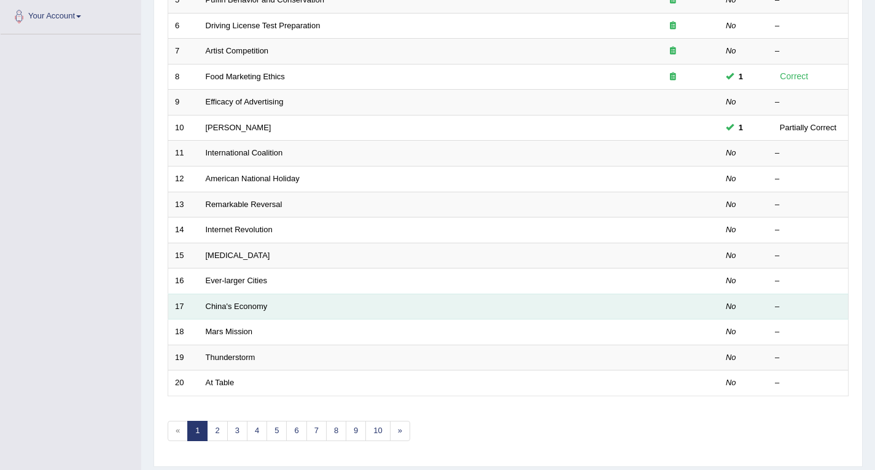
scroll to position [314, 0]
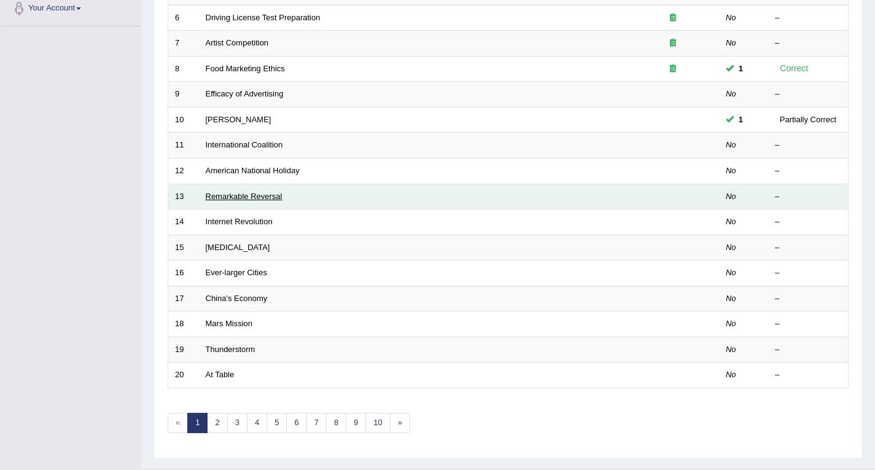
click at [258, 196] on link "Remarkable Reversal" at bounding box center [244, 196] width 77 height 9
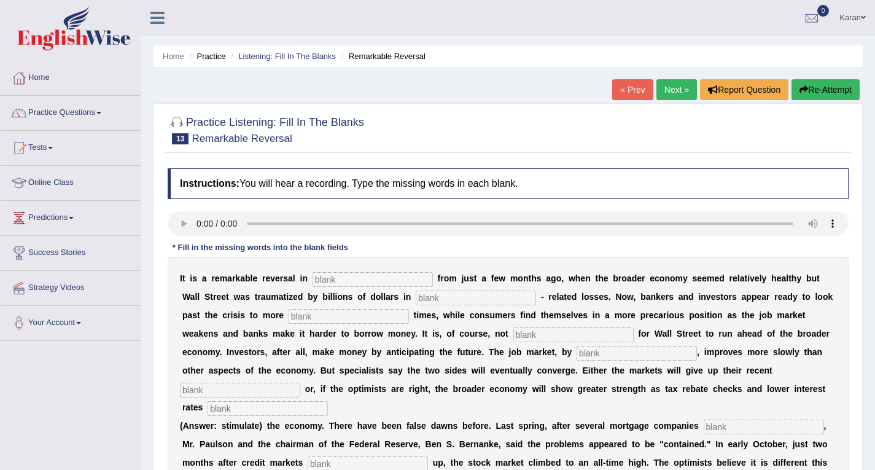
click at [340, 280] on input "text" at bounding box center [373, 279] width 120 height 15
type input "attitudes"
click at [448, 303] on input "text" at bounding box center [476, 297] width 120 height 15
type input "morgage"
click at [360, 319] on input "text" at bounding box center [349, 316] width 120 height 15
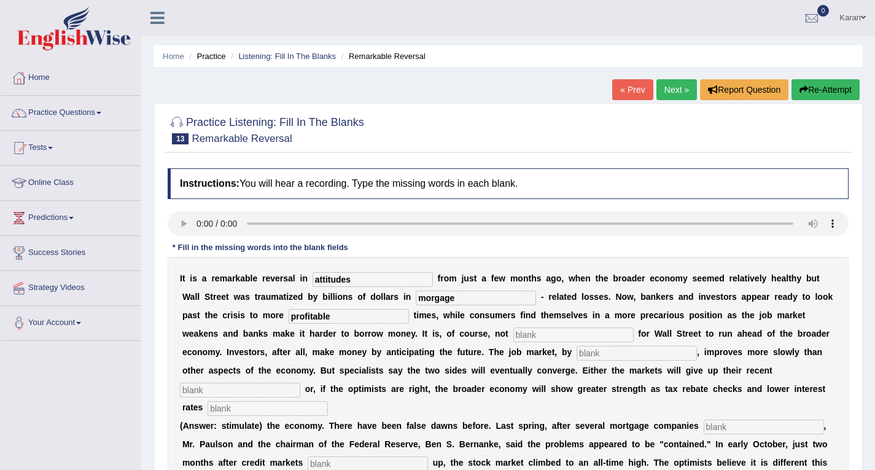
type input "profitable"
click at [559, 341] on input "text" at bounding box center [573, 334] width 120 height 15
type input "uncommon"
click at [608, 352] on input "text" at bounding box center [637, 353] width 120 height 15
type input "contrast"
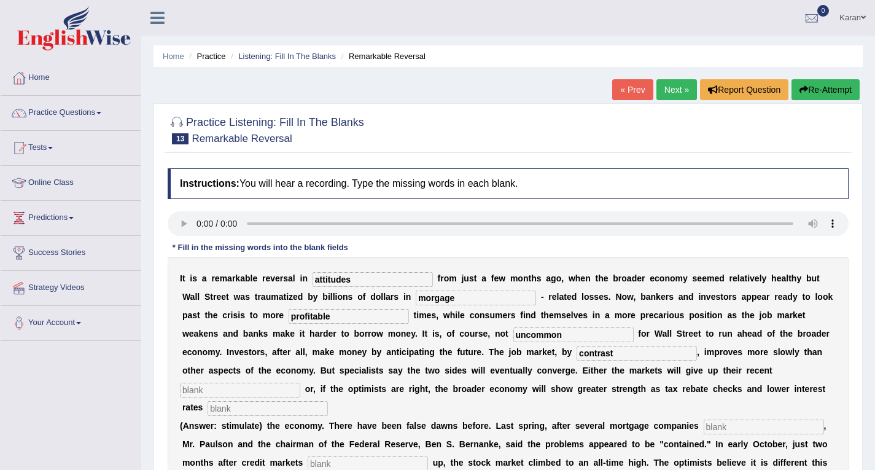
click at [216, 385] on input "text" at bounding box center [240, 389] width 120 height 15
type input "gains"
drag, startPoint x: 246, startPoint y: 421, endPoint x: 243, endPoint y: 405, distance: 16.2
click at [243, 405] on div "I t i s a r e m a r k a b l e r e v e r s a l i n attitudes f r o m j u s t a f…" at bounding box center [508, 398] width 681 height 282
click at [243, 405] on input "text" at bounding box center [268, 408] width 120 height 15
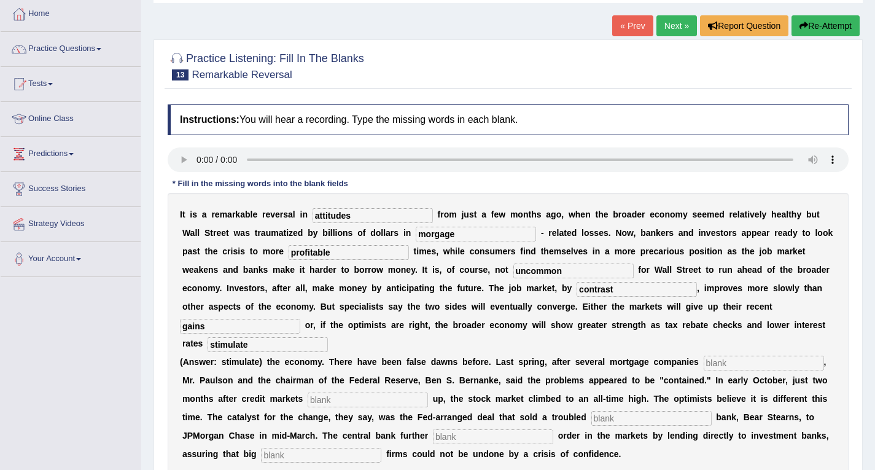
scroll to position [64, 0]
type input "stimulate"
click at [758, 368] on input "text" at bounding box center [764, 362] width 120 height 15
type input "collapsed"
click at [398, 397] on input "text" at bounding box center [368, 399] width 120 height 15
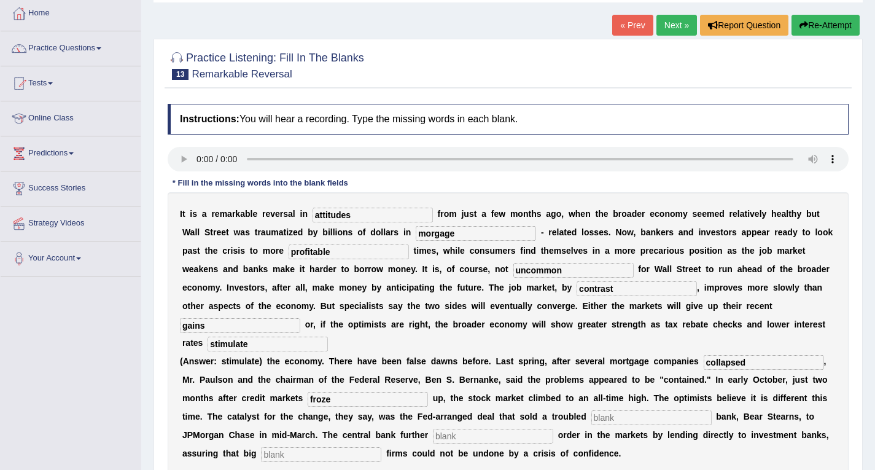
type input "froze"
click at [634, 414] on input "text" at bounding box center [651, 417] width 120 height 15
type input "investment"
click at [478, 434] on input "text" at bounding box center [493, 436] width 120 height 15
type input "restored"
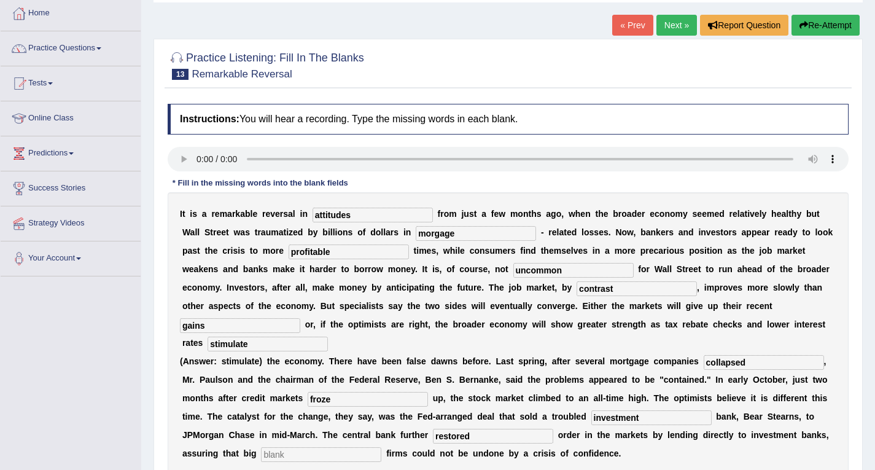
click at [349, 451] on input "text" at bounding box center [321, 454] width 120 height 15
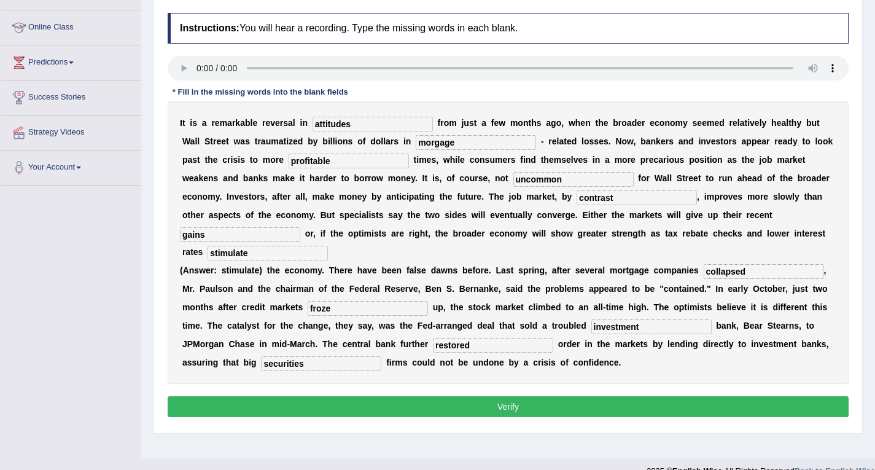
scroll to position [156, 0]
type input "securities"
click at [425, 405] on button "Verify" at bounding box center [508, 405] width 681 height 21
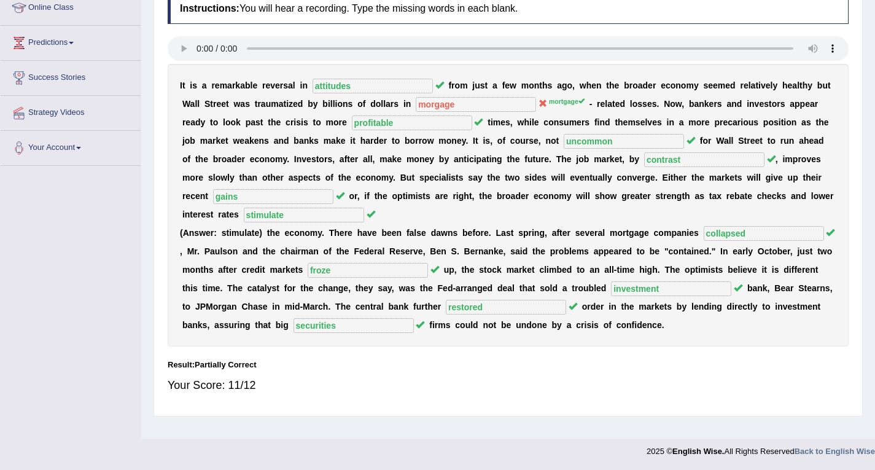
scroll to position [55, 0]
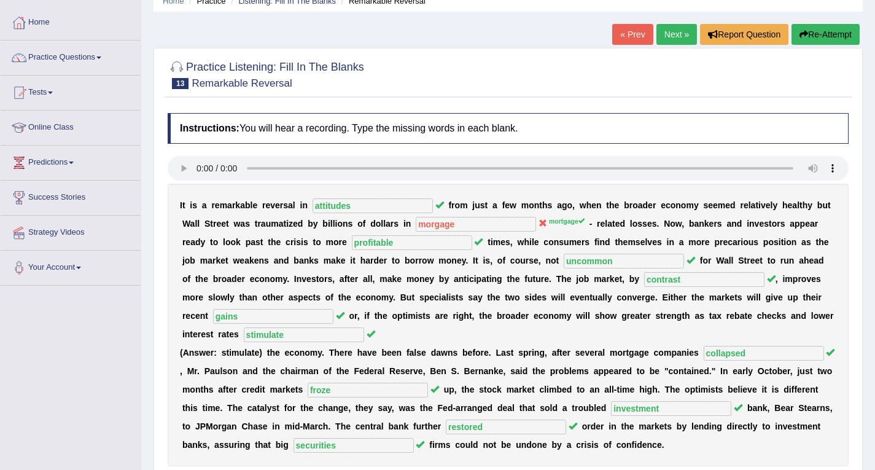
click at [670, 31] on link "Next »" at bounding box center [676, 34] width 41 height 21
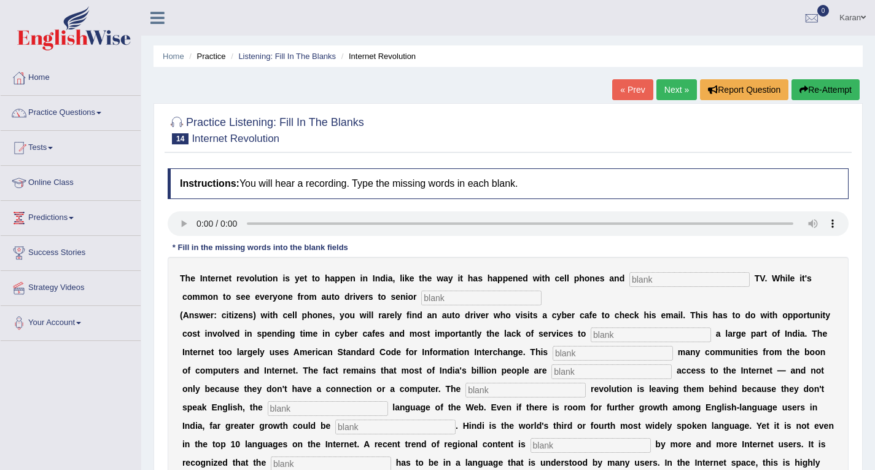
click at [688, 281] on input "text" at bounding box center [689, 279] width 120 height 15
click at [675, 281] on input "text" at bounding box center [689, 279] width 120 height 15
type input "cable"
click at [475, 302] on input "text" at bounding box center [481, 297] width 120 height 15
type input "citizens"
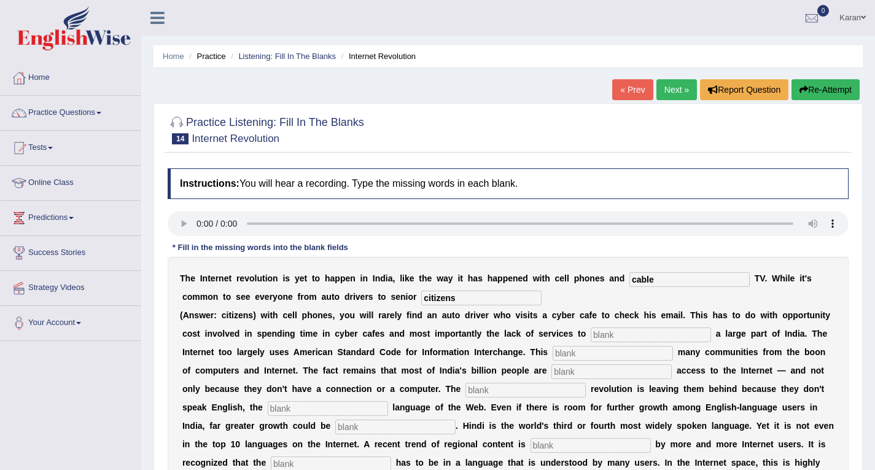
click at [612, 331] on input "text" at bounding box center [651, 334] width 120 height 15
click at [605, 309] on div "T h e I n t e r n e t r e v o l u t i o n i s y e t t o h a p p e n i n I n d i…" at bounding box center [508, 389] width 681 height 264
click at [605, 337] on input "text" at bounding box center [651, 334] width 120 height 15
type input "target"
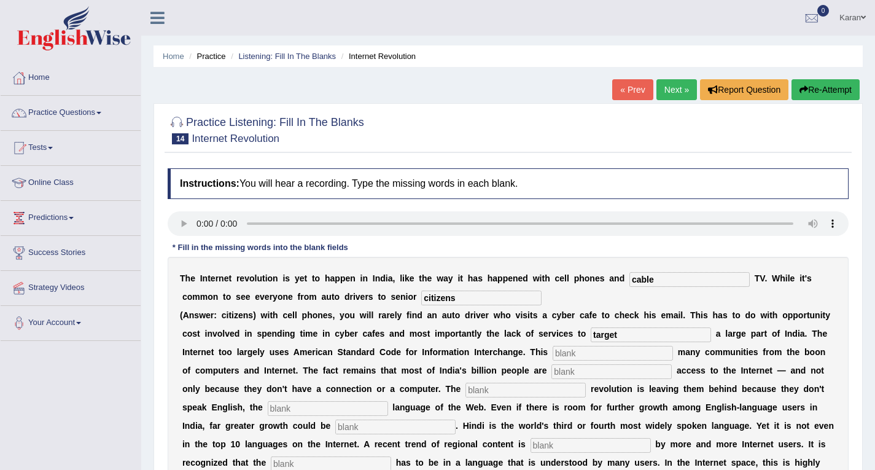
click at [584, 350] on input "text" at bounding box center [613, 353] width 120 height 15
type input "alienates"
click at [570, 365] on input "text" at bounding box center [611, 371] width 120 height 15
type input "denied"
click at [529, 393] on input "text" at bounding box center [525, 389] width 120 height 15
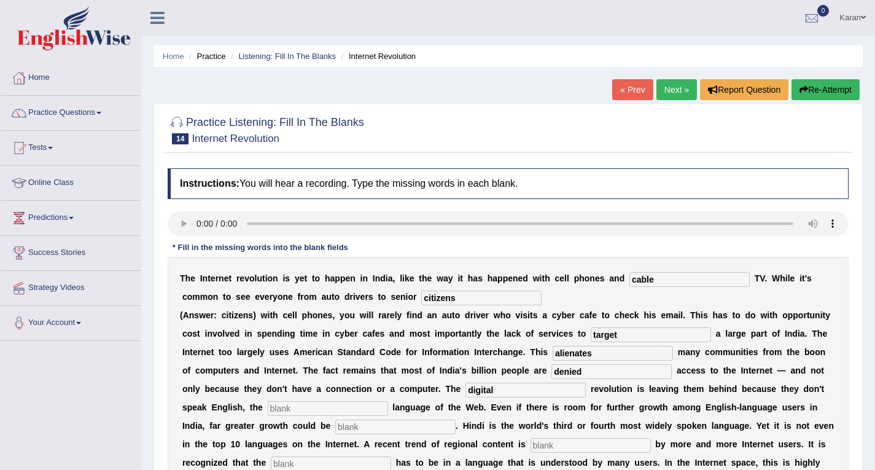
type input "digital"
click at [332, 410] on input "text" at bounding box center [328, 408] width 120 height 15
type input "dominant"
click at [356, 429] on input "text" at bounding box center [395, 426] width 120 height 15
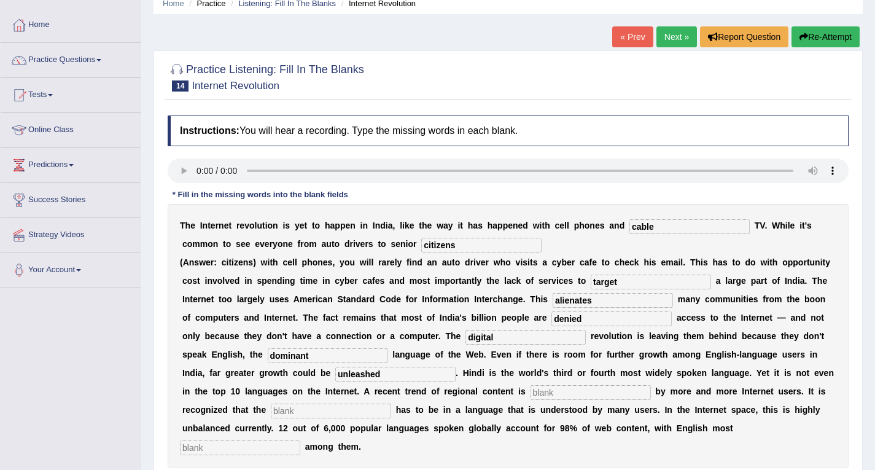
scroll to position [54, 0]
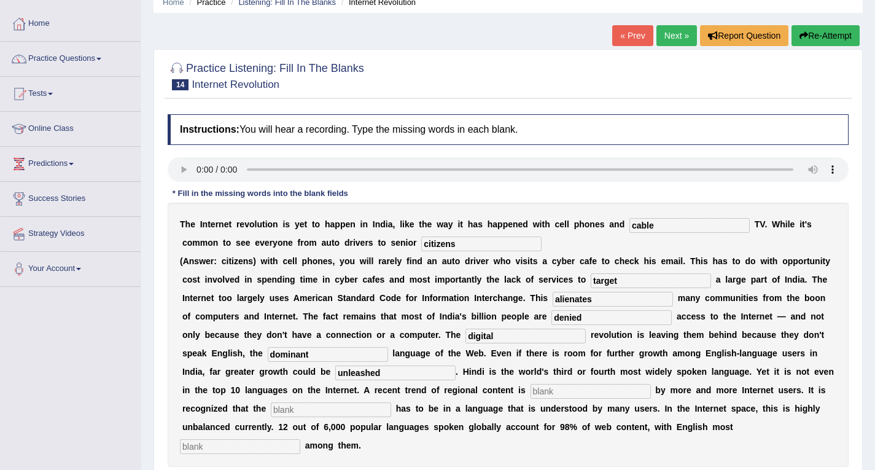
type input "unleashed"
click at [554, 394] on input "text" at bounding box center [590, 391] width 120 height 15
type input "prefered"
click at [341, 411] on input "text" at bounding box center [331, 409] width 120 height 15
type input "content"
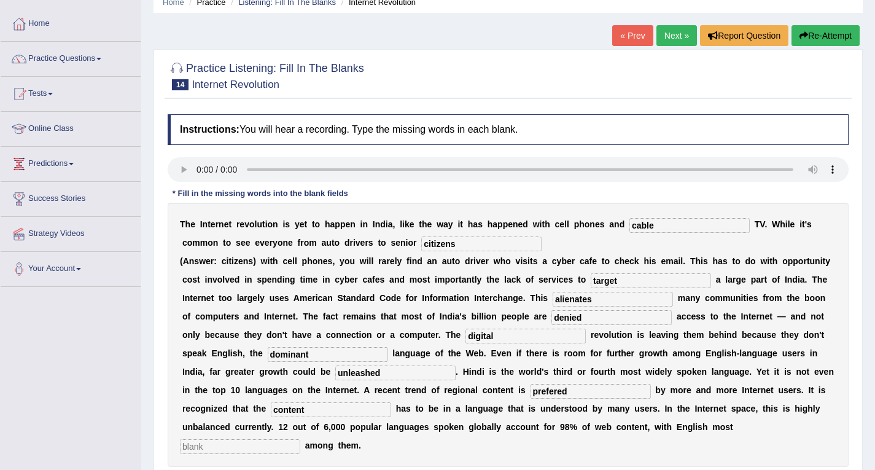
click at [227, 446] on input "text" at bounding box center [240, 446] width 120 height 15
click at [215, 449] on input "prominent" at bounding box center [240, 446] width 120 height 15
click at [238, 447] on input "prominant" at bounding box center [240, 446] width 120 height 15
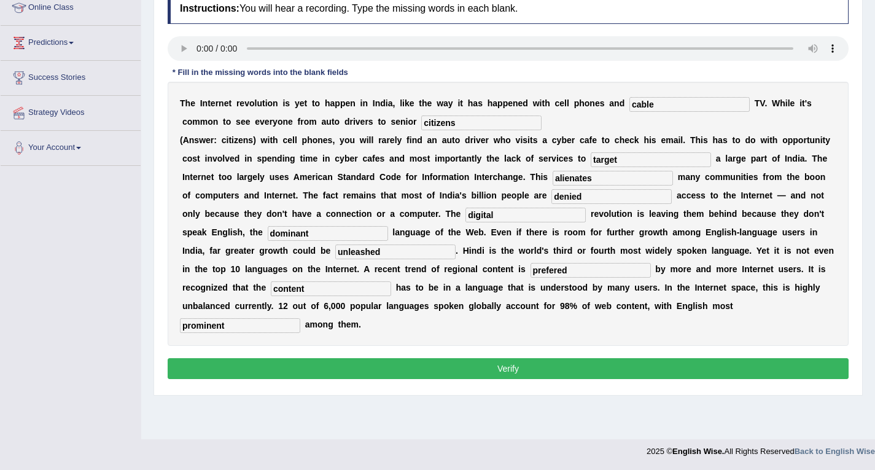
type input "prominent"
click at [506, 375] on button "Verify" at bounding box center [508, 368] width 681 height 21
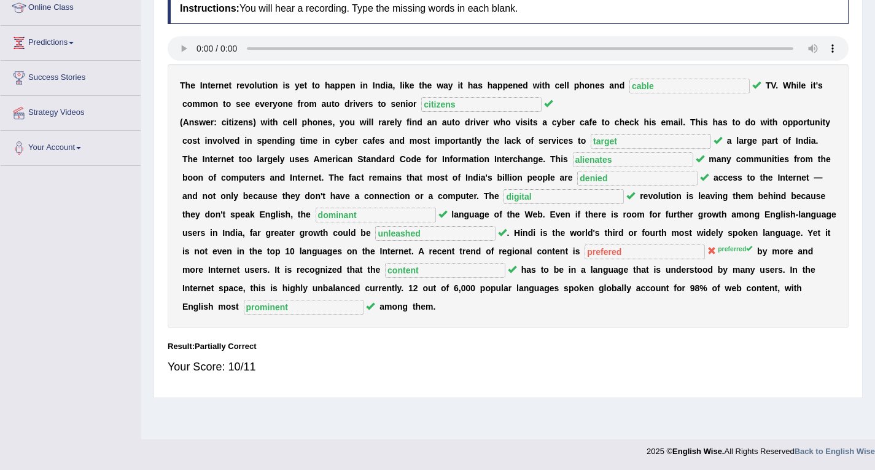
scroll to position [0, 0]
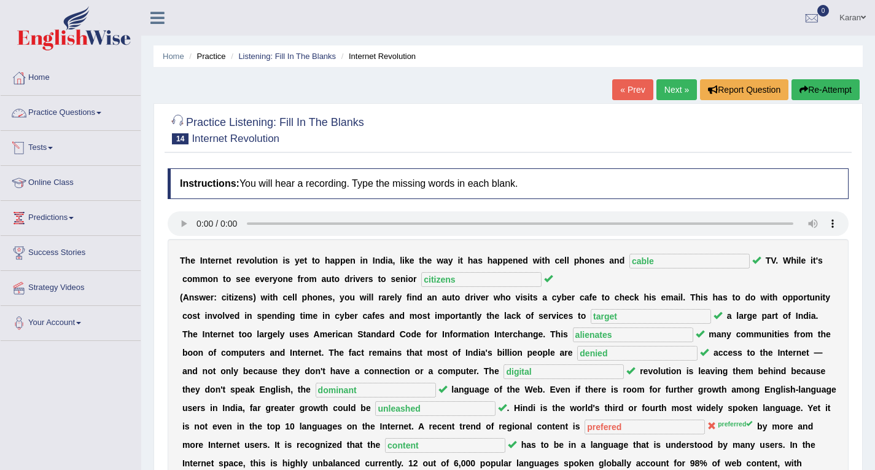
click at [56, 150] on link "Tests" at bounding box center [71, 146] width 140 height 31
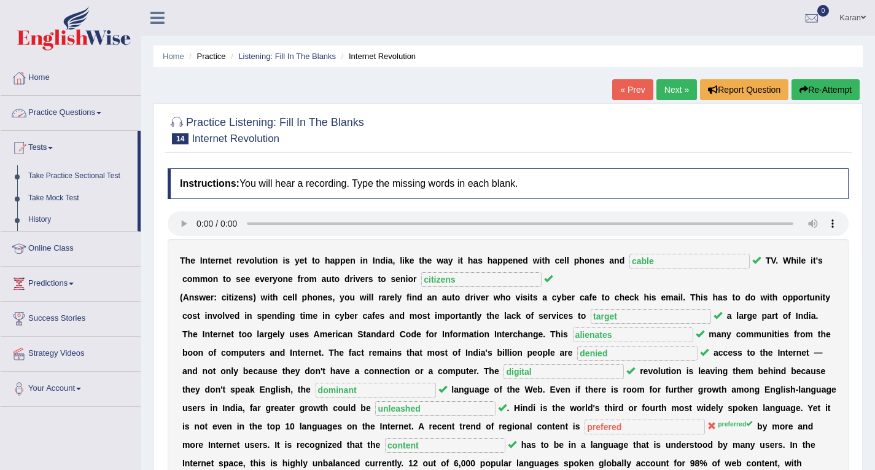
click at [76, 117] on link "Practice Questions" at bounding box center [71, 111] width 140 height 31
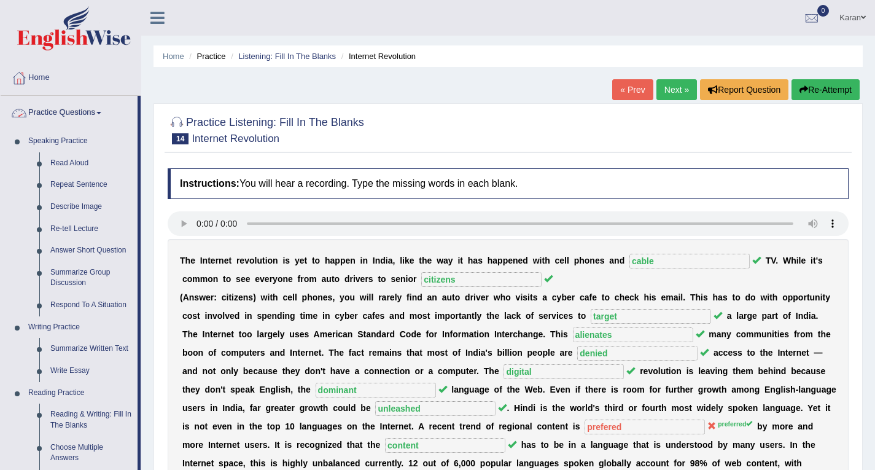
click at [58, 117] on link "Practice Questions" at bounding box center [69, 111] width 137 height 31
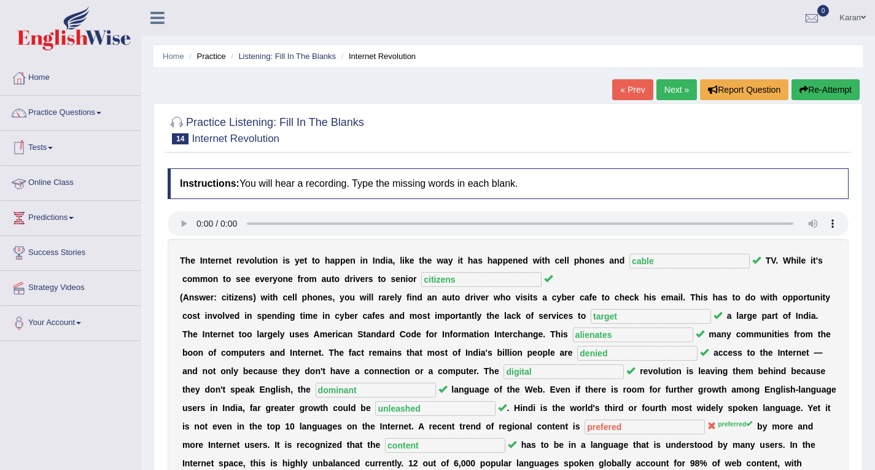
click at [50, 146] on link "Tests" at bounding box center [71, 146] width 140 height 31
